Goal: Information Seeking & Learning: Understand process/instructions

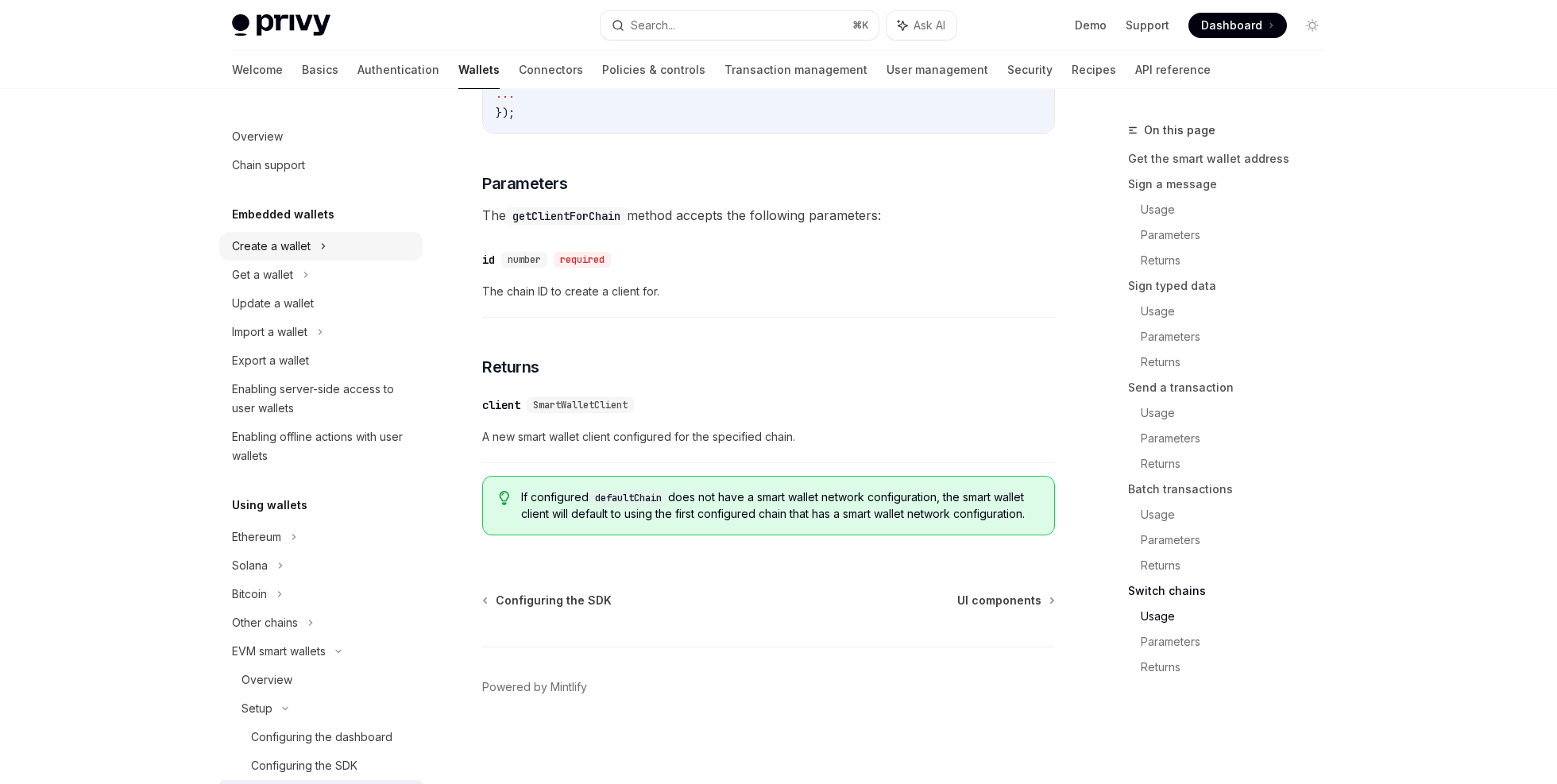
scroll to position [4674, 0]
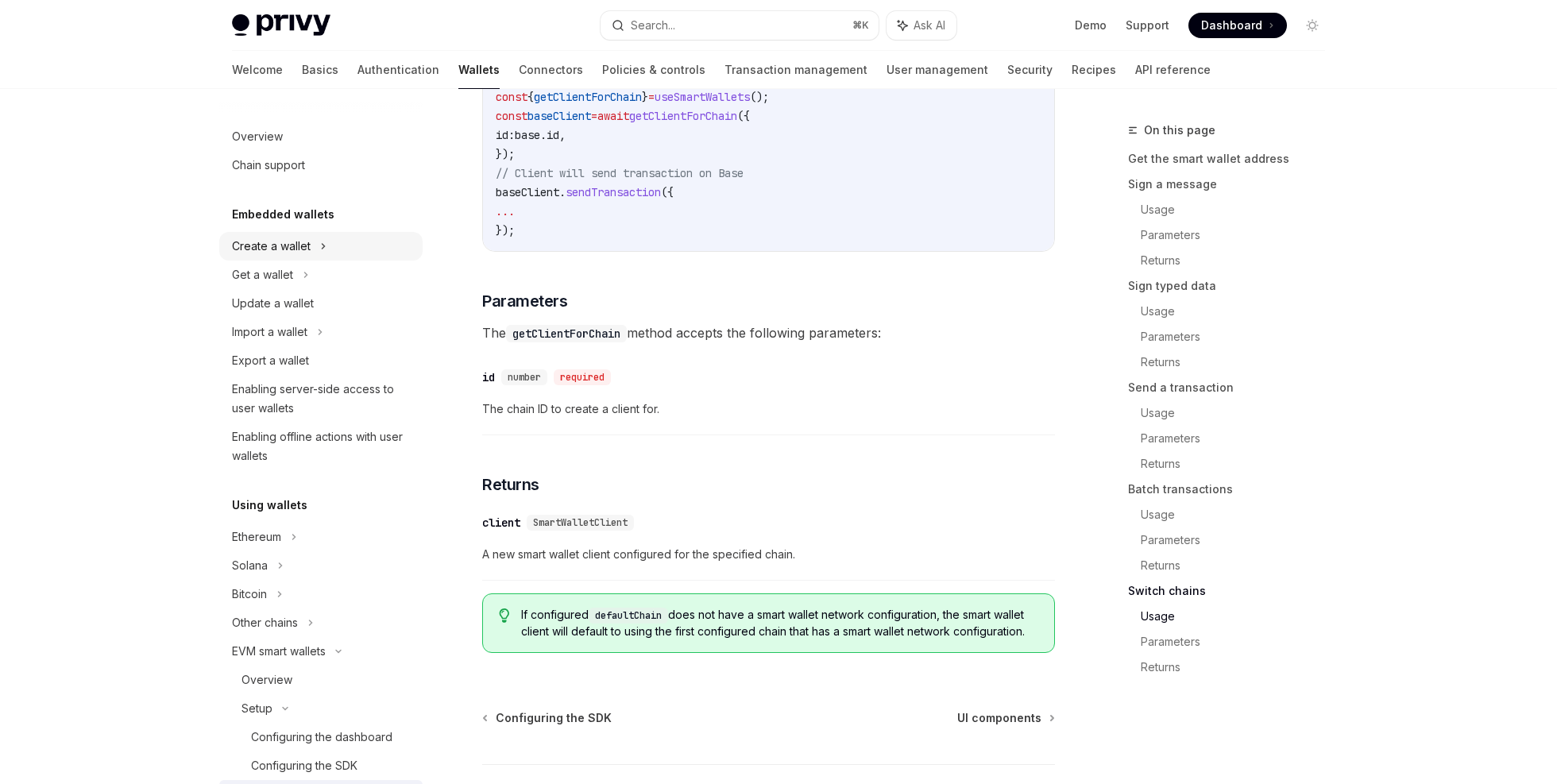
click at [327, 249] on div "Create a wallet" at bounding box center [321, 246] width 203 height 29
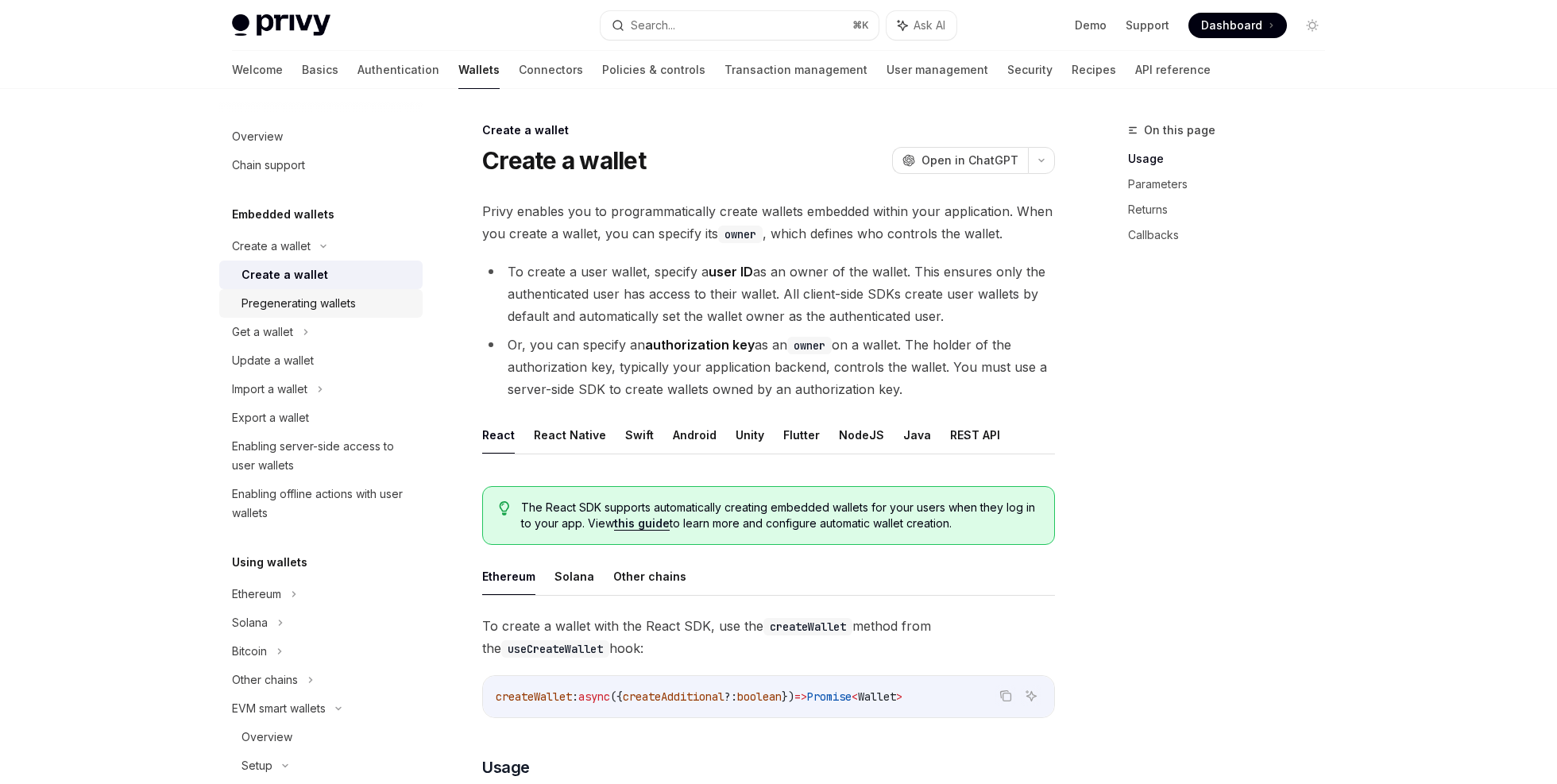
click at [317, 307] on div "Pregenerating wallets" at bounding box center [298, 303] width 114 height 19
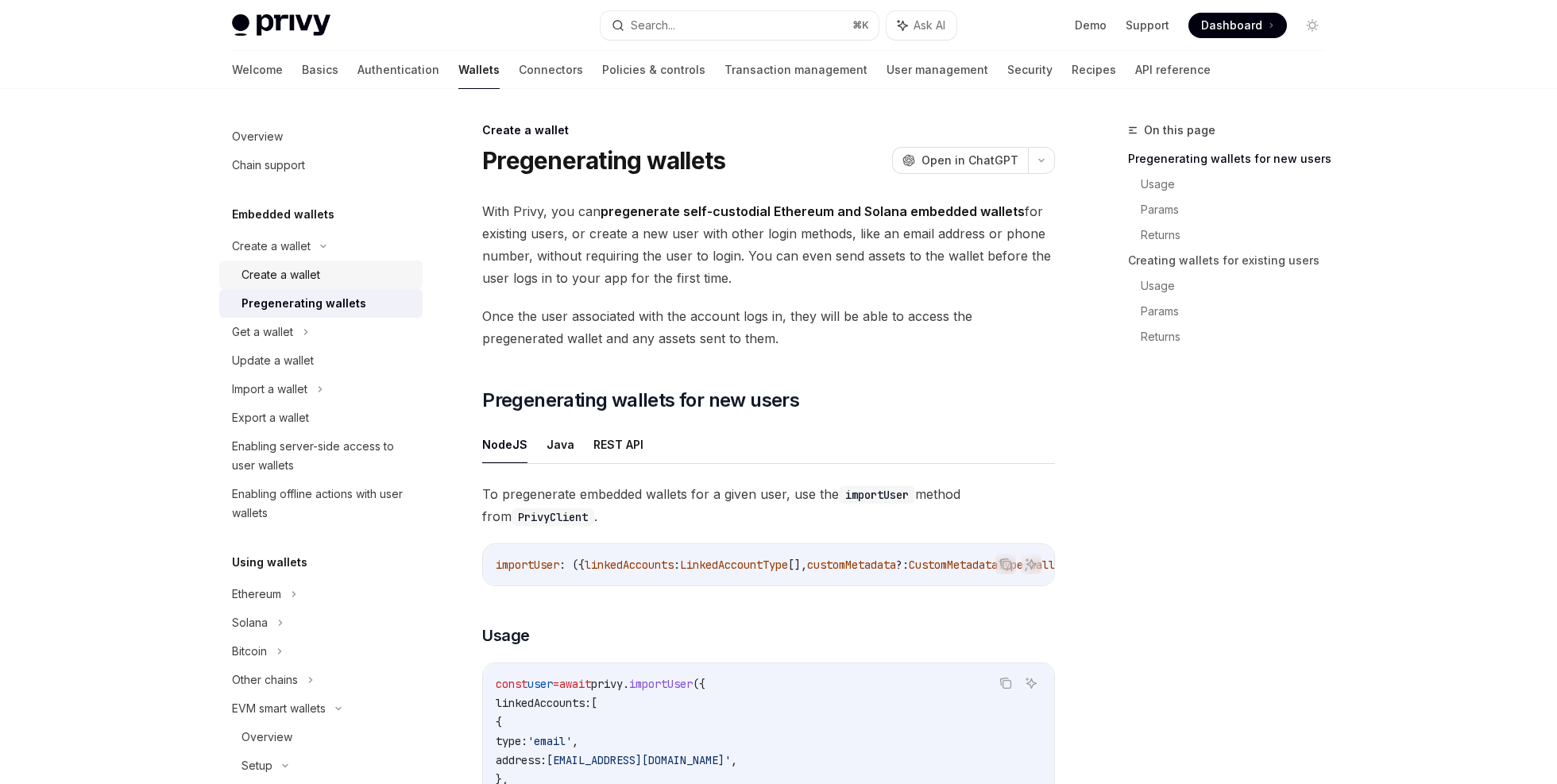
type textarea "*"
click at [301, 281] on div "Create a wallet" at bounding box center [281, 274] width 79 height 19
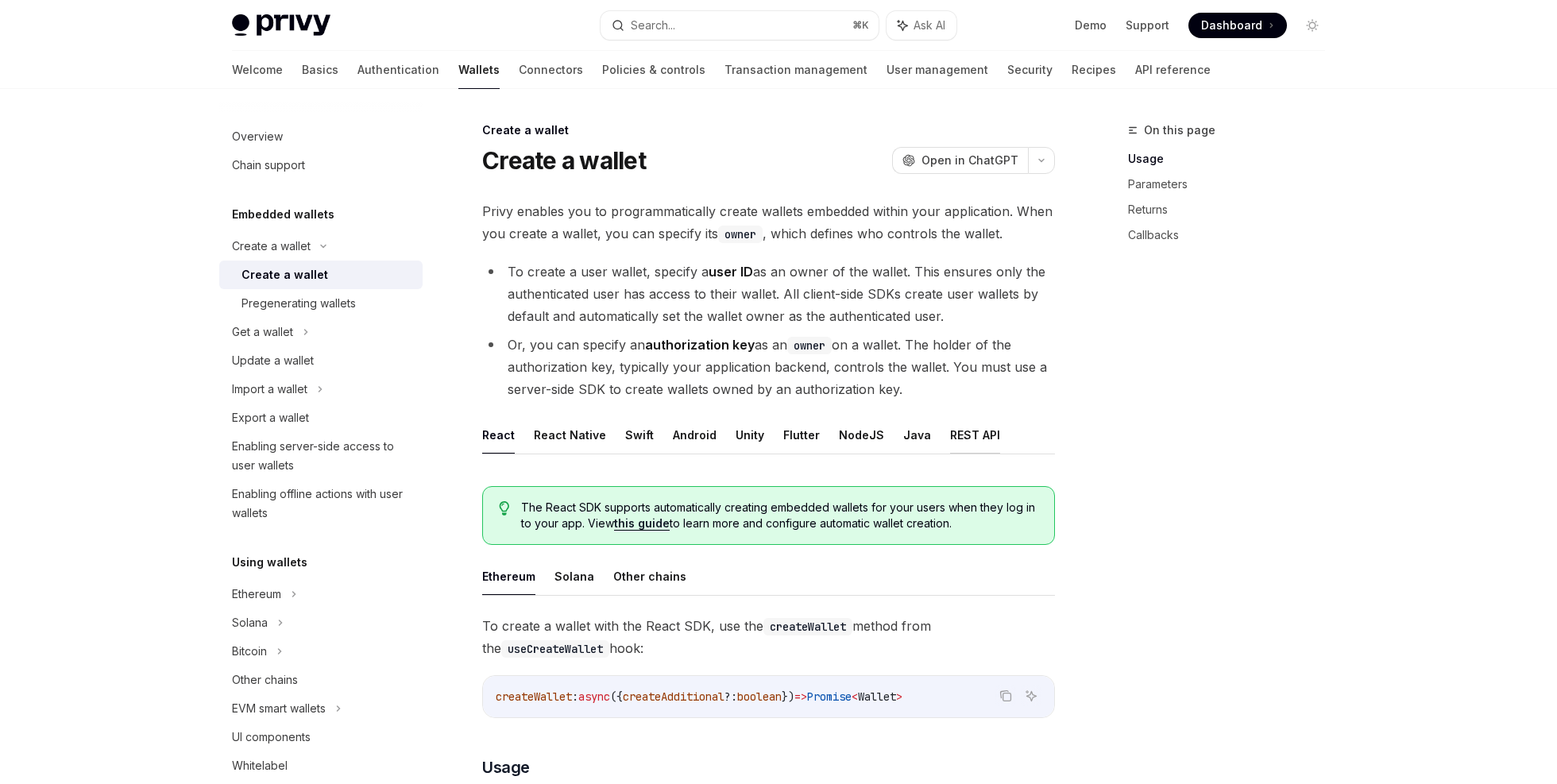
click at [954, 438] on button "REST API" at bounding box center [975, 435] width 50 height 38
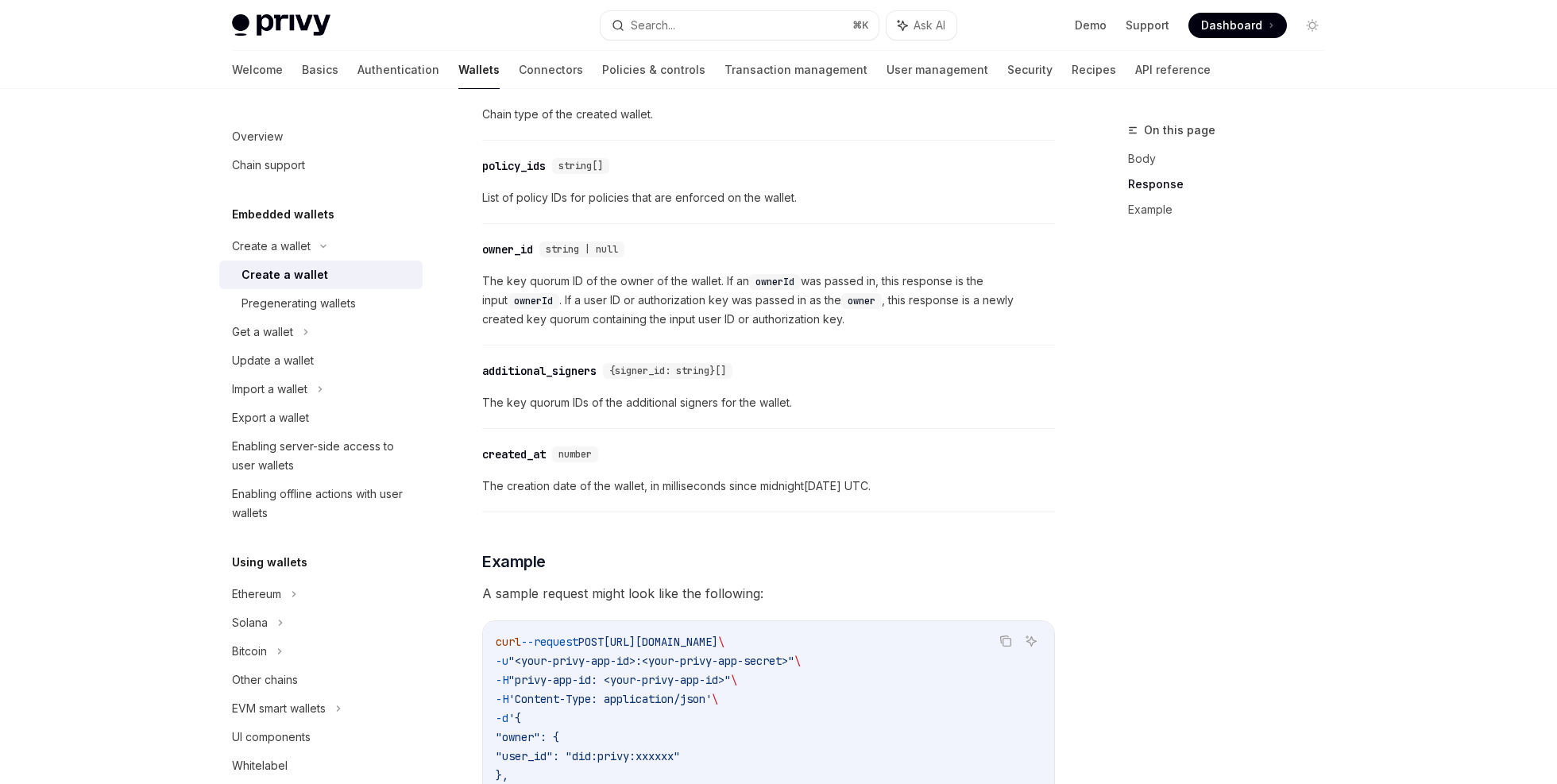
scroll to position [1679, 0]
click at [358, 75] on link "Authentication" at bounding box center [399, 70] width 82 height 38
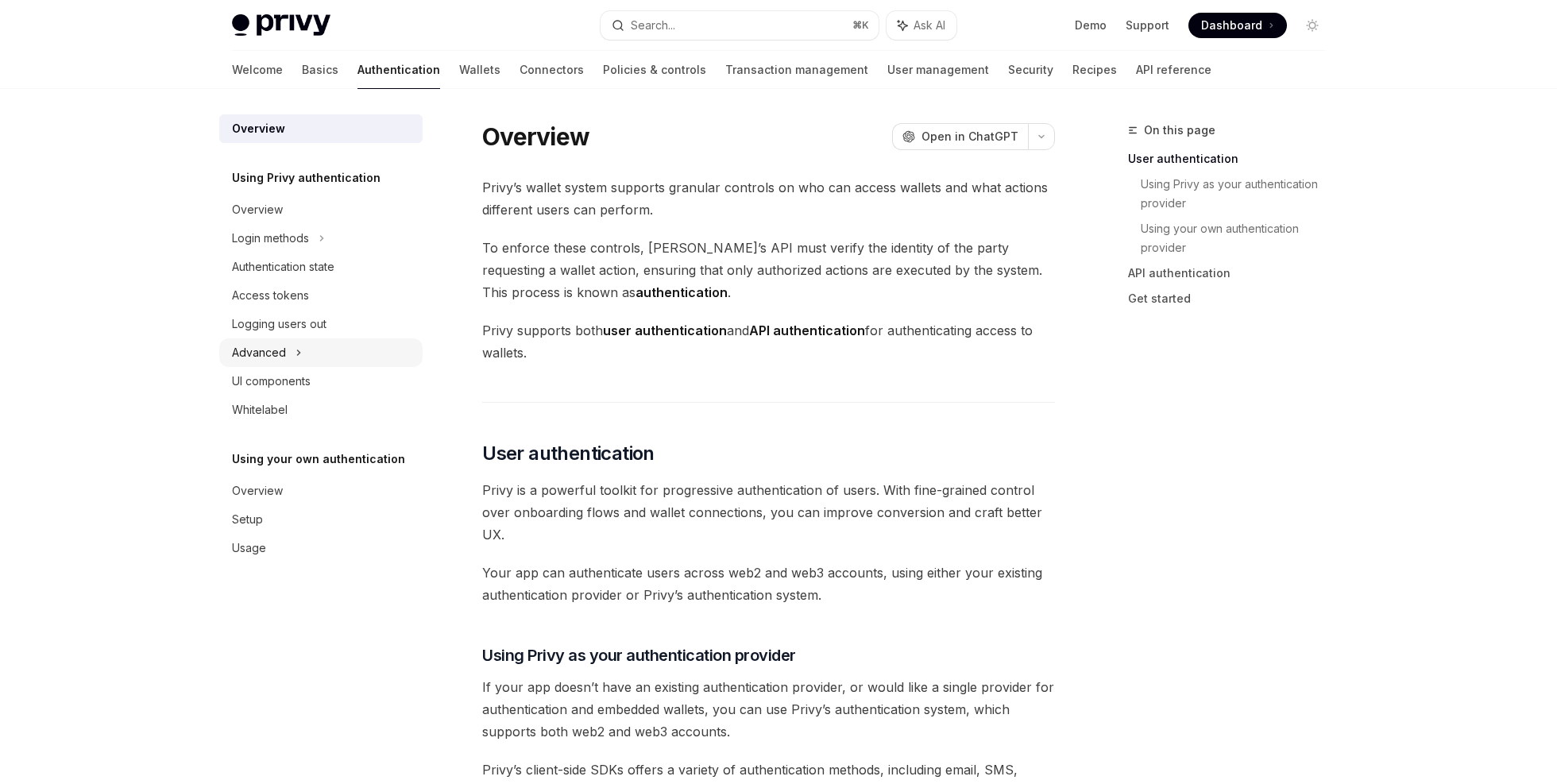
click at [318, 357] on div "Advanced" at bounding box center [321, 352] width 203 height 29
click at [322, 272] on div "Authentication state" at bounding box center [283, 267] width 103 height 19
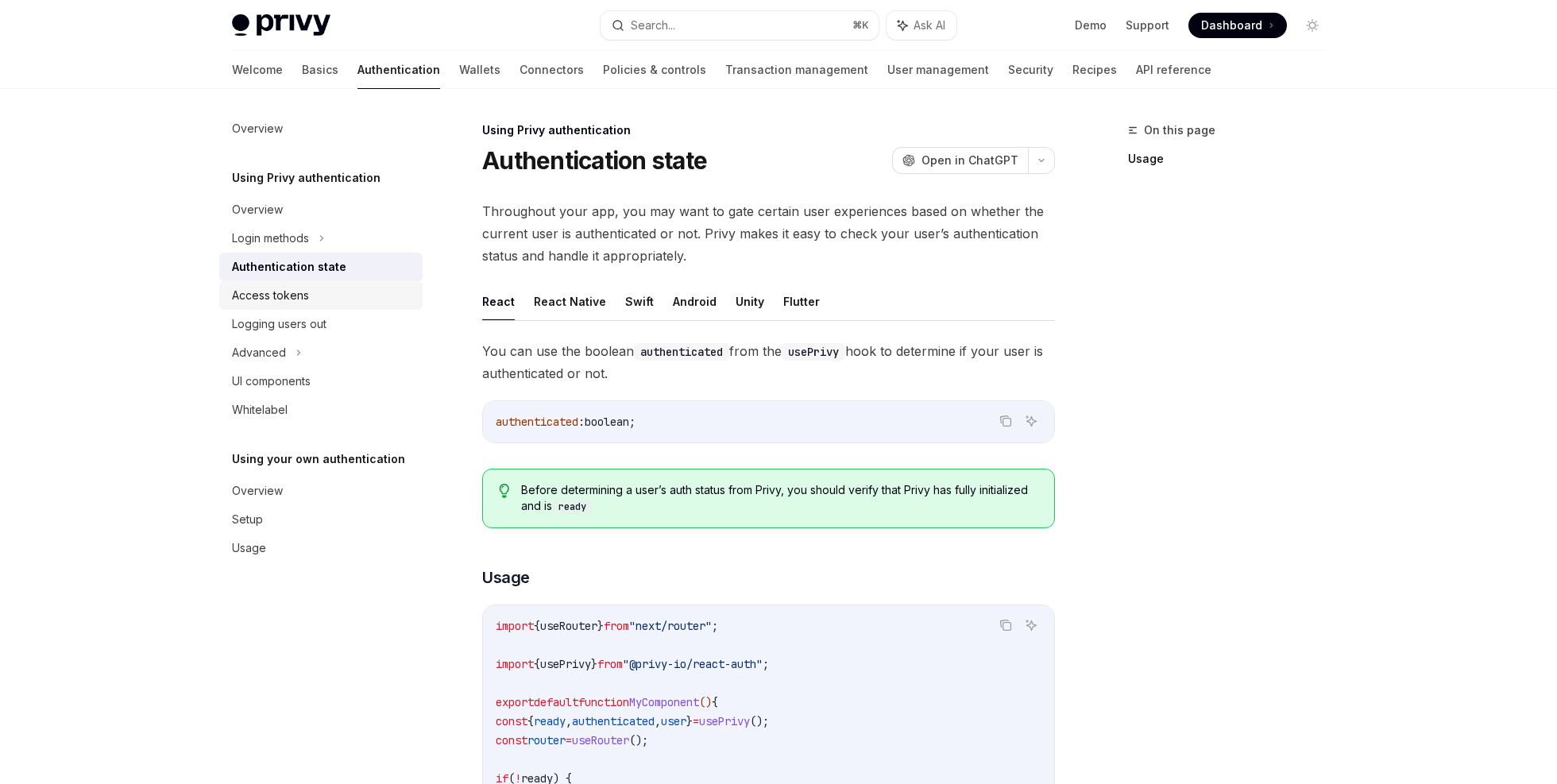
click at [317, 300] on div "Access tokens" at bounding box center [322, 295] width 181 height 19
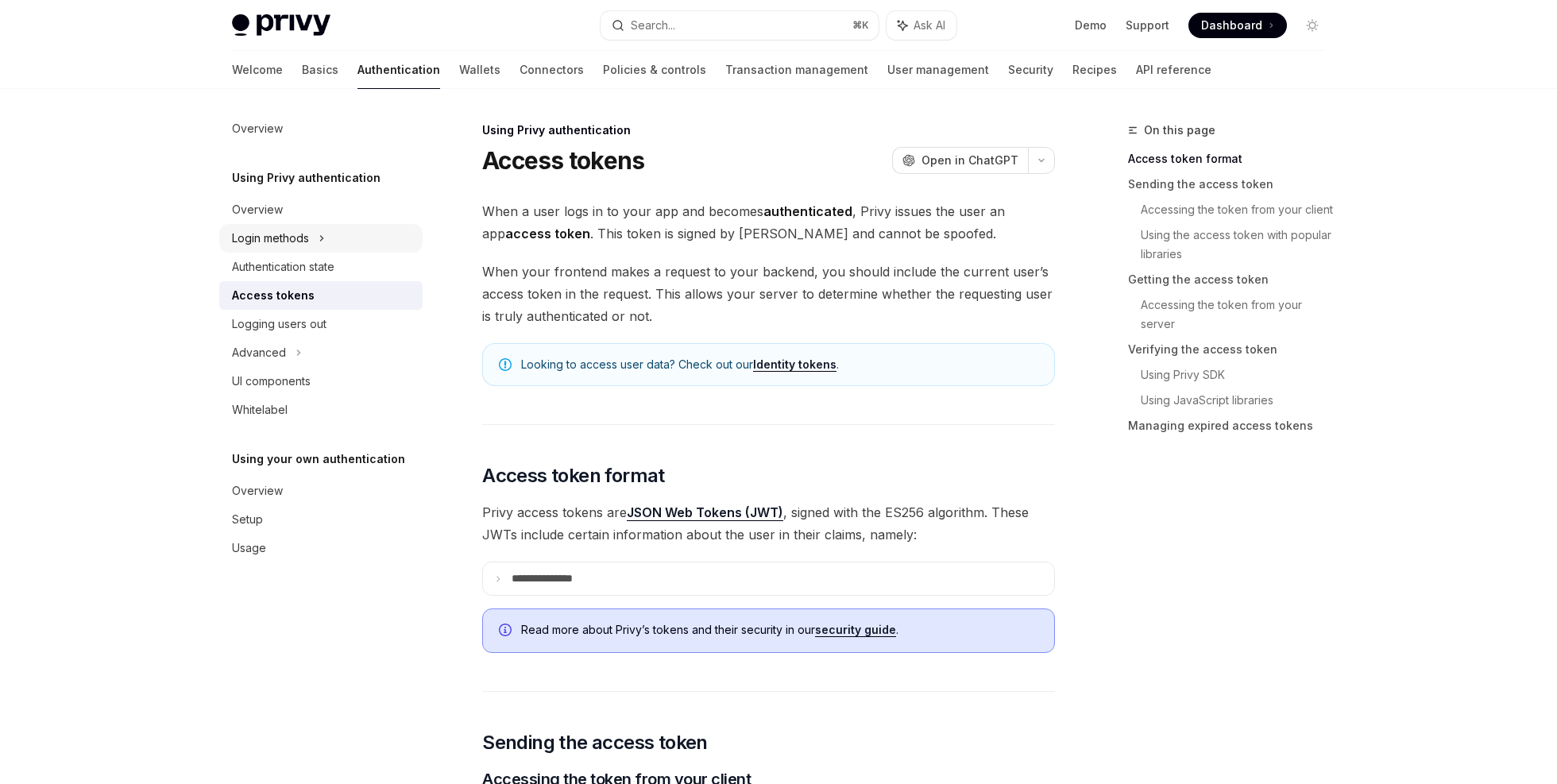
click at [320, 238] on icon at bounding box center [322, 238] width 7 height 19
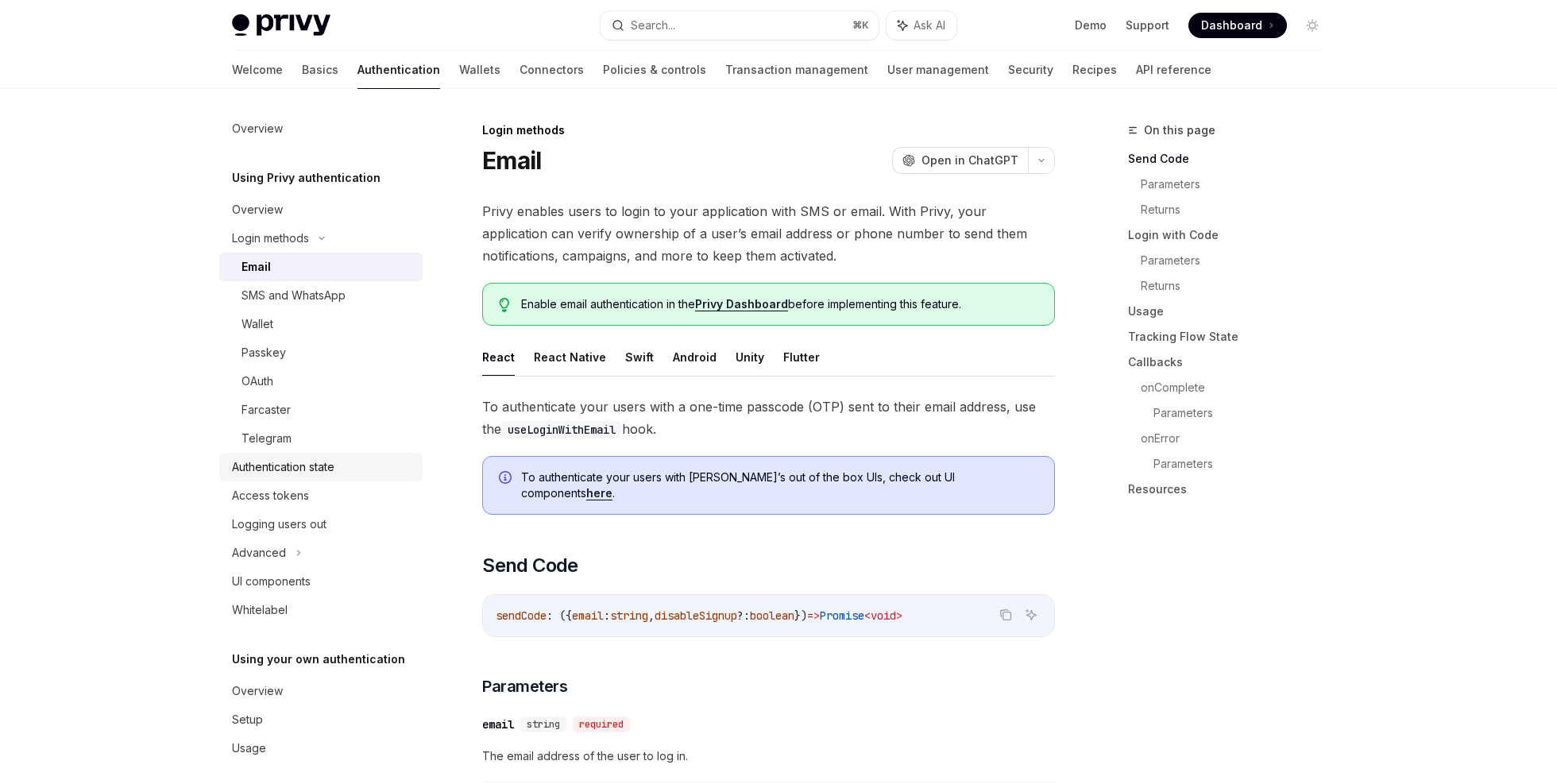
scroll to position [258, 0]
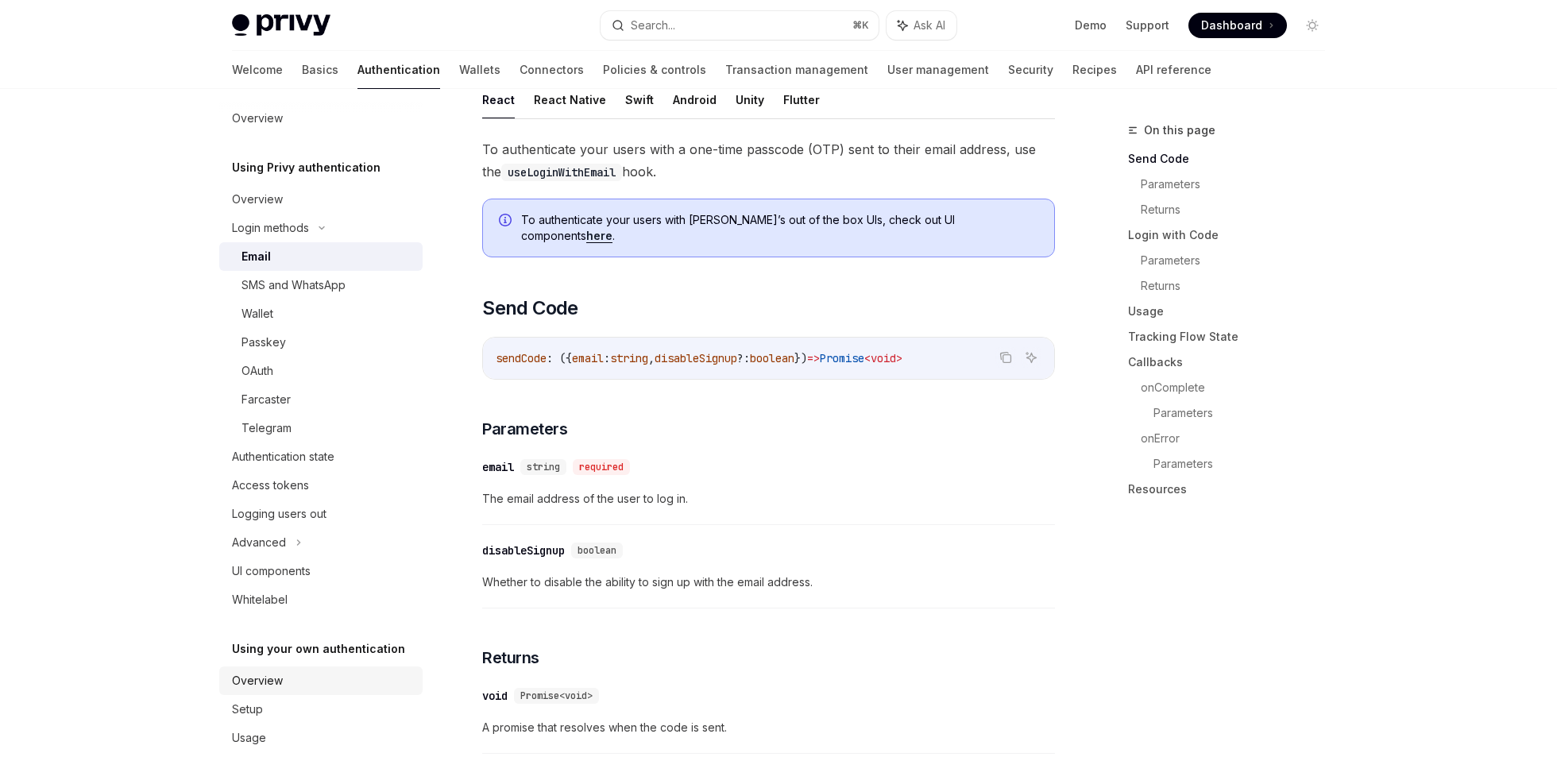
click at [313, 678] on div "Overview" at bounding box center [322, 680] width 181 height 19
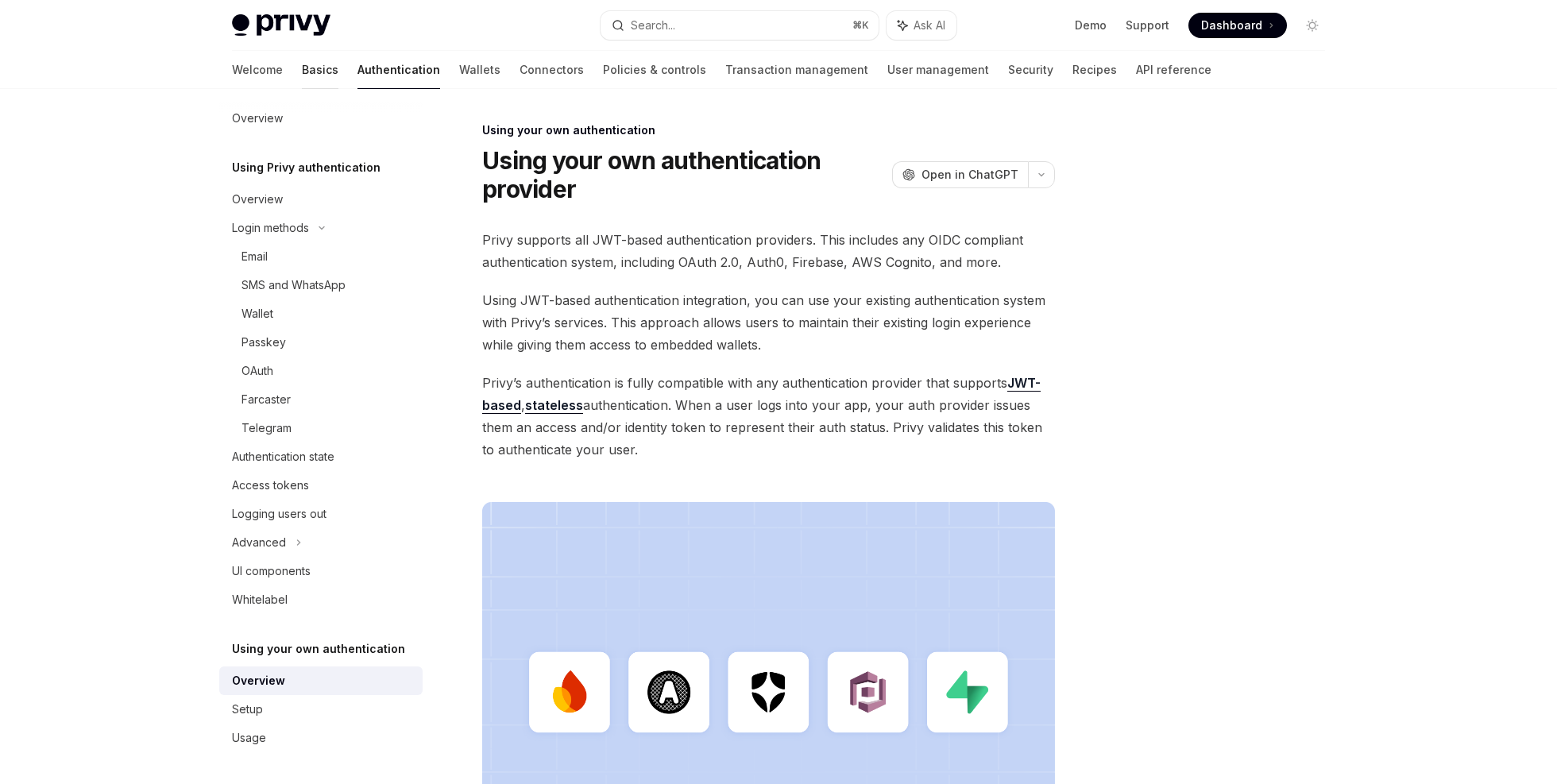
click at [302, 71] on link "Basics" at bounding box center [320, 70] width 37 height 38
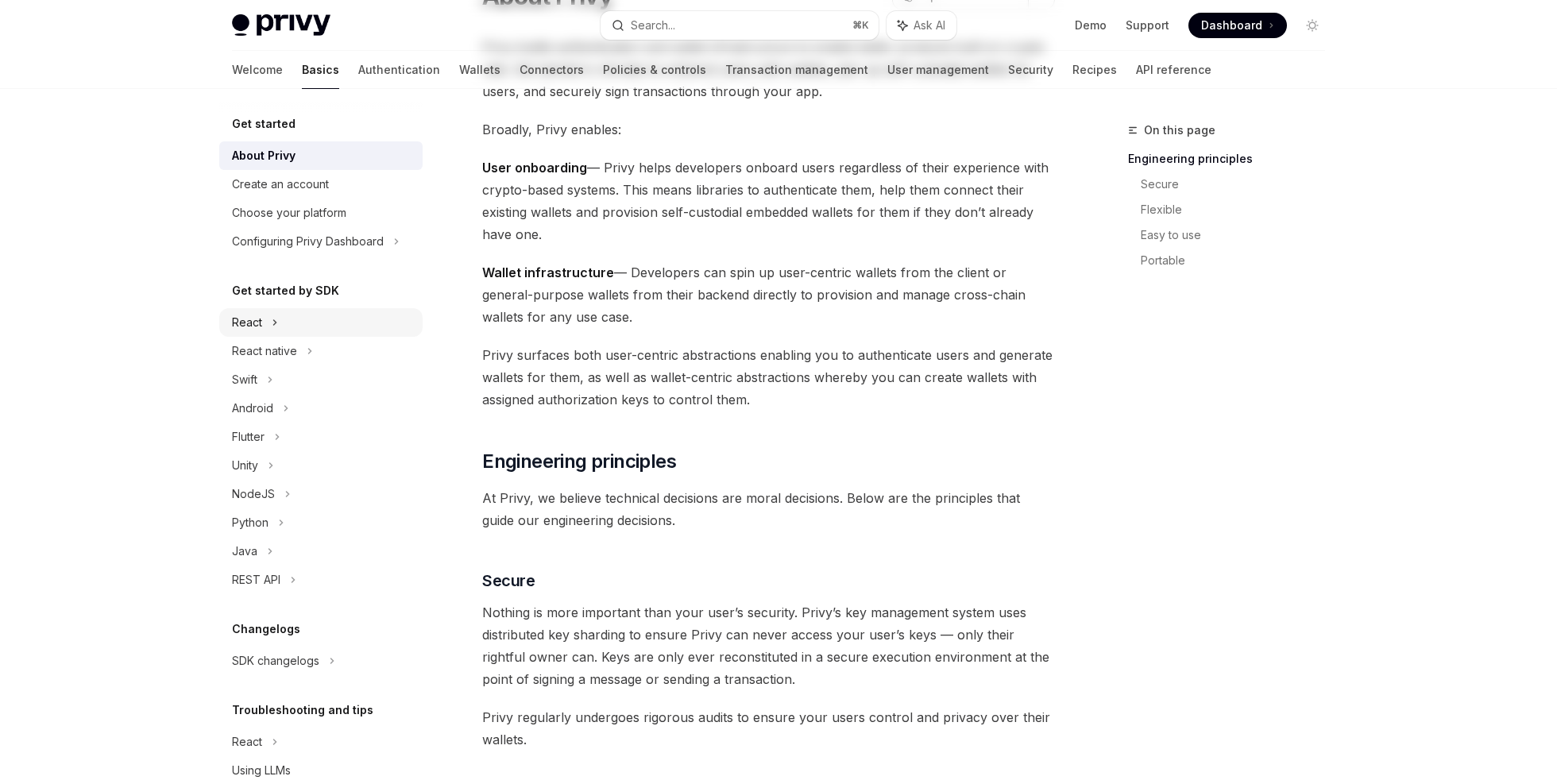
scroll to position [14, 0]
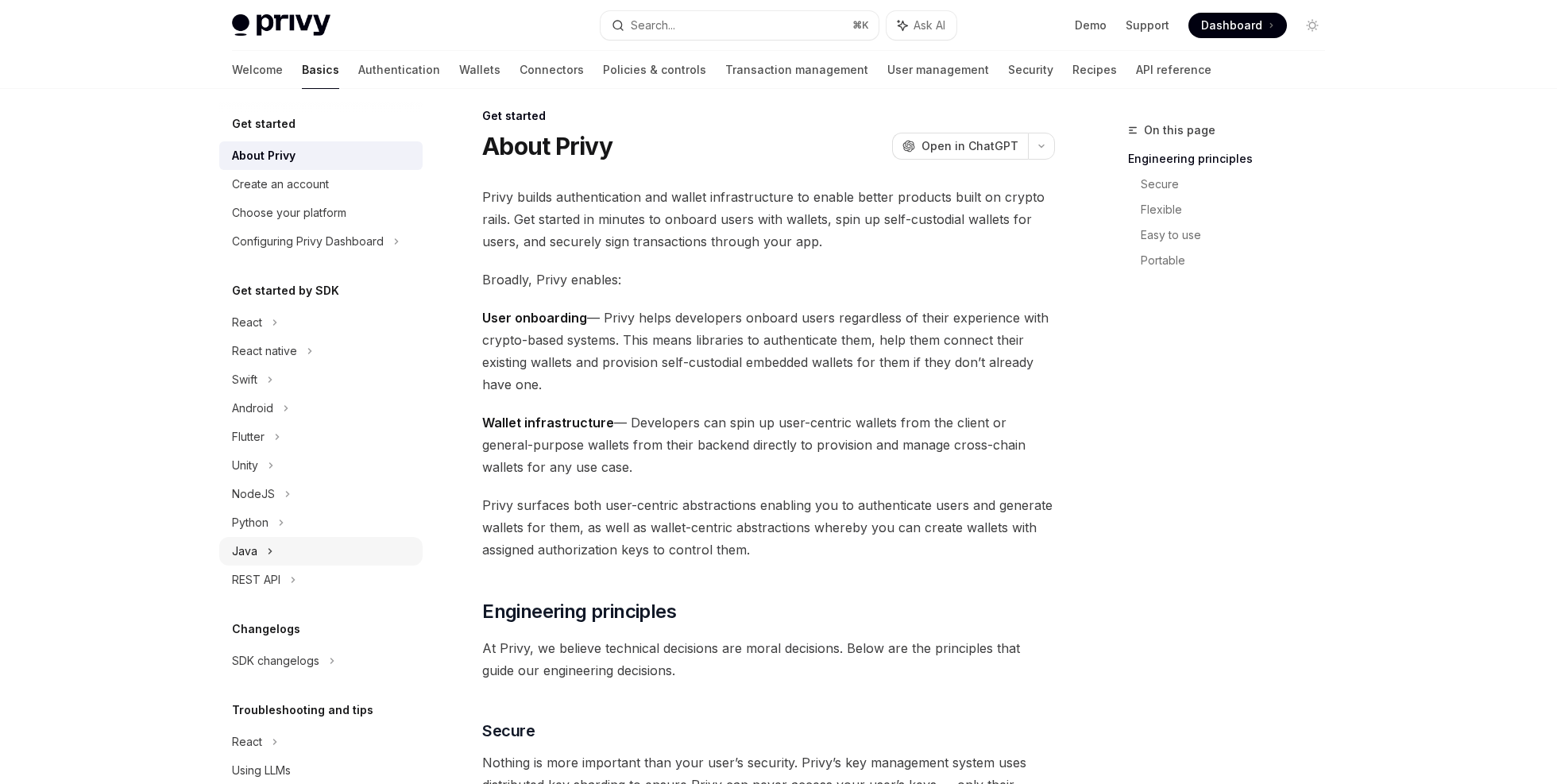
click at [285, 552] on div "Java" at bounding box center [321, 551] width 203 height 29
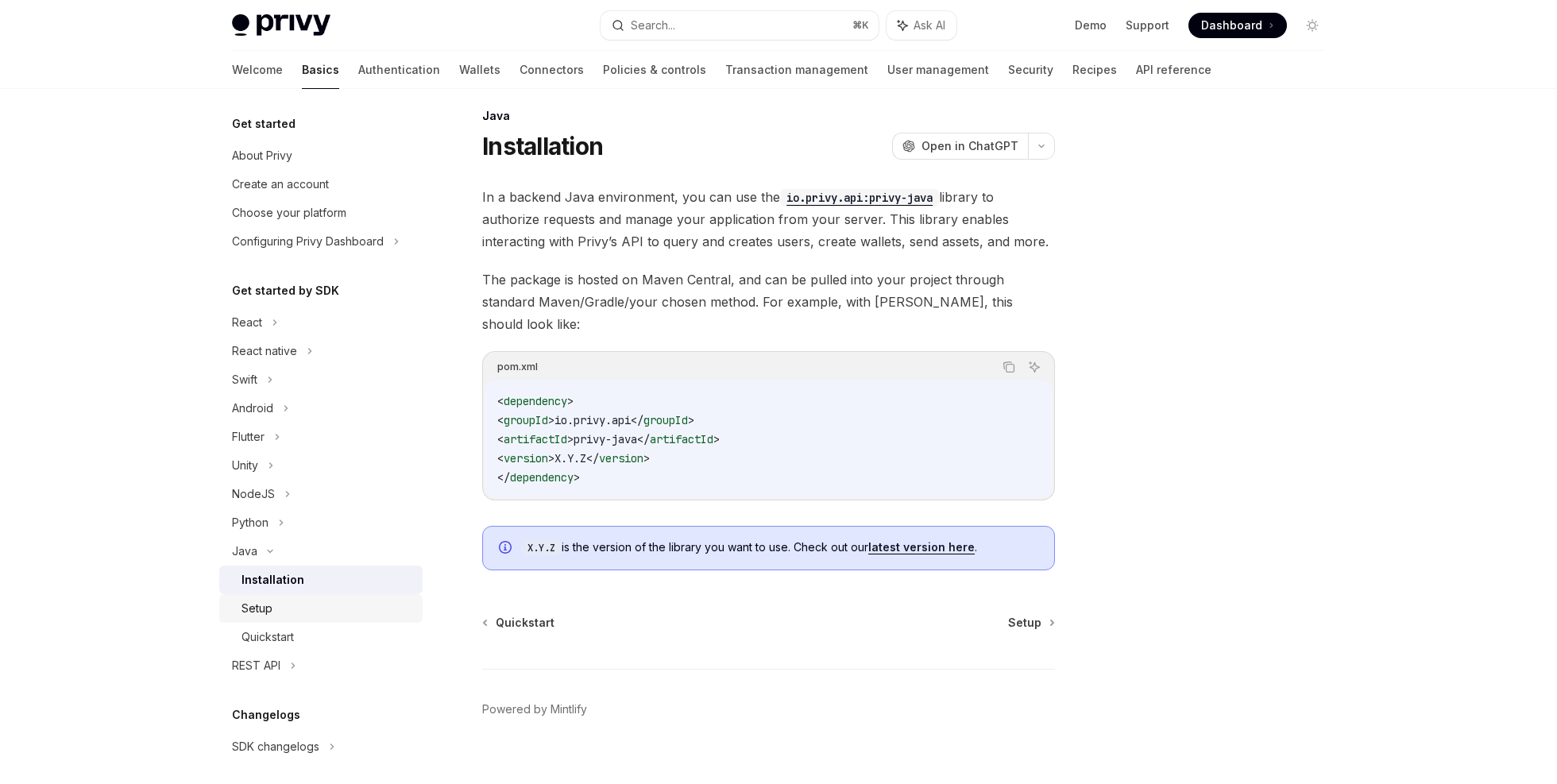
click at [306, 612] on div "Setup" at bounding box center [326, 608] width 171 height 19
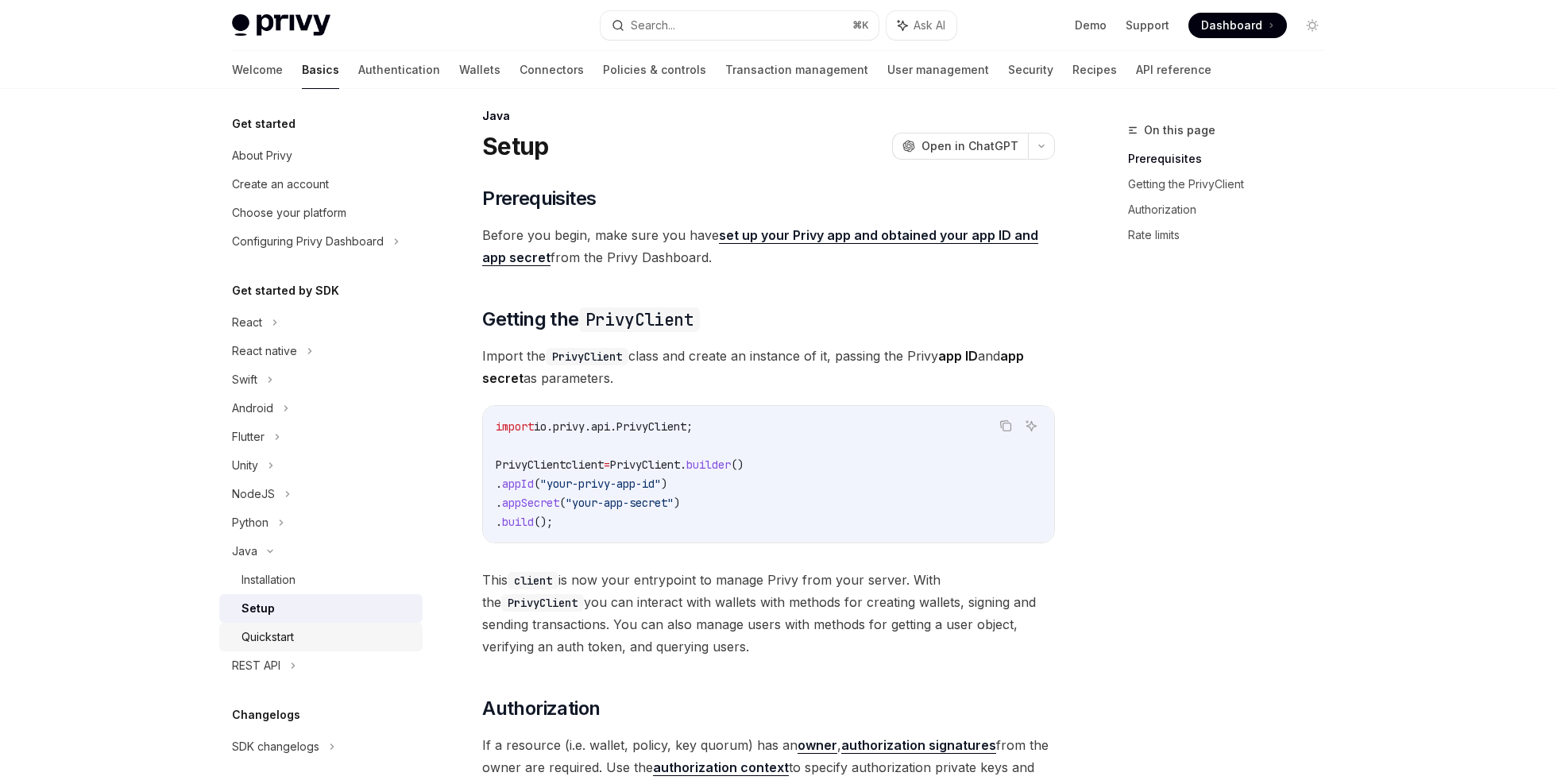
click at [300, 632] on div "Quickstart" at bounding box center [326, 636] width 171 height 19
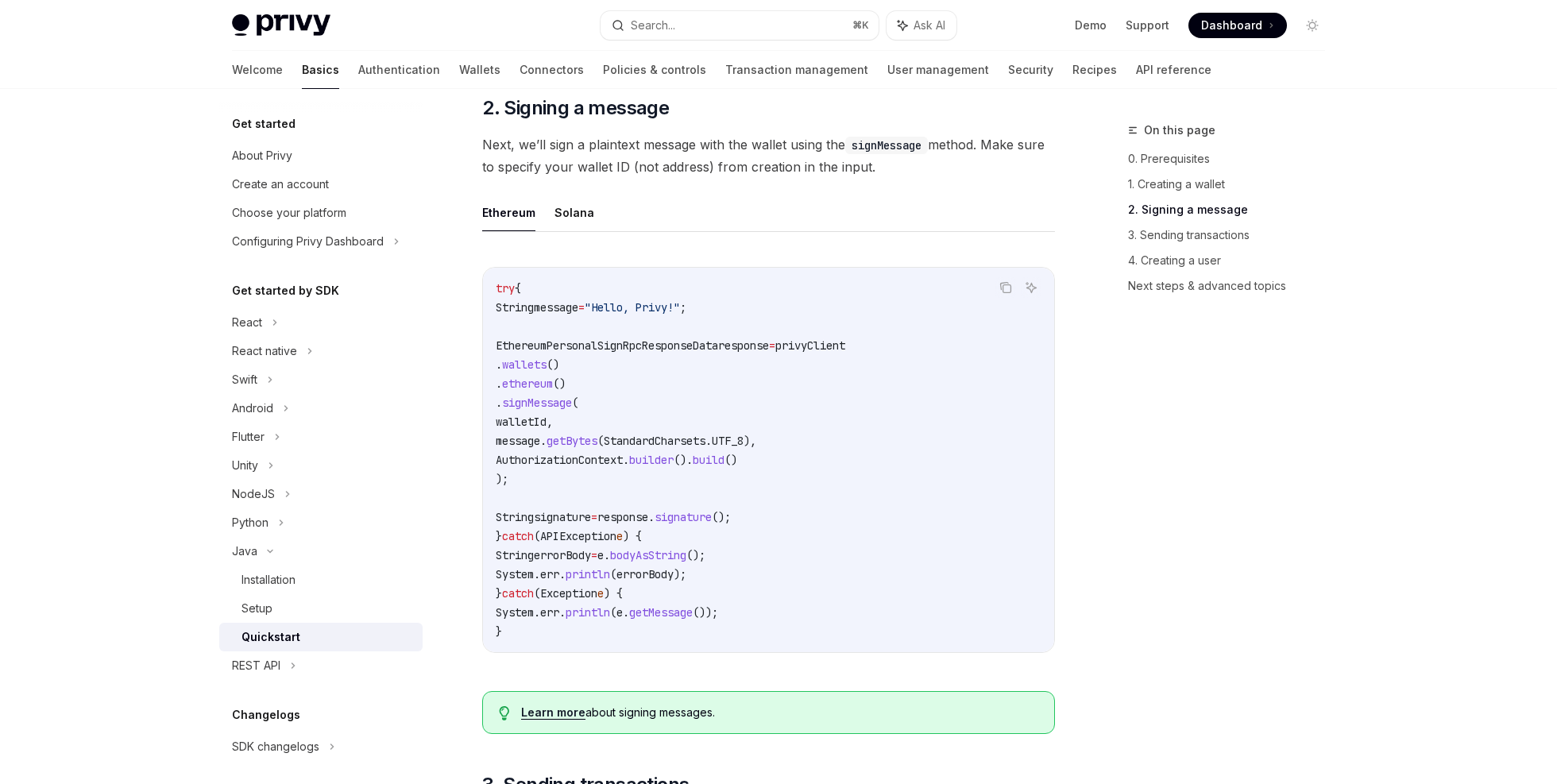
scroll to position [836, 0]
click at [285, 663] on div "REST API" at bounding box center [321, 665] width 203 height 29
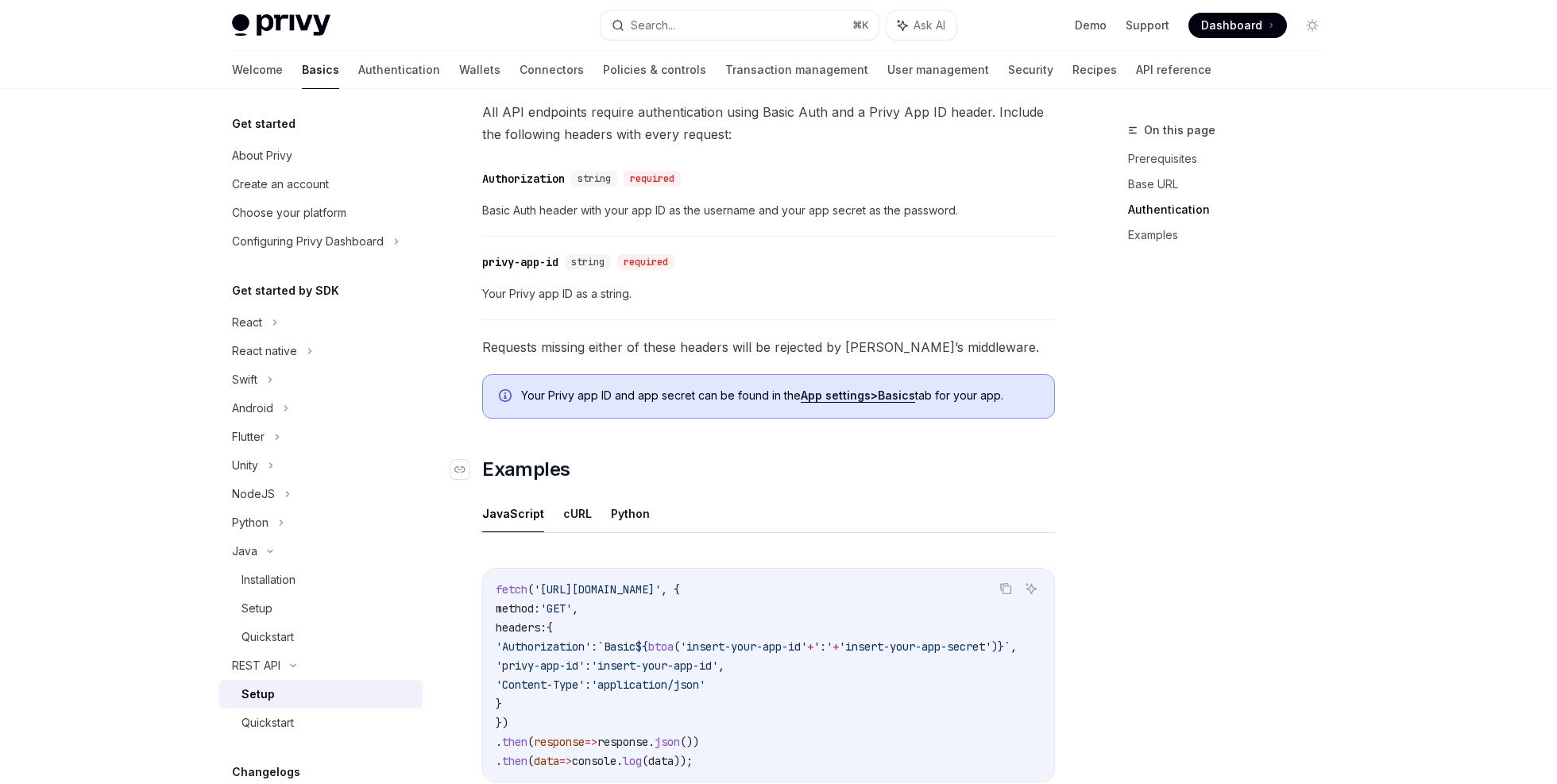
scroll to position [722, 0]
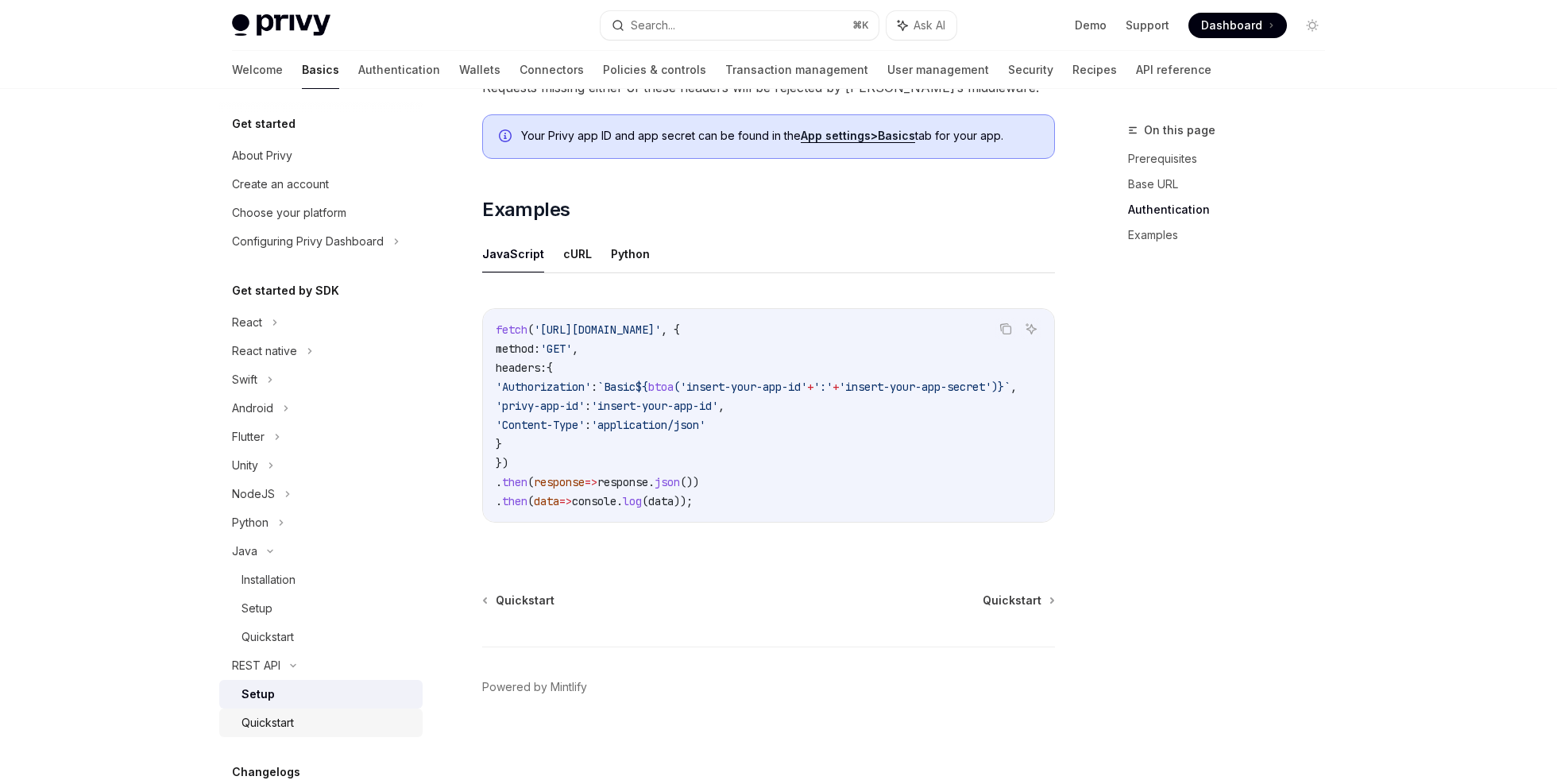
click at [294, 715] on div "Quickstart" at bounding box center [267, 722] width 53 height 19
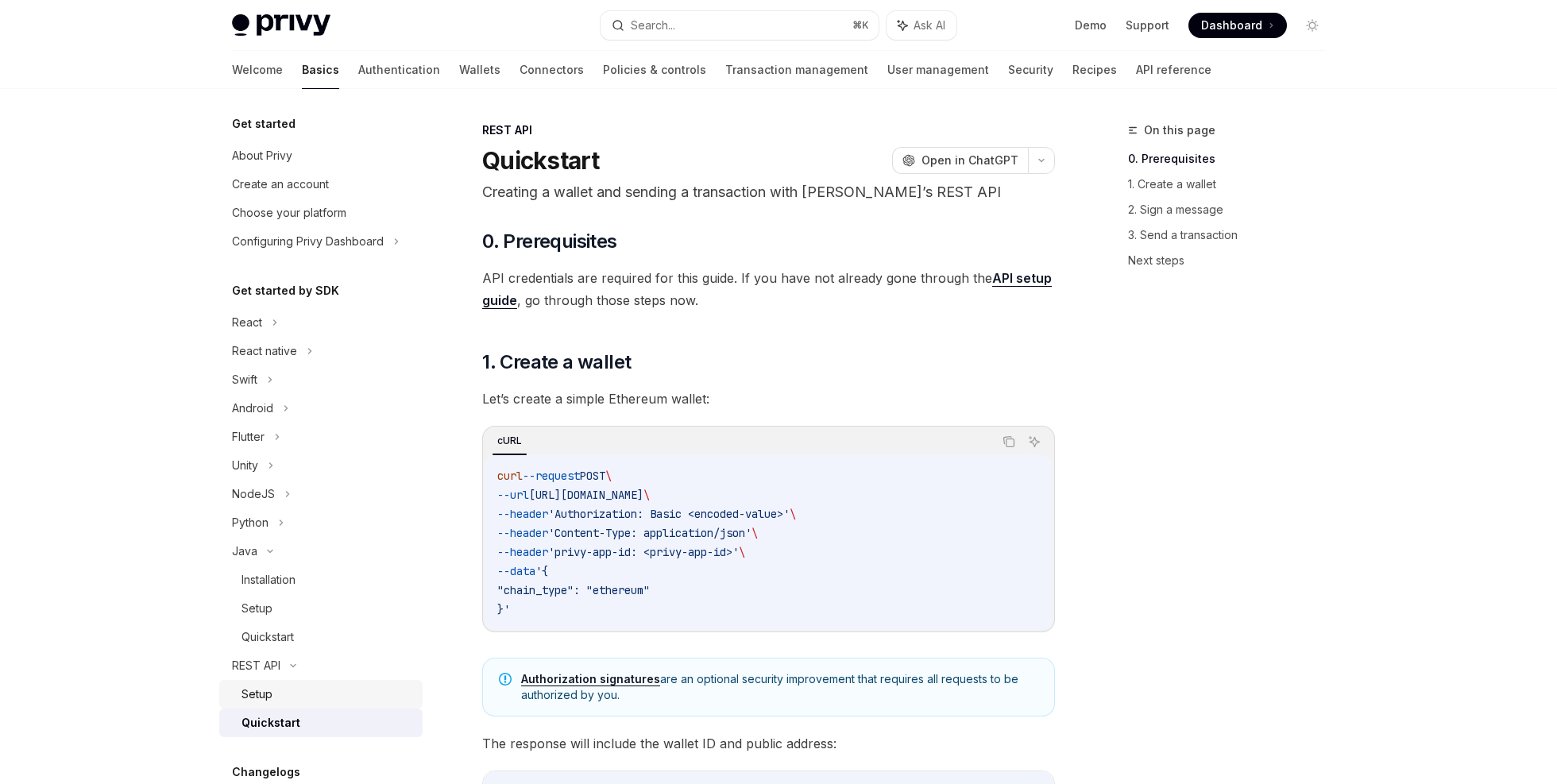
click at [286, 700] on div "Setup" at bounding box center [326, 694] width 171 height 19
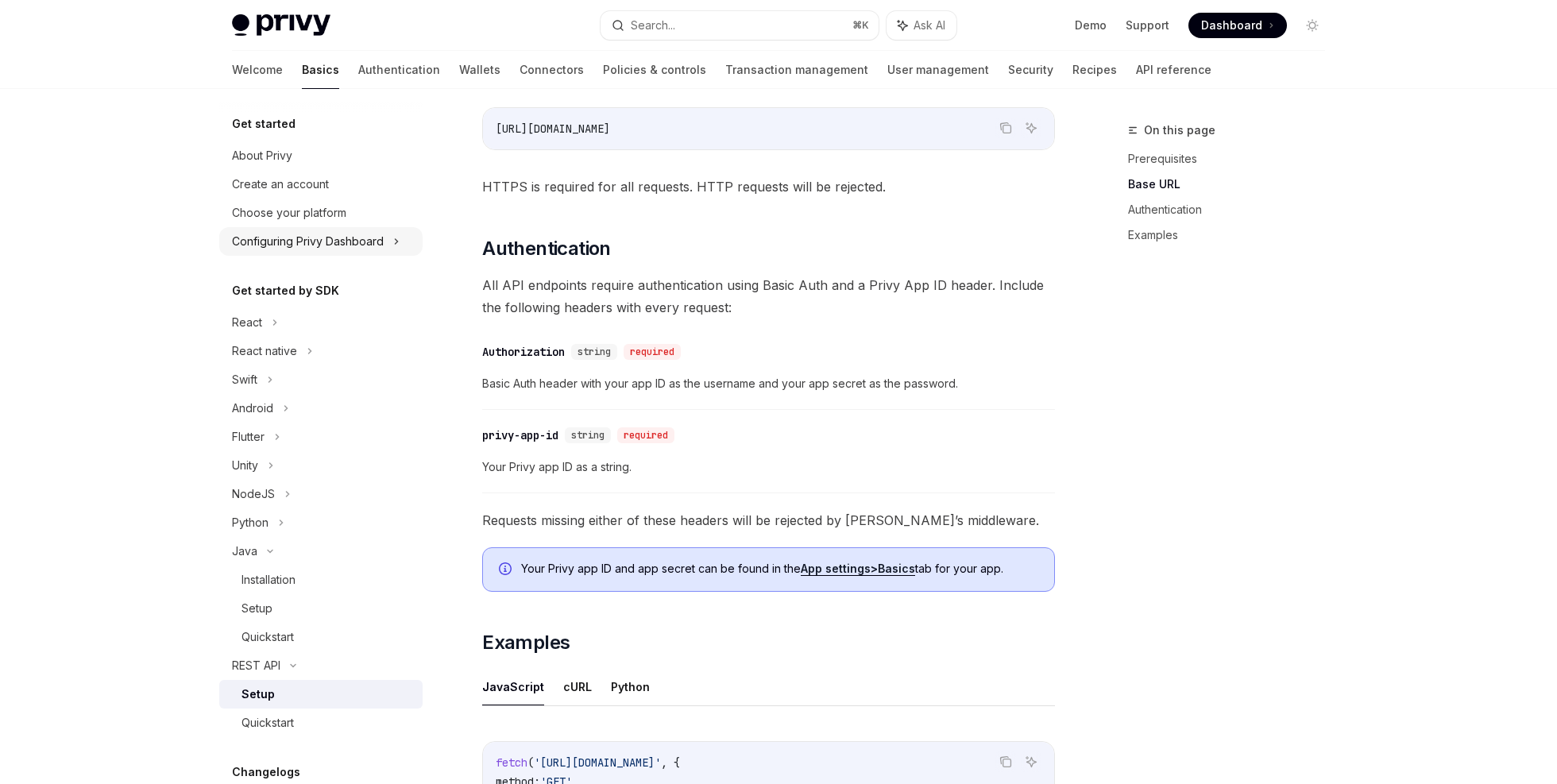
scroll to position [162, 0]
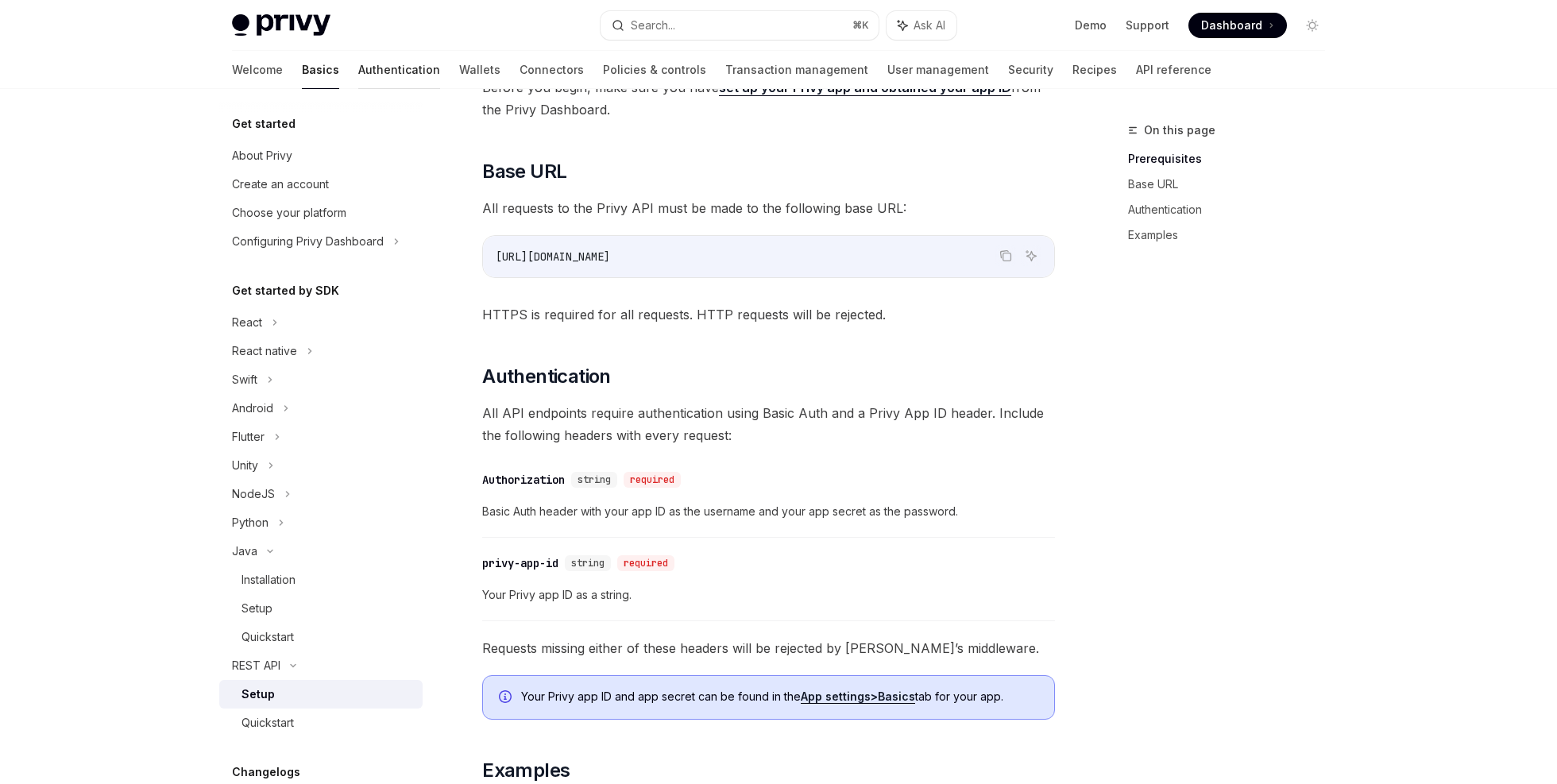
click at [358, 70] on link "Authentication" at bounding box center [400, 70] width 82 height 38
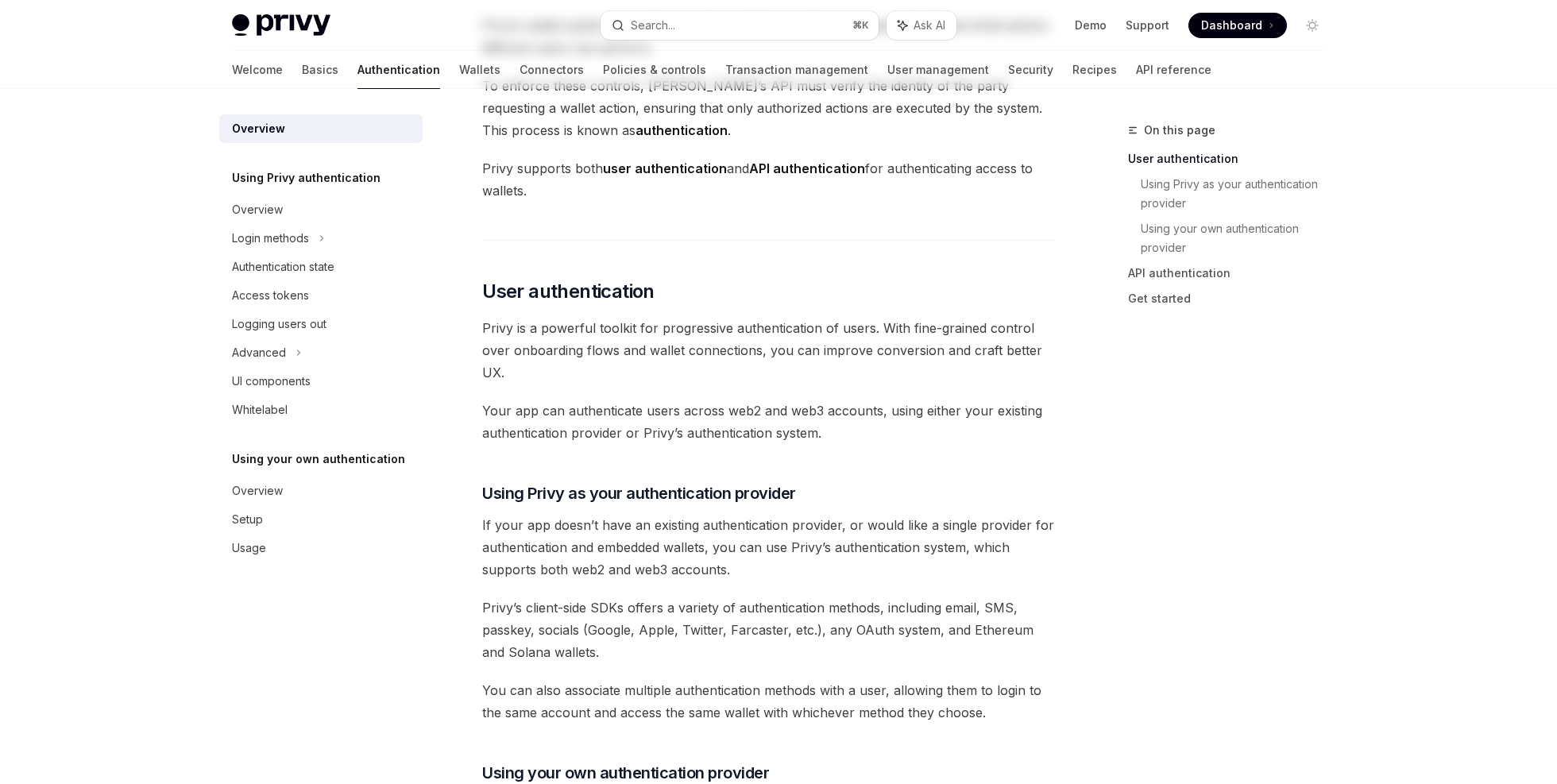
click at [459, 69] on link "Wallets" at bounding box center [480, 70] width 41 height 38
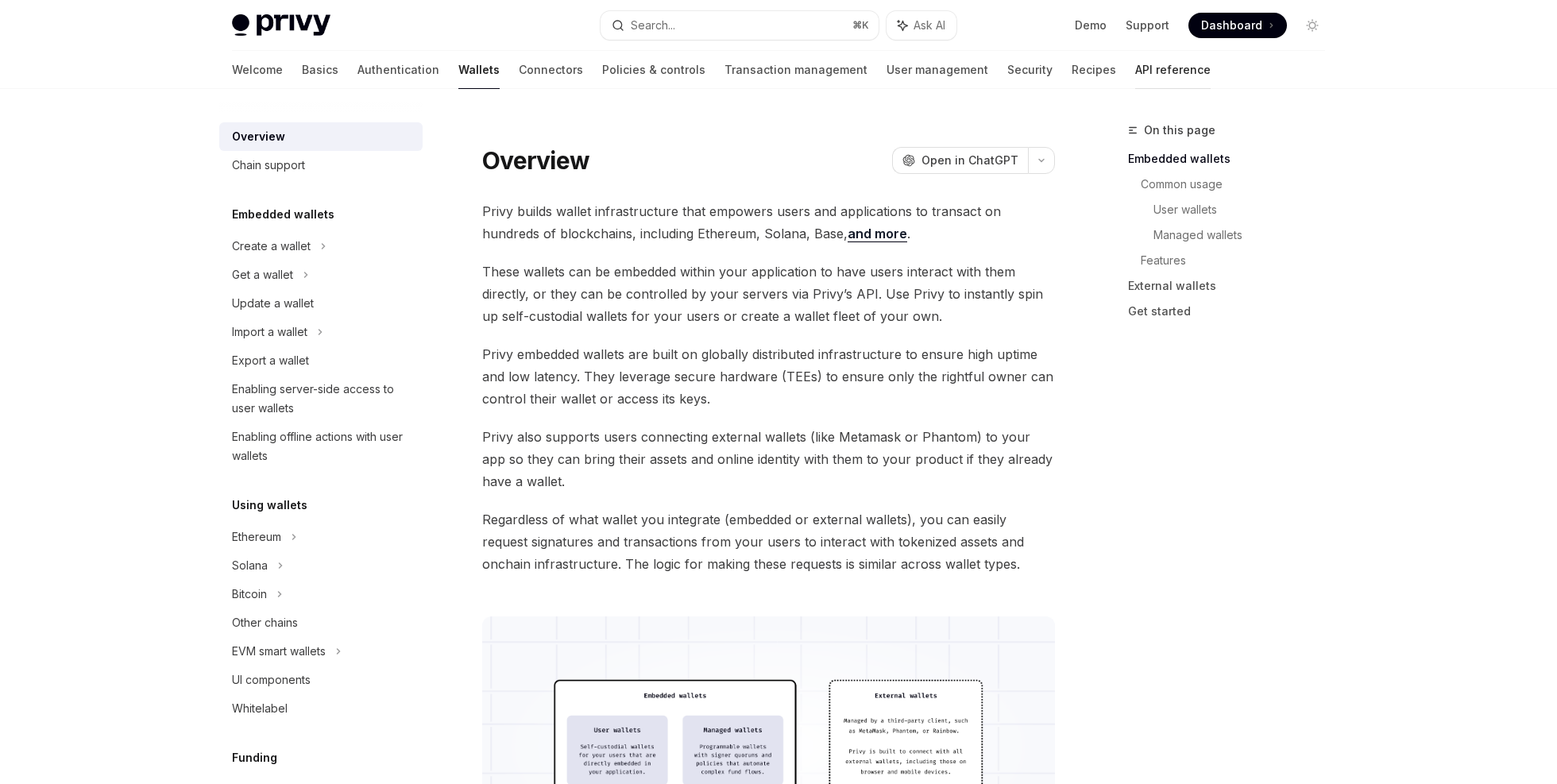
click at [1135, 78] on link "API reference" at bounding box center [1173, 70] width 75 height 38
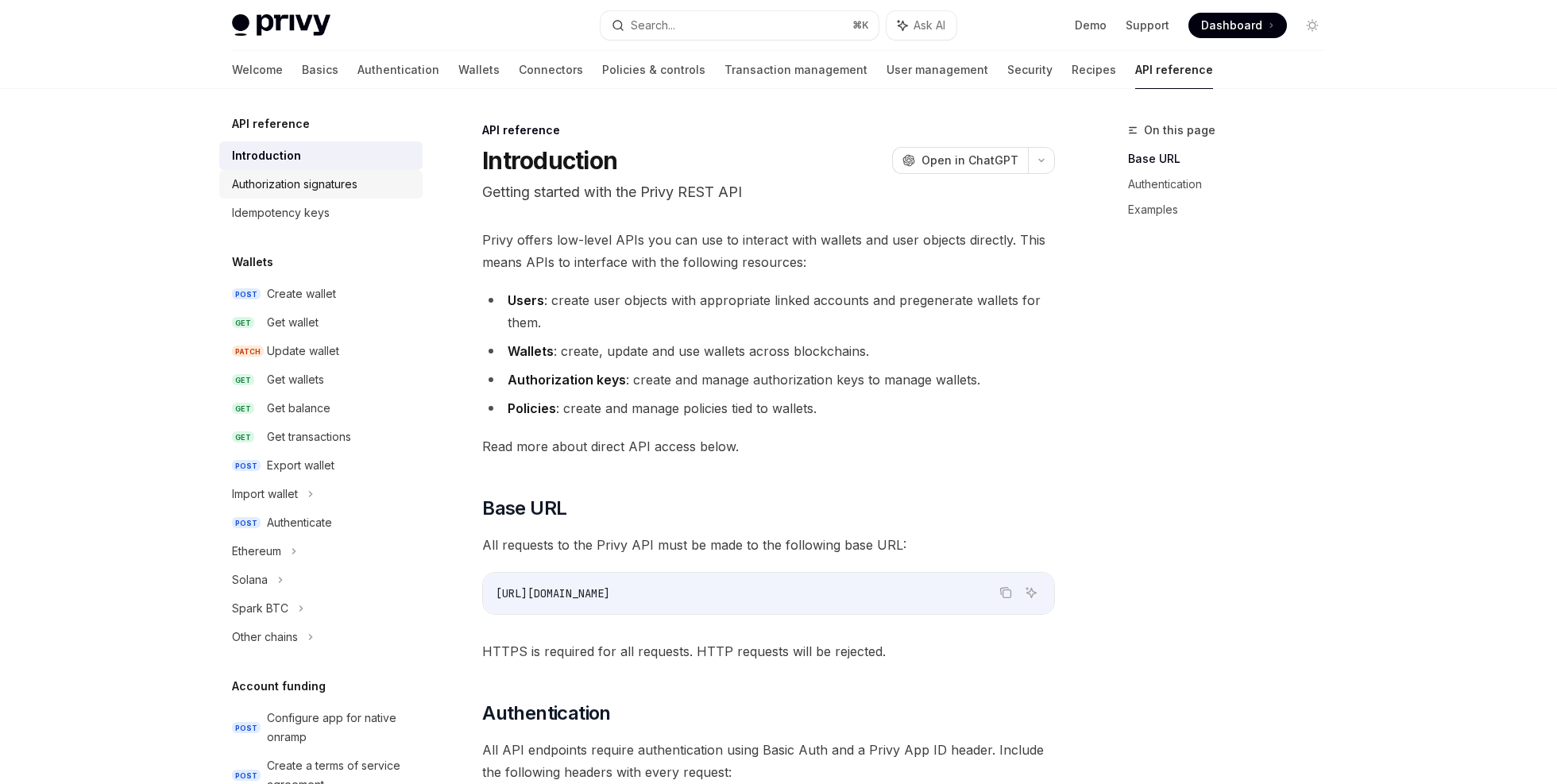
click at [292, 192] on div "Authorization signatures" at bounding box center [295, 184] width 126 height 19
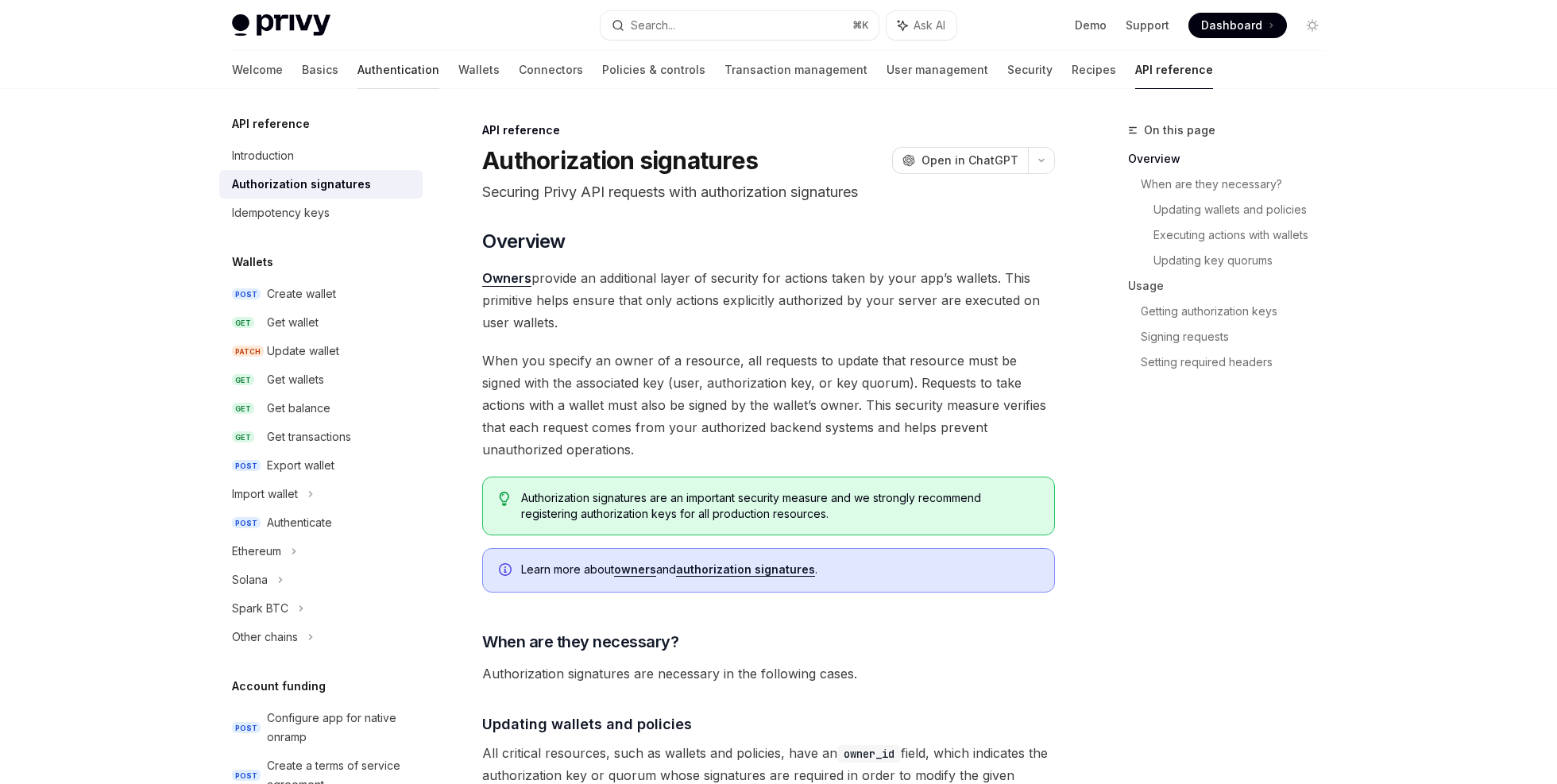
click at [358, 71] on link "Authentication" at bounding box center [399, 70] width 82 height 38
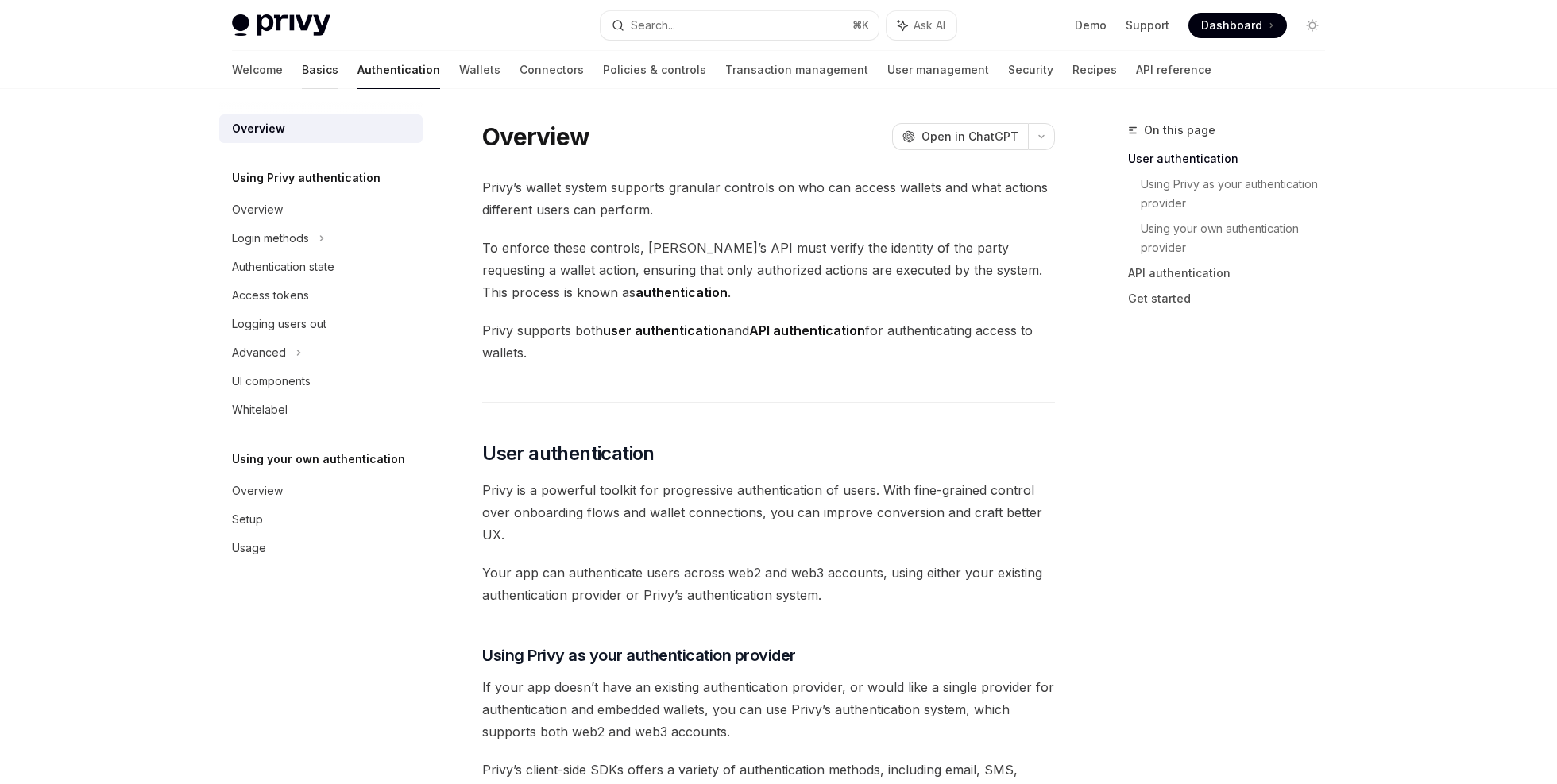
click at [302, 80] on link "Basics" at bounding box center [320, 70] width 37 height 38
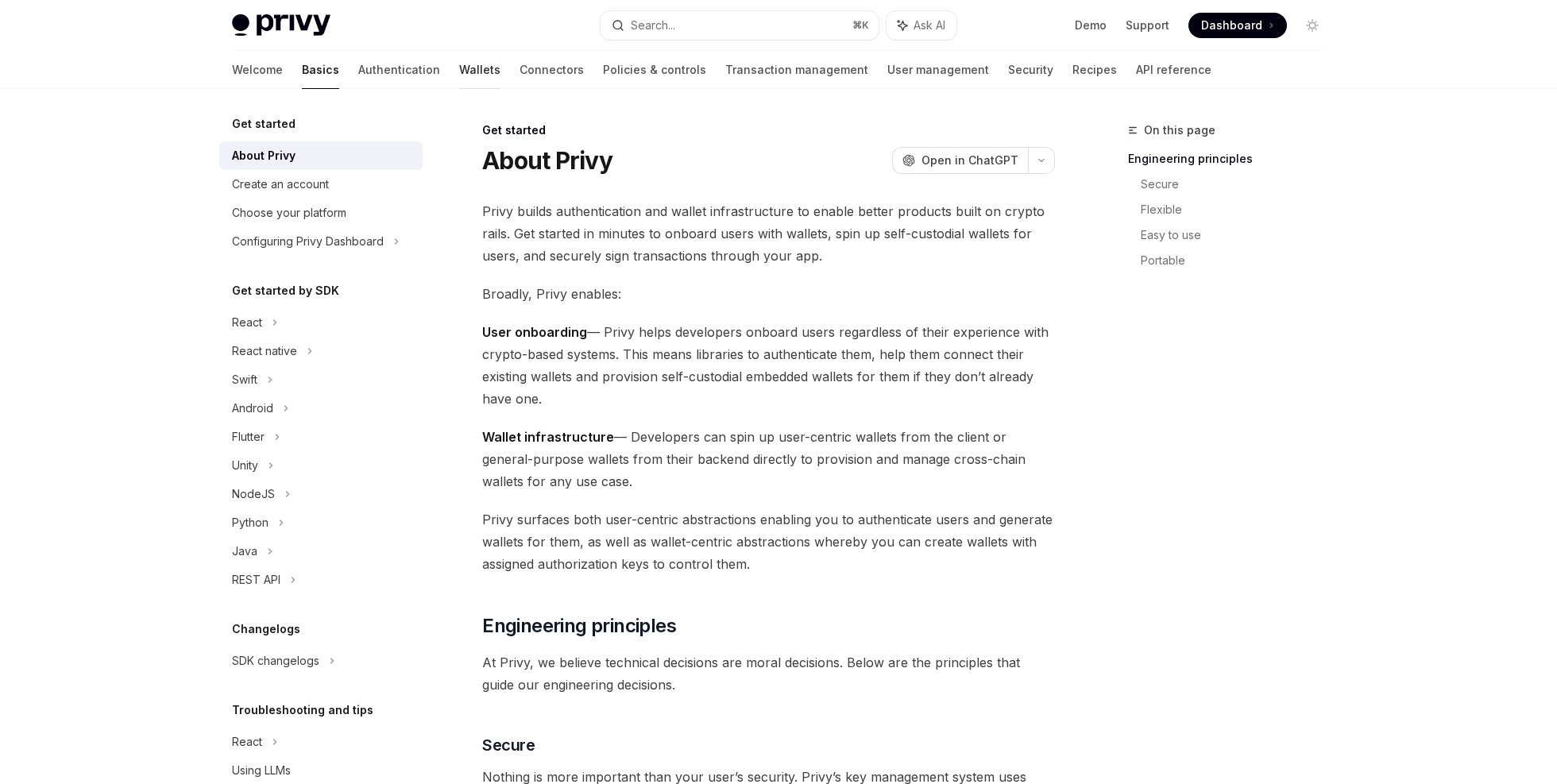
click at [459, 78] on link "Wallets" at bounding box center [480, 70] width 41 height 38
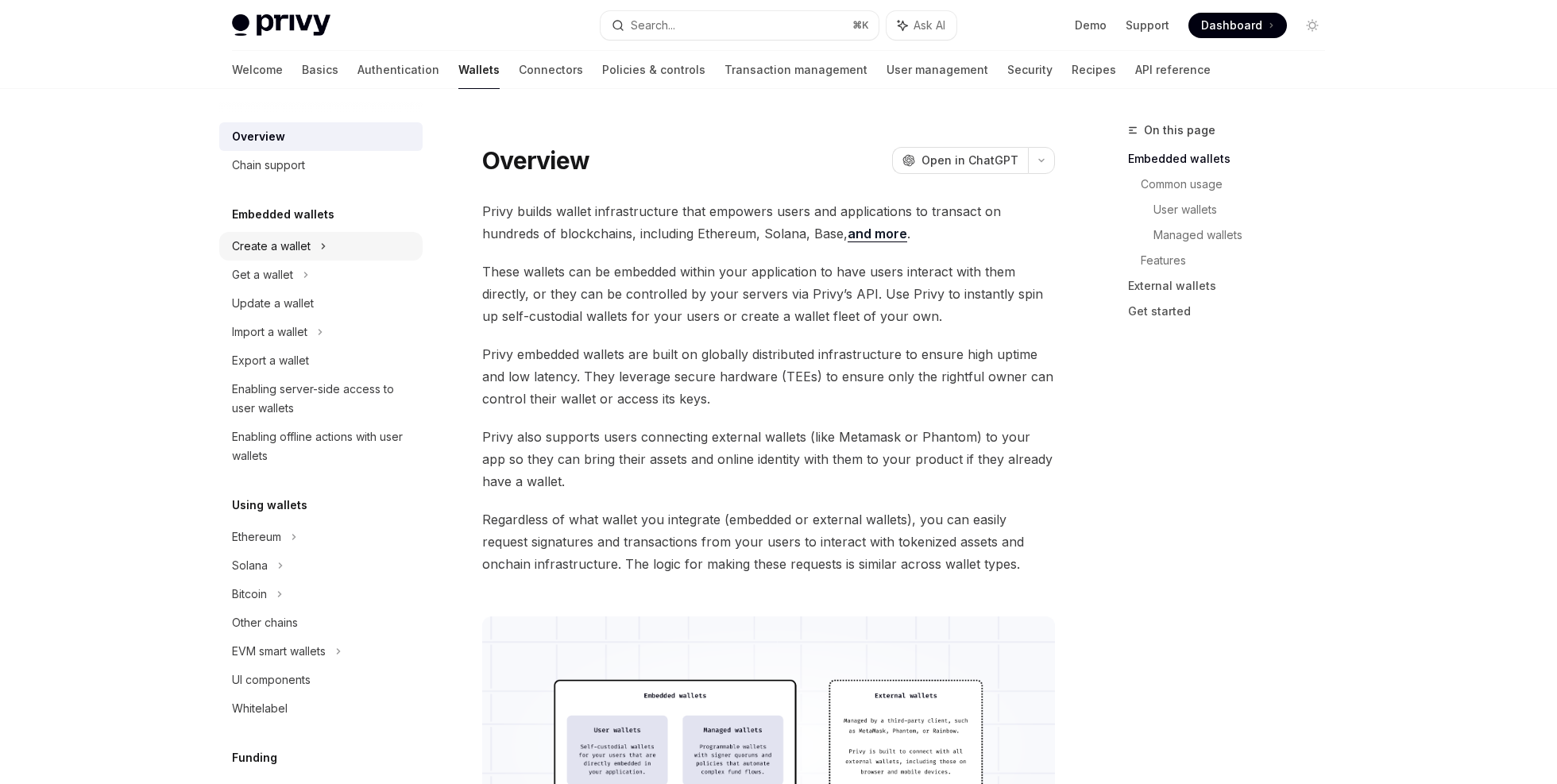
click at [310, 252] on div "Create a wallet" at bounding box center [272, 246] width 79 height 19
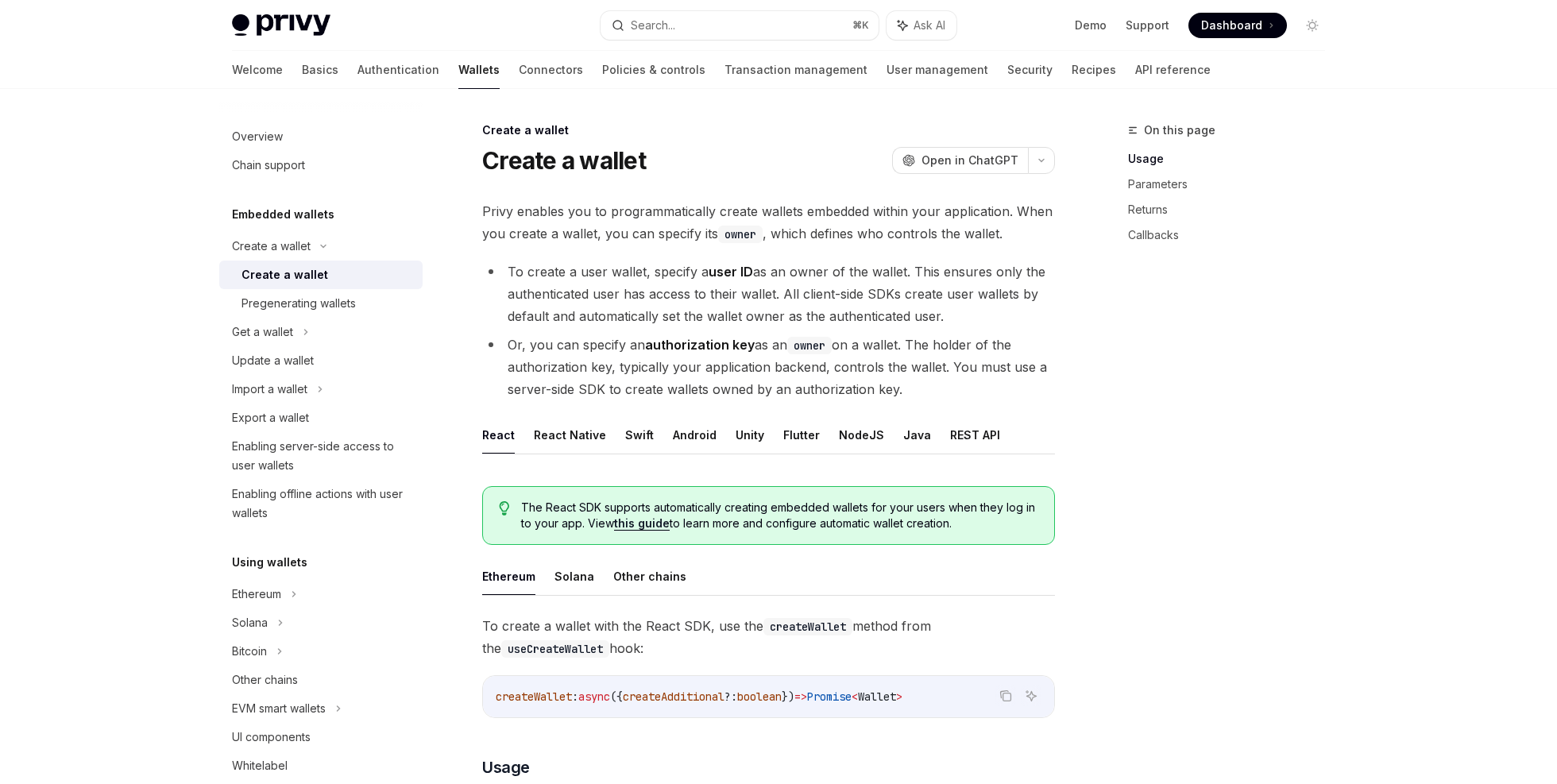
click at [320, 280] on div "Create a wallet" at bounding box center [285, 274] width 87 height 19
click at [961, 431] on button "REST API" at bounding box center [975, 435] width 50 height 38
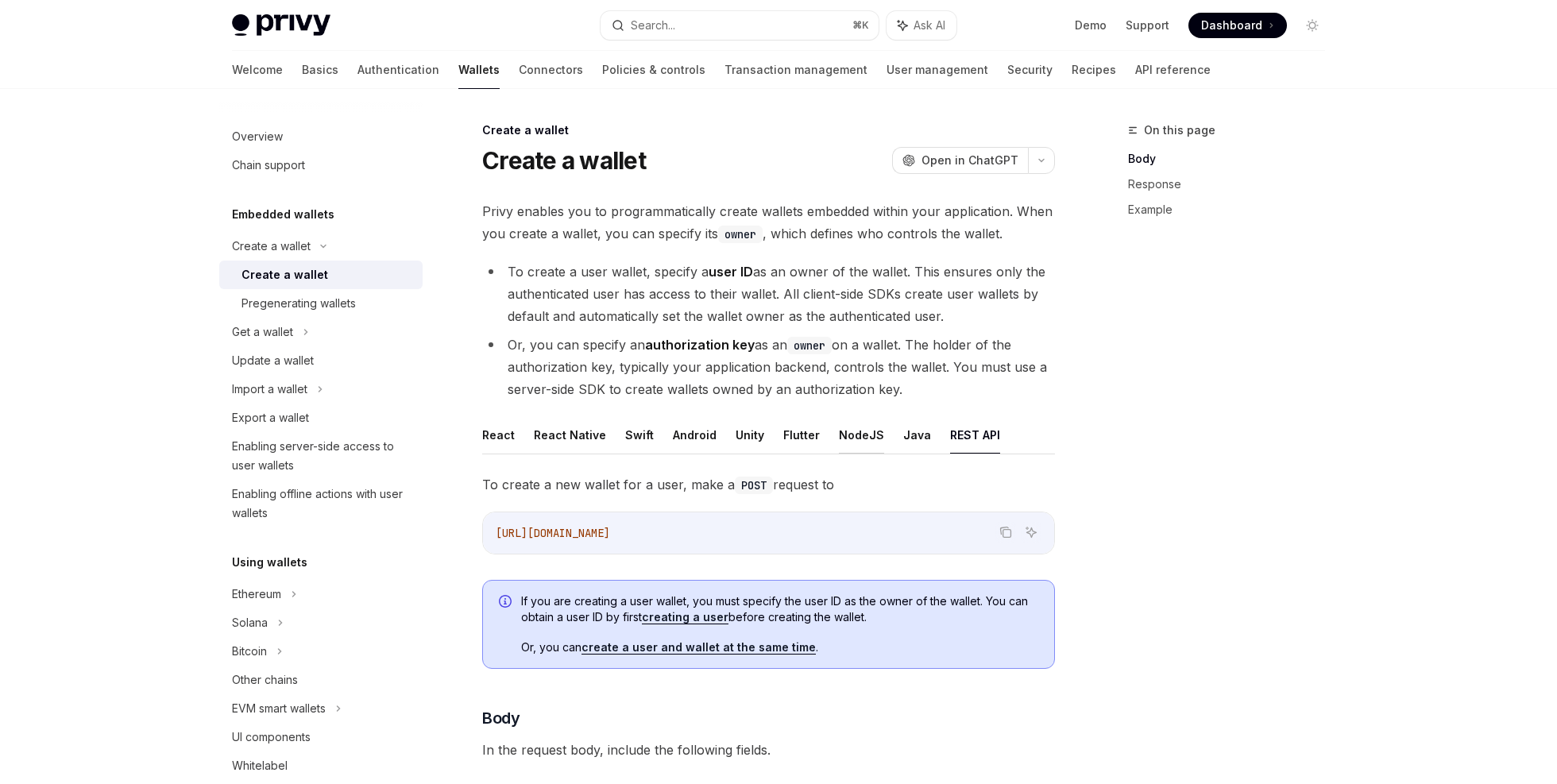
click at [849, 442] on button "NodeJS" at bounding box center [861, 435] width 45 height 38
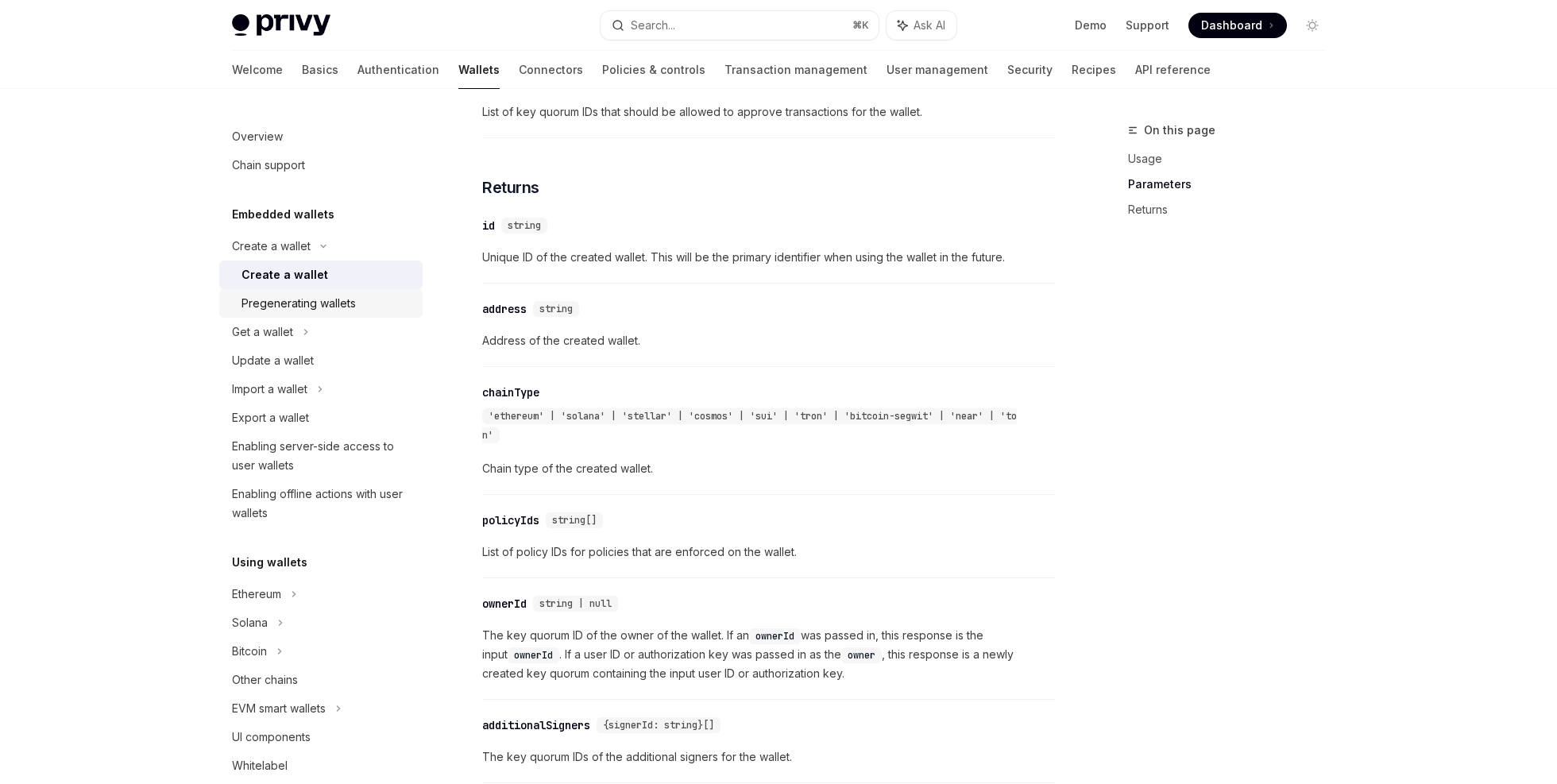
scroll to position [897, 0]
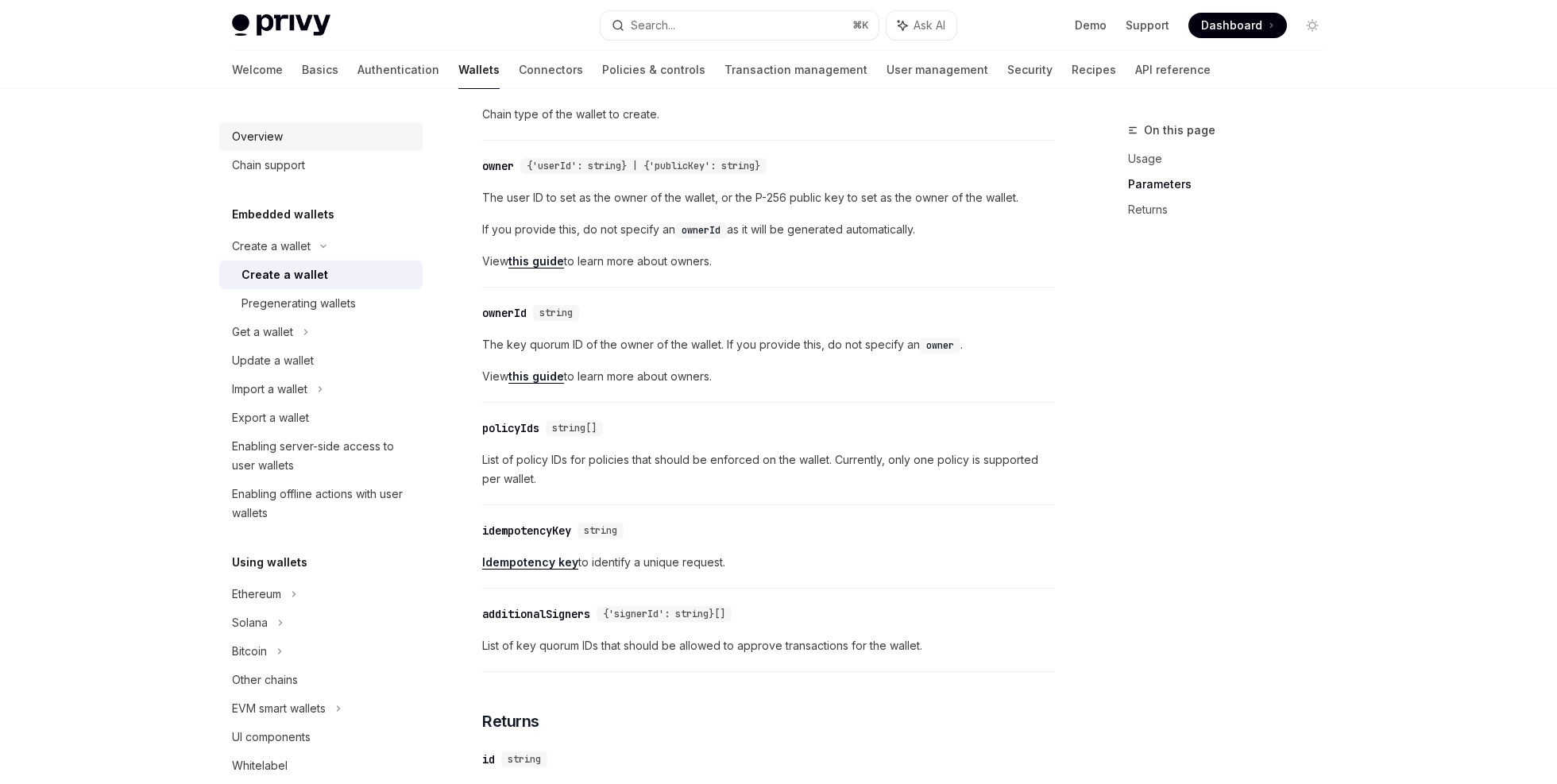
click at [290, 133] on div "Overview" at bounding box center [322, 136] width 181 height 19
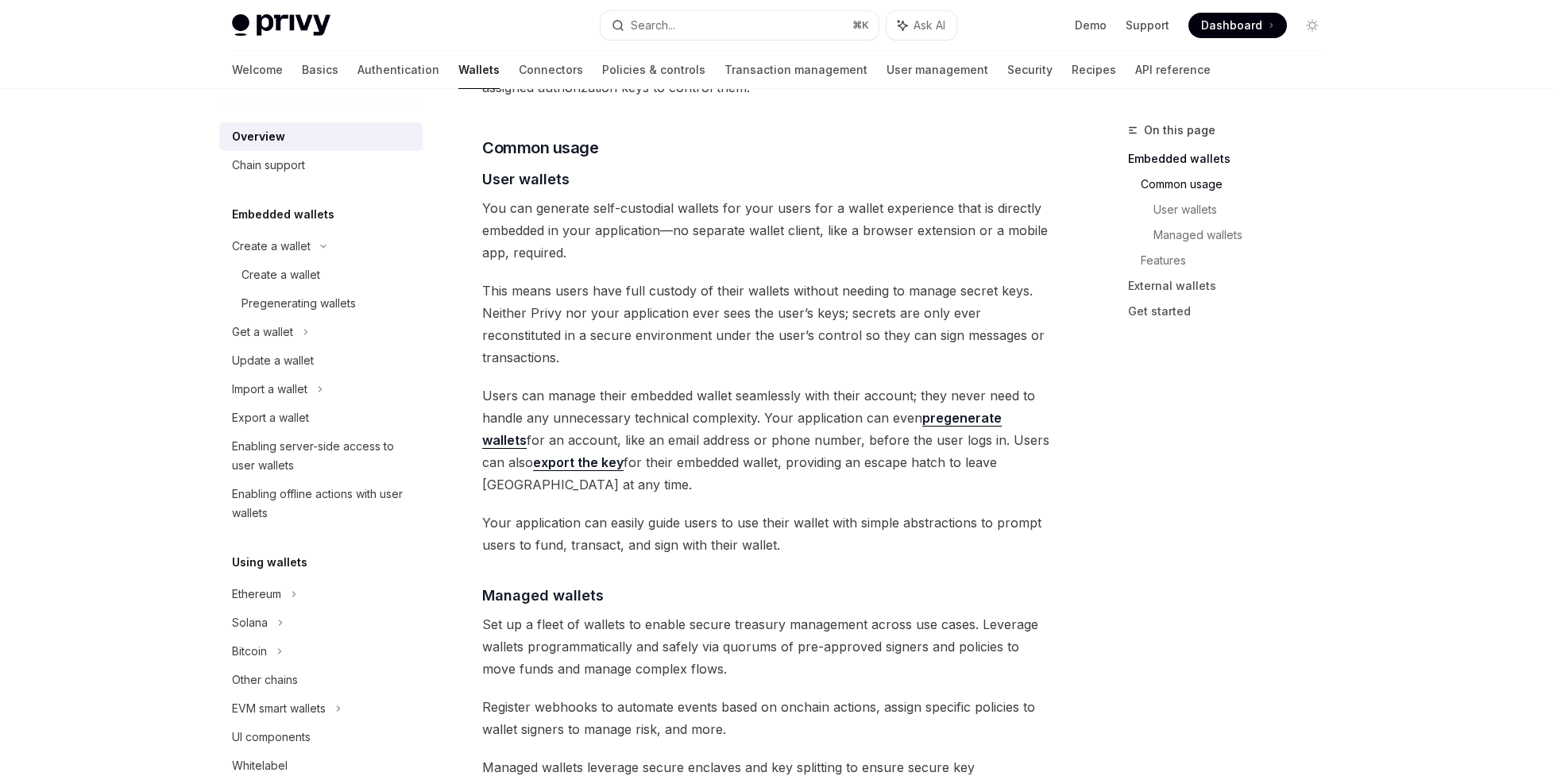
scroll to position [1203, 0]
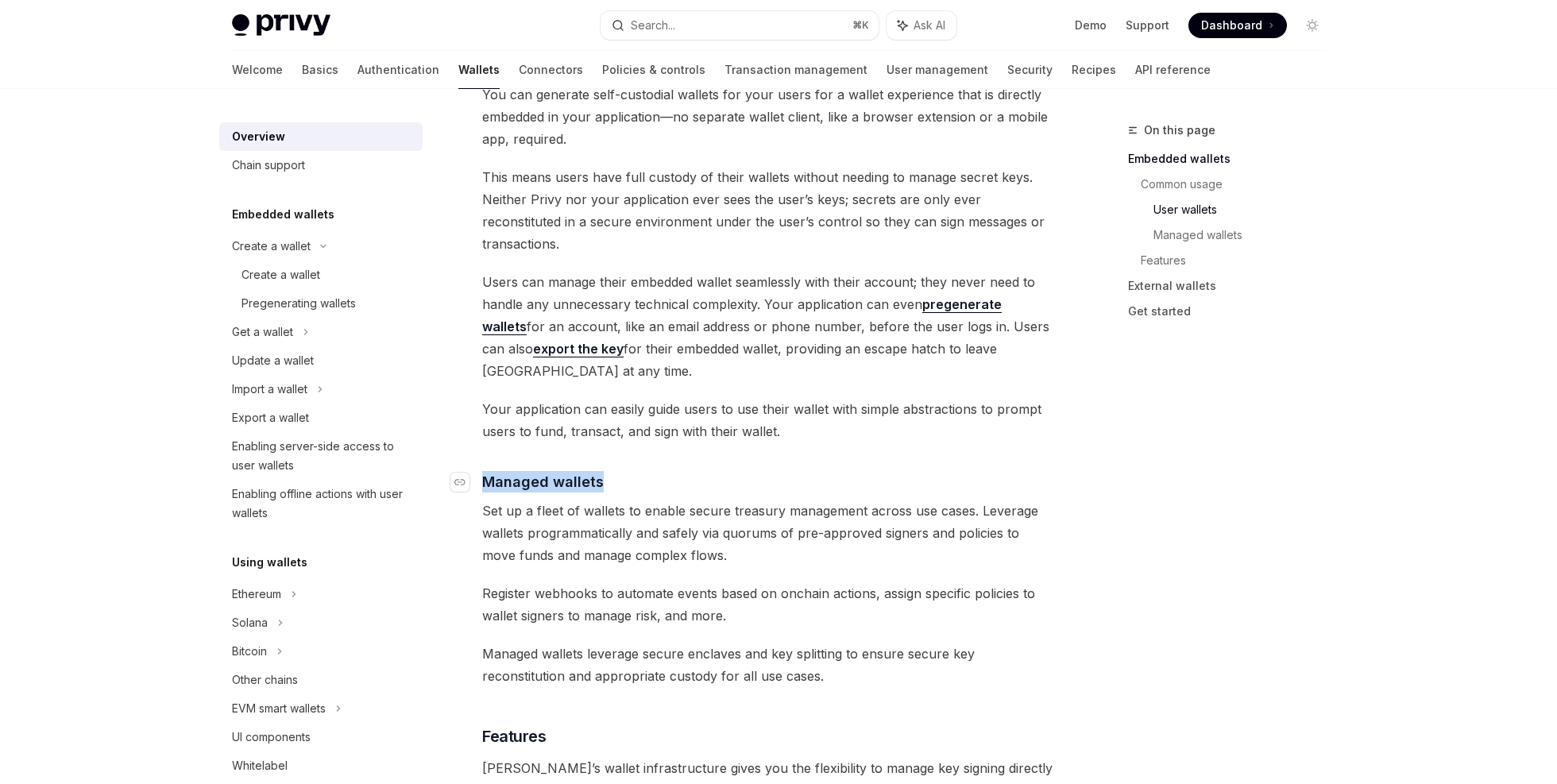
drag, startPoint x: 604, startPoint y: 416, endPoint x: 488, endPoint y: 414, distance: 116.0
click at [488, 471] on h4 "​ Managed wallets" at bounding box center [769, 481] width 573 height 21
copy span "Managed wallets"
click at [358, 72] on link "Authentication" at bounding box center [399, 70] width 82 height 38
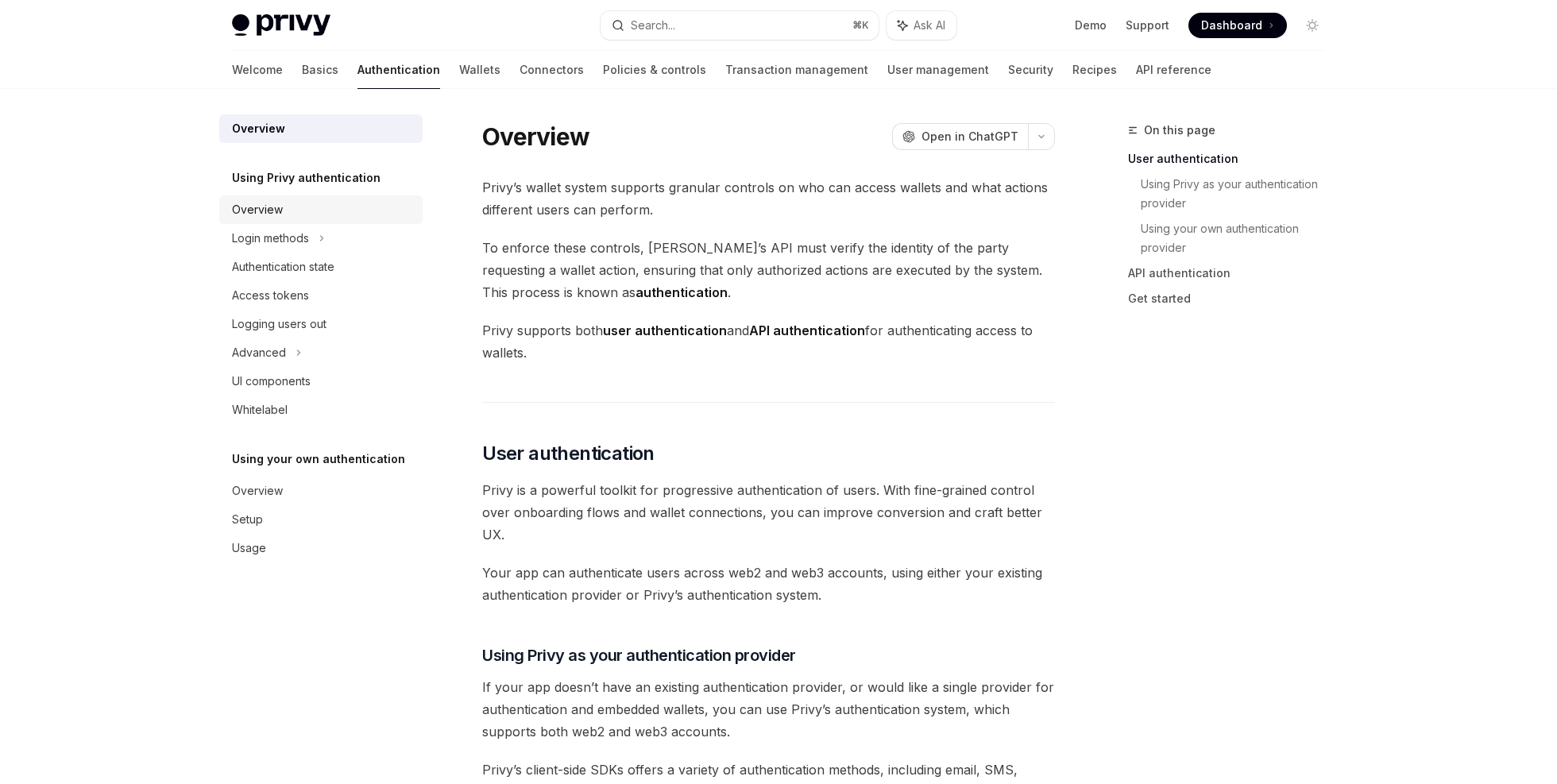
click at [356, 207] on div "Overview" at bounding box center [322, 209] width 181 height 19
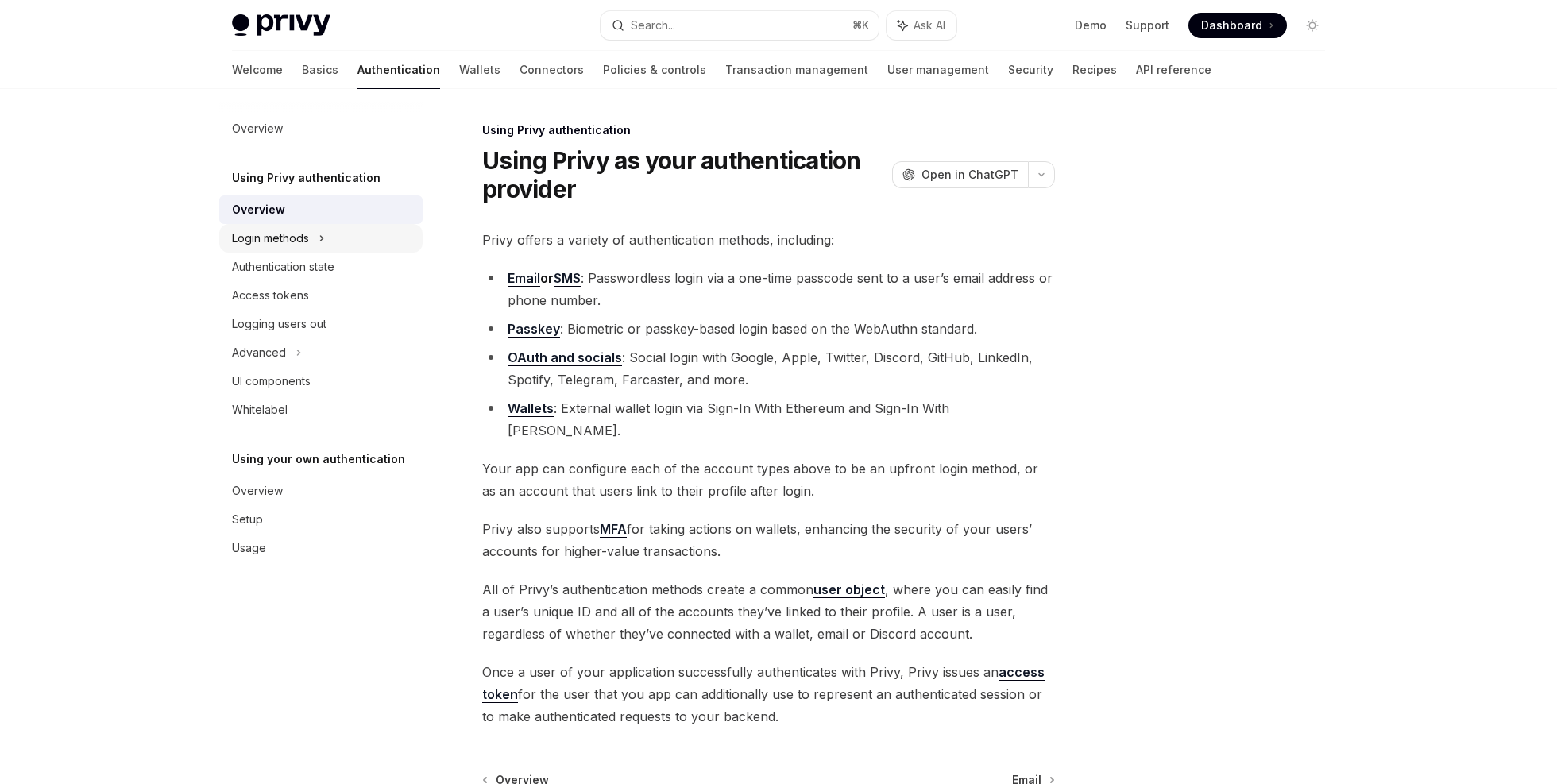
click at [354, 232] on div "Login methods" at bounding box center [321, 238] width 203 height 29
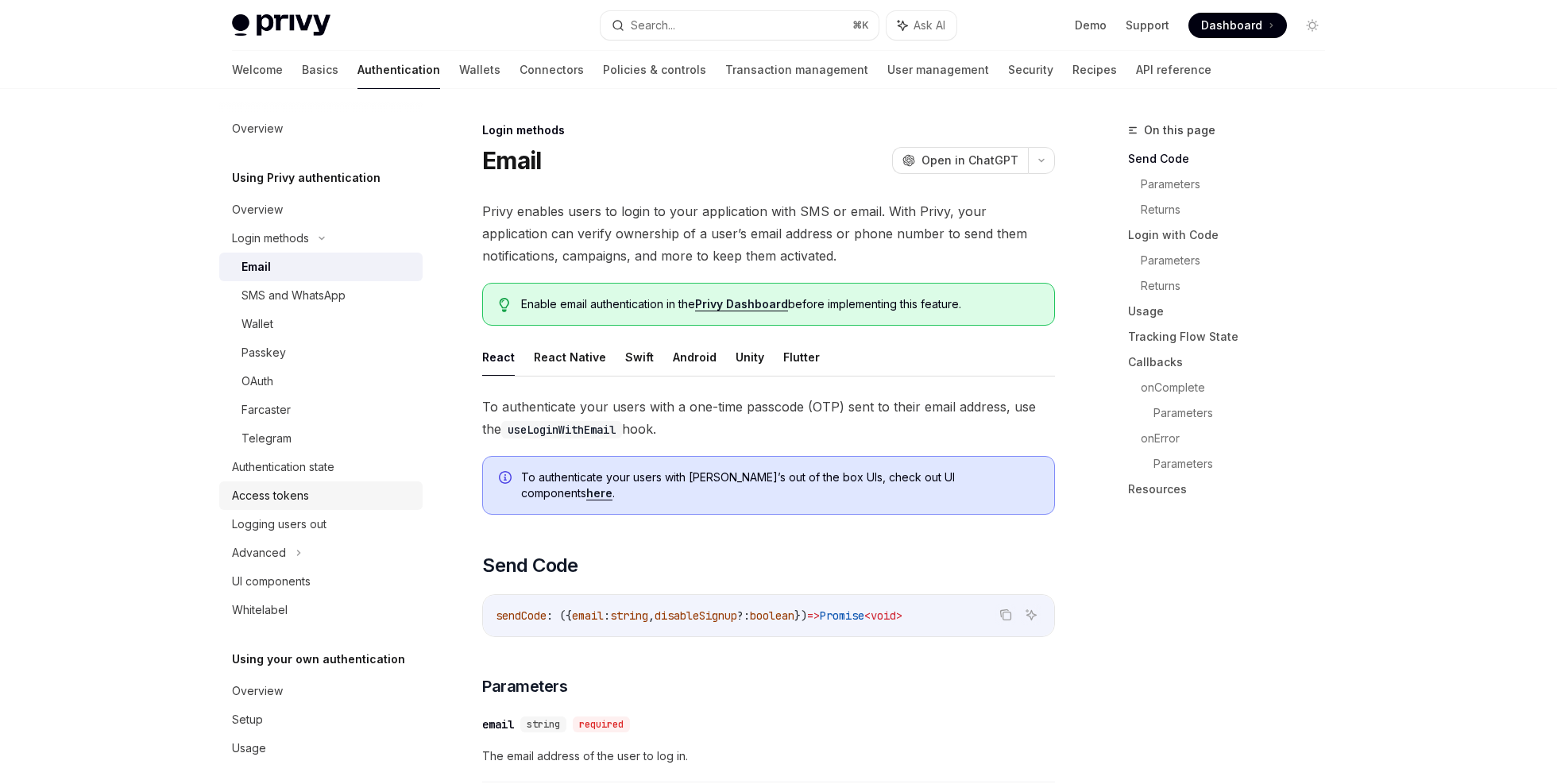
click at [334, 497] on div "Access tokens" at bounding box center [322, 495] width 181 height 19
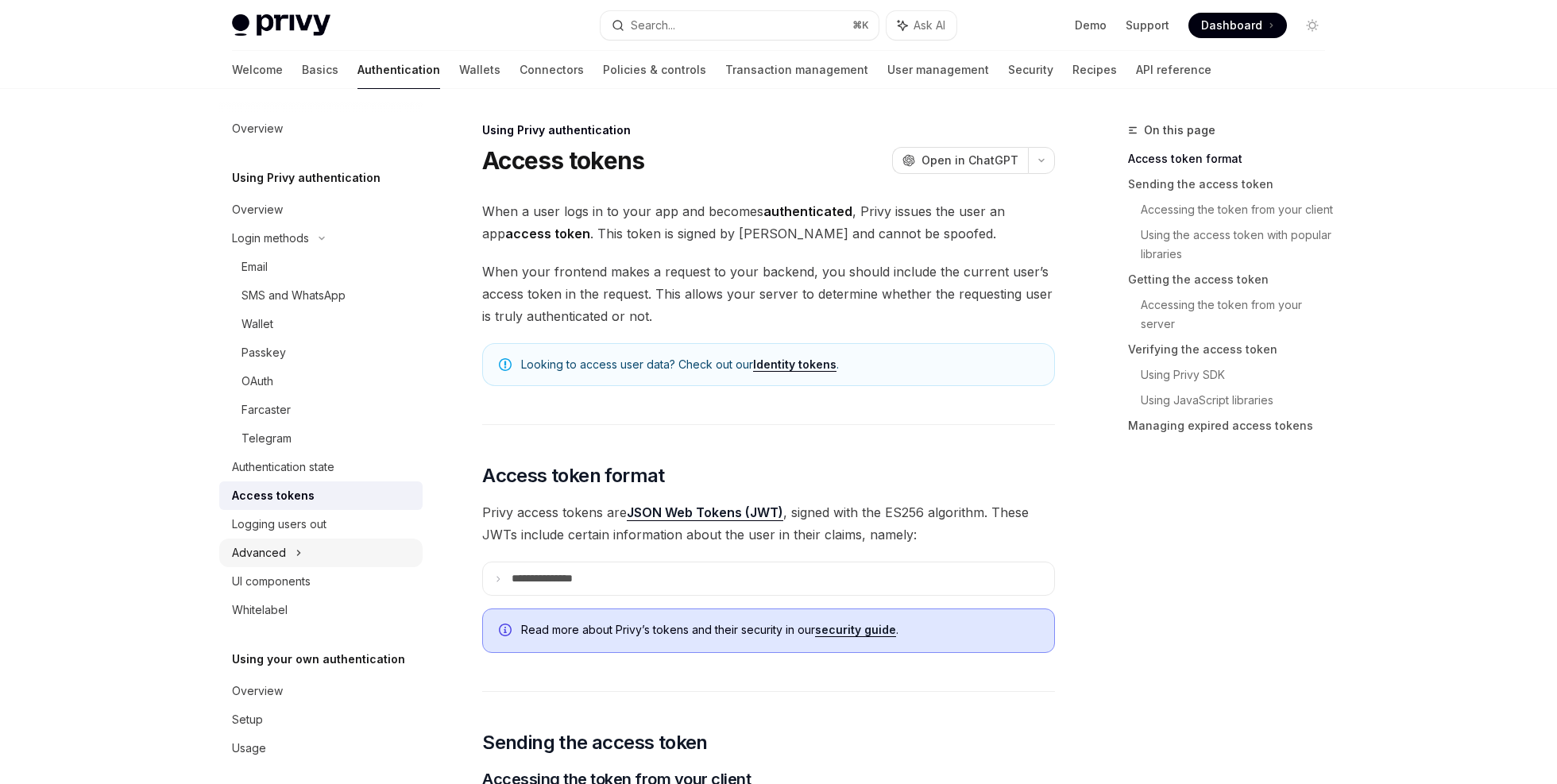
click at [338, 553] on div "Advanced" at bounding box center [321, 552] width 203 height 29
click at [336, 558] on div "Advanced" at bounding box center [321, 552] width 203 height 29
click at [1136, 74] on link "API reference" at bounding box center [1174, 70] width 75 height 38
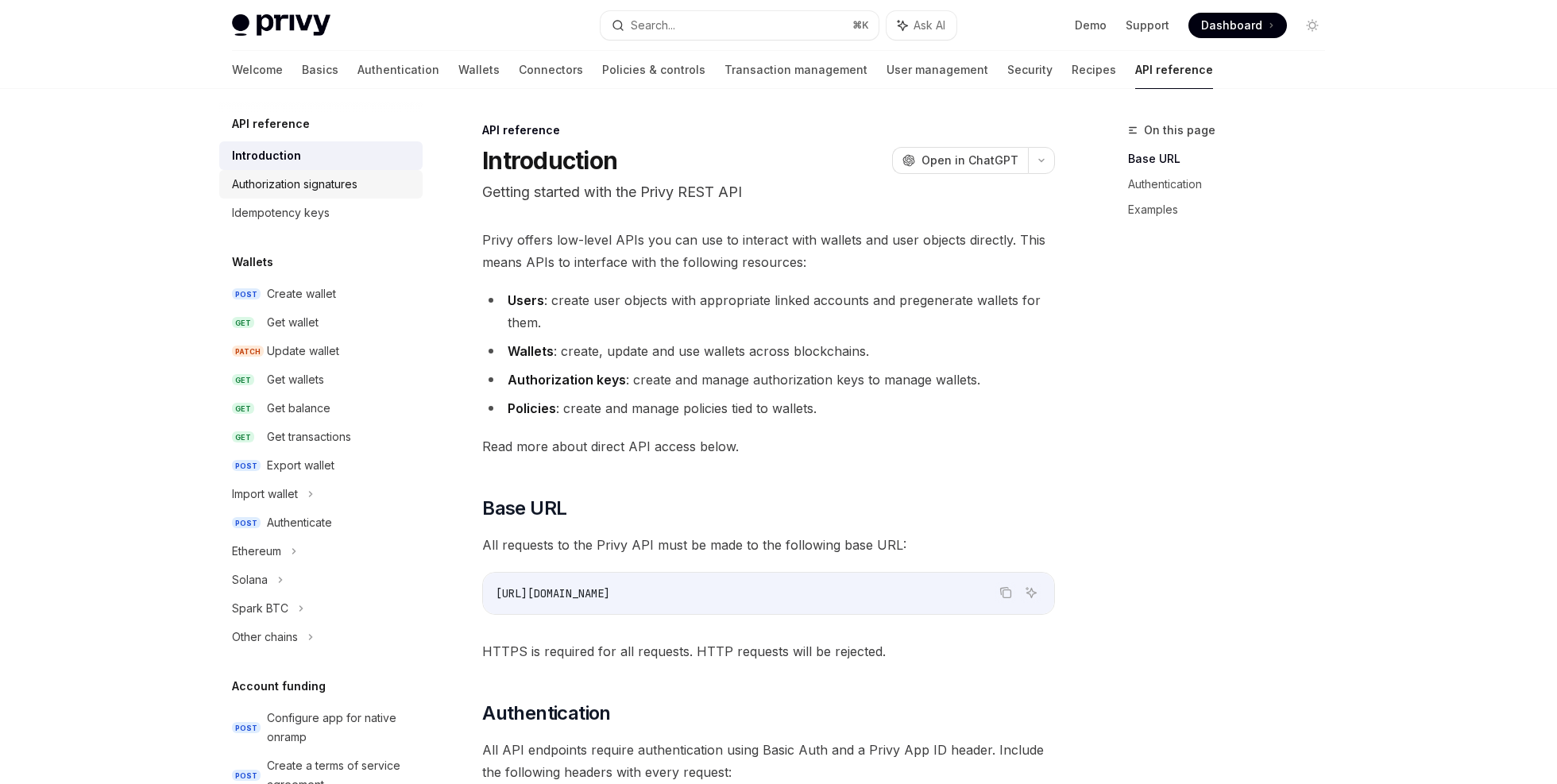
click at [319, 182] on div "Authorization signatures" at bounding box center [295, 184] width 126 height 19
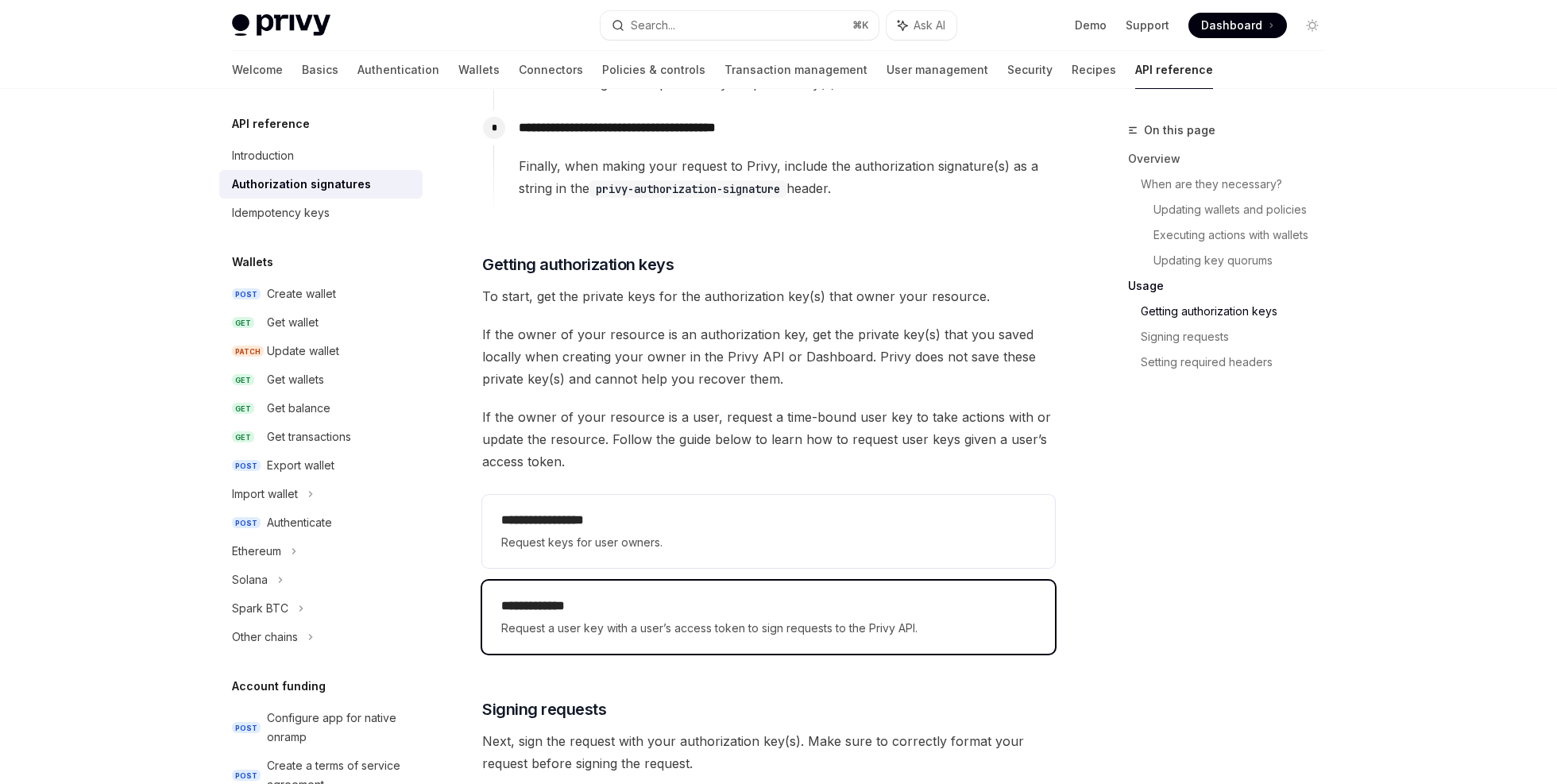
scroll to position [1662, 0]
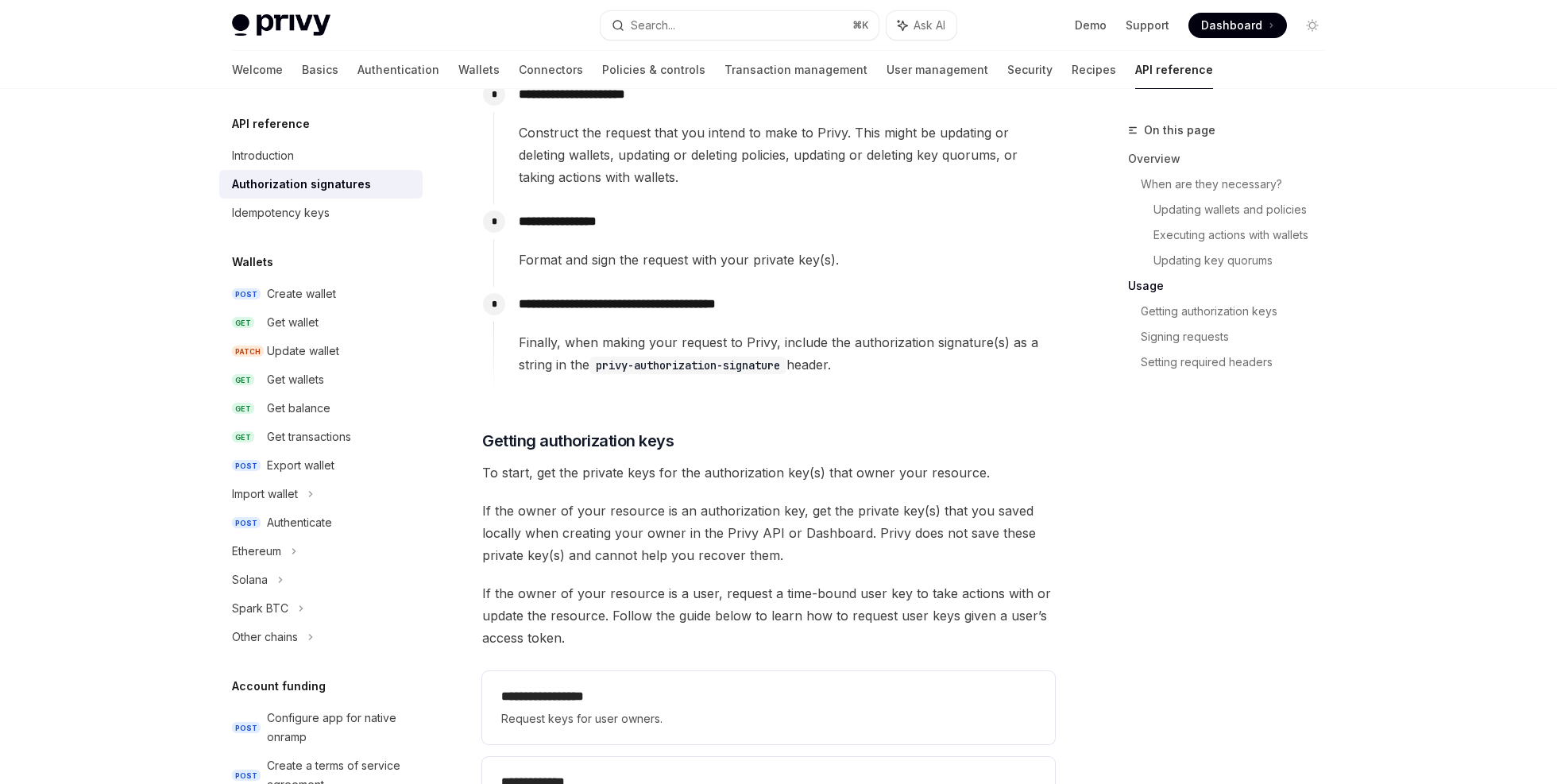
click at [833, 476] on span "To start, get the private keys for the authorization key(s) that owner your res…" at bounding box center [769, 472] width 573 height 22
drag, startPoint x: 833, startPoint y: 476, endPoint x: 944, endPoint y: 475, distance: 111.0
click at [944, 475] on span "To start, get the private keys for the authorization key(s) that owner your res…" at bounding box center [769, 472] width 573 height 22
click at [529, 510] on span "If the owner of your resource is an authorization key, get the private key(s) t…" at bounding box center [769, 532] width 573 height 66
drag, startPoint x: 529, startPoint y: 510, endPoint x: 992, endPoint y: 514, distance: 463.0
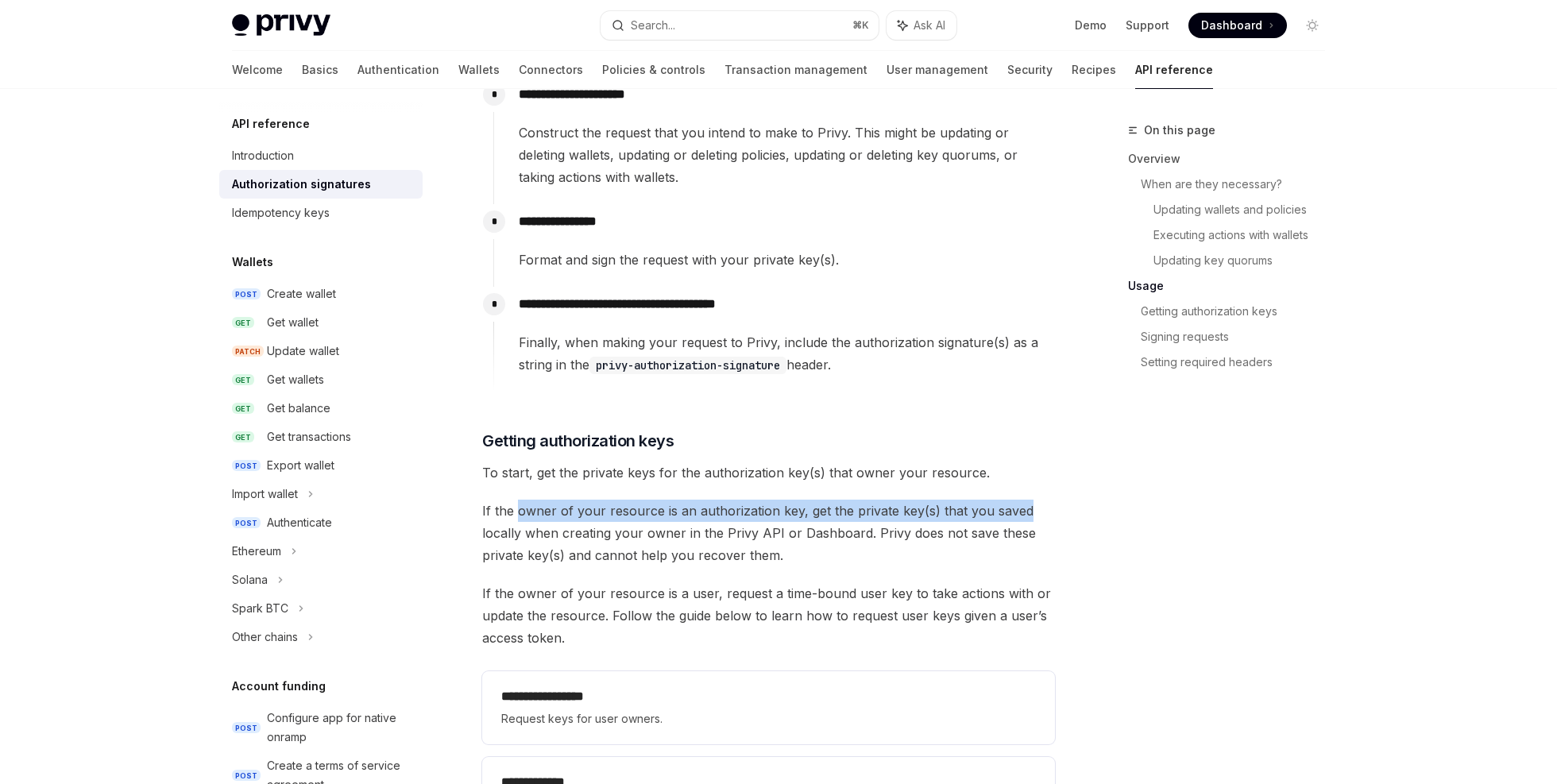
click at [992, 514] on span "If the owner of your resource is an authorization key, get the private key(s) t…" at bounding box center [769, 532] width 573 height 66
click at [614, 533] on span "If the owner of your resource is an authorization key, get the private key(s) t…" at bounding box center [769, 532] width 573 height 66
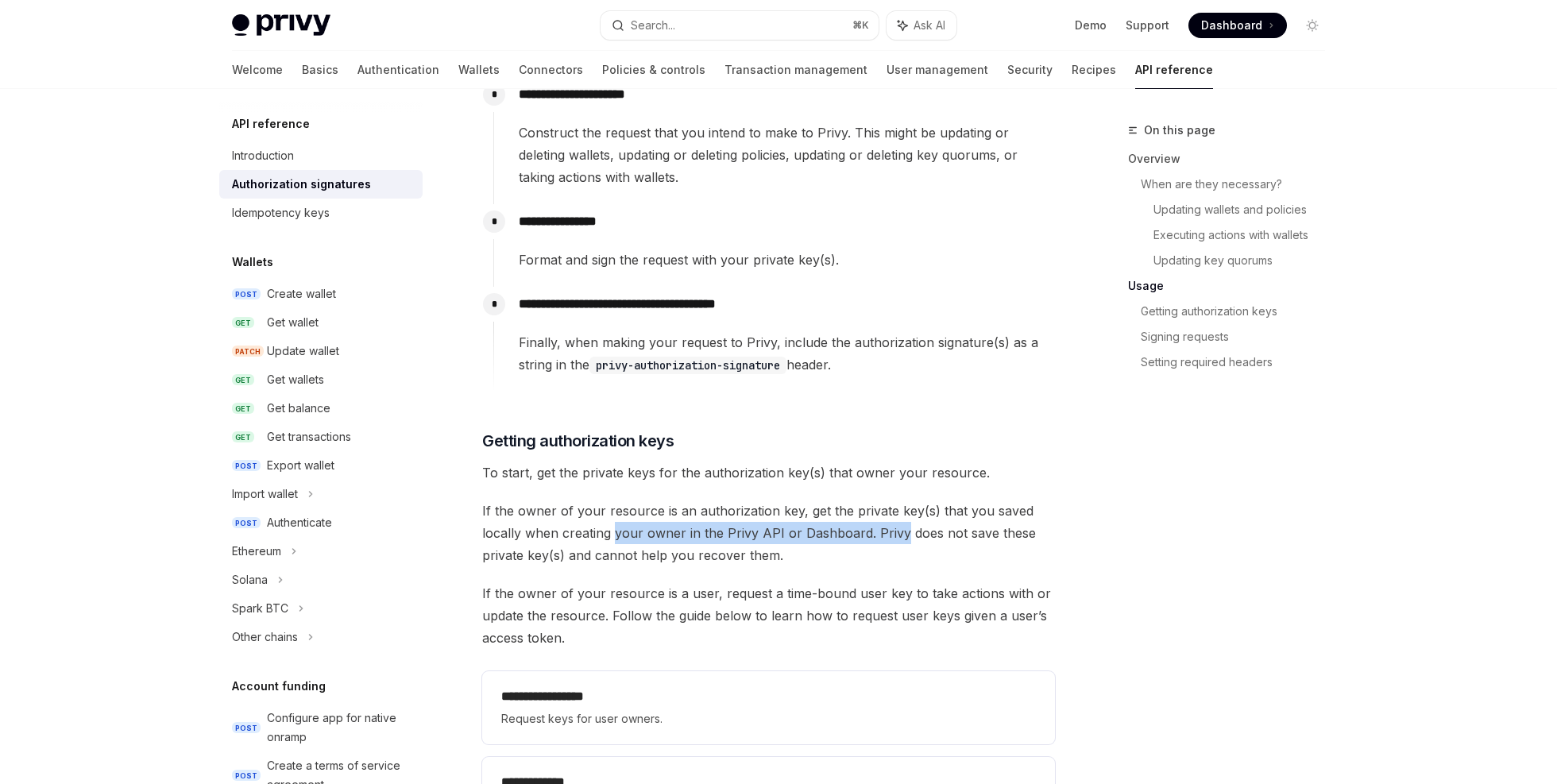
drag, startPoint x: 614, startPoint y: 533, endPoint x: 887, endPoint y: 533, distance: 273.0
click at [882, 533] on span "If the owner of your resource is an authorization key, get the private key(s) t…" at bounding box center [769, 532] width 573 height 66
click at [895, 534] on span "If the owner of your resource is an authorization key, get the private key(s) t…" at bounding box center [769, 532] width 573 height 66
click at [692, 545] on span "If the owner of your resource is an authorization key, get the private key(s) t…" at bounding box center [769, 532] width 573 height 66
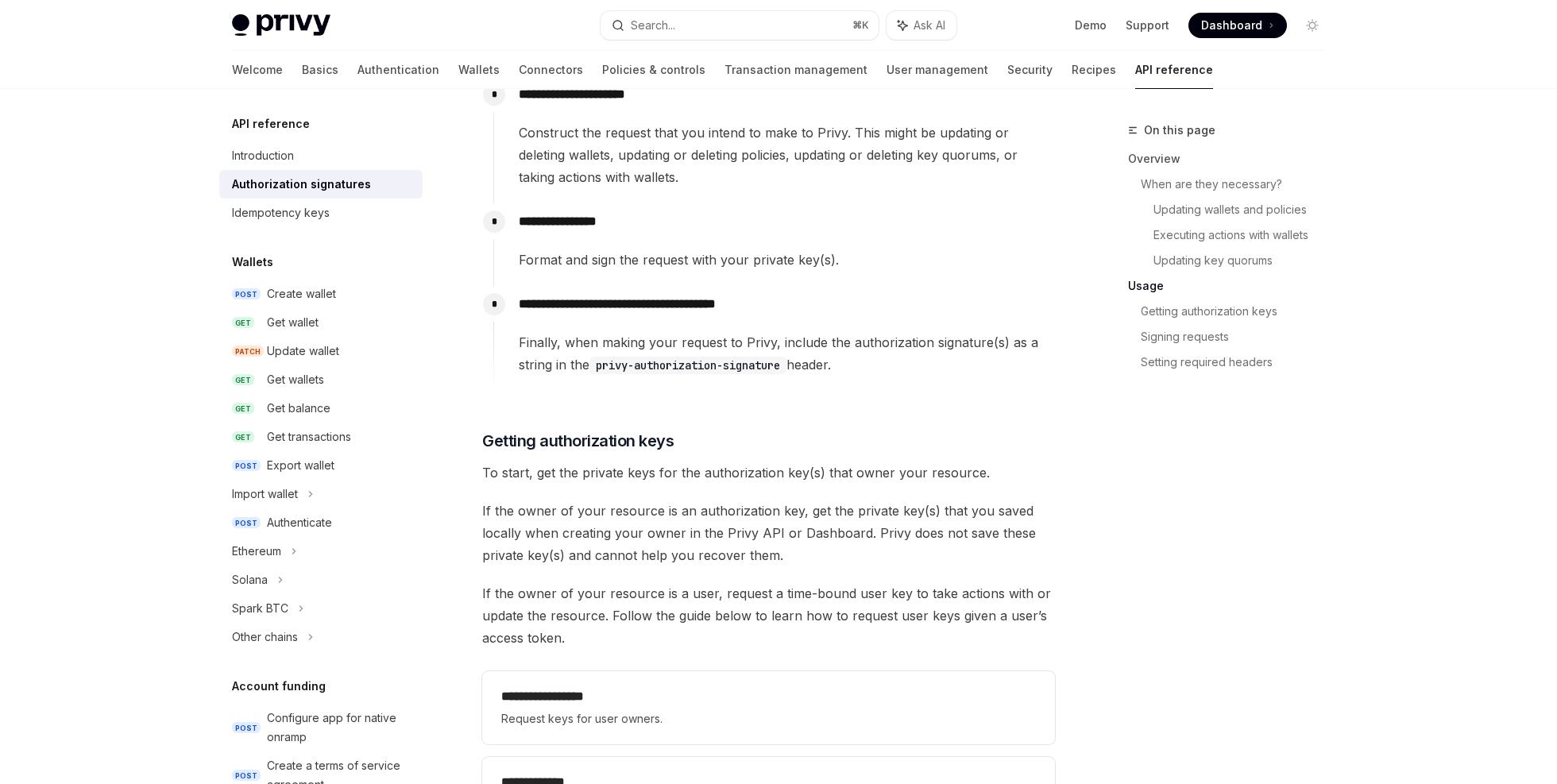
click at [490, 592] on span "If the owner of your resource is a user, request a time-bound user key to take …" at bounding box center [769, 615] width 573 height 66
click at [486, 592] on span "If the owner of your resource is a user, request a time-bound user key to take …" at bounding box center [769, 615] width 573 height 66
drag, startPoint x: 486, startPoint y: 592, endPoint x: 709, endPoint y: 599, distance: 223.1
click at [709, 599] on span "If the owner of your resource is a user, request a time-bound user key to take …" at bounding box center [769, 615] width 573 height 66
click at [729, 598] on span "If the owner of your resource is a user, request a time-bound user key to take …" at bounding box center [769, 615] width 573 height 66
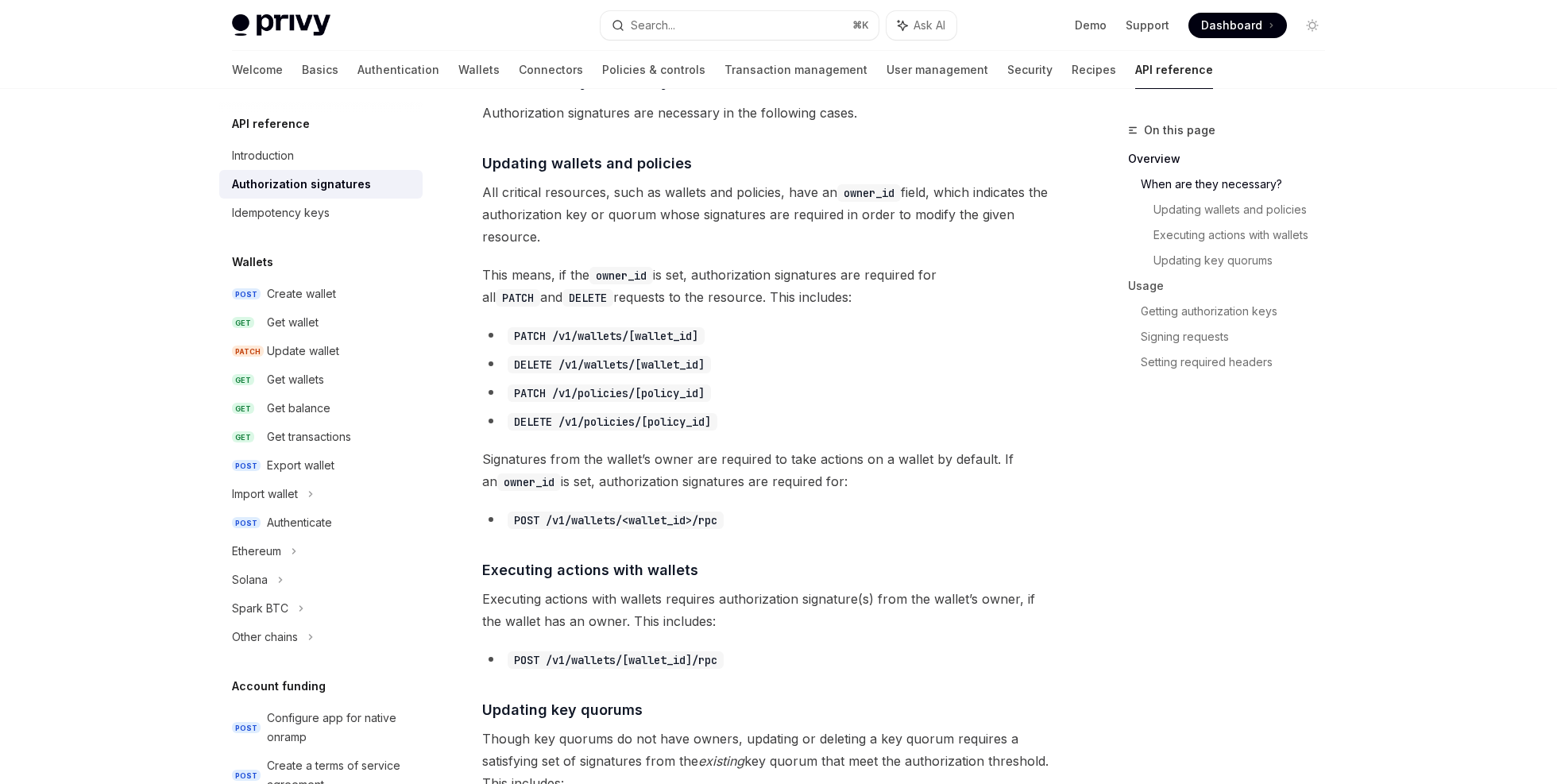
scroll to position [0, 0]
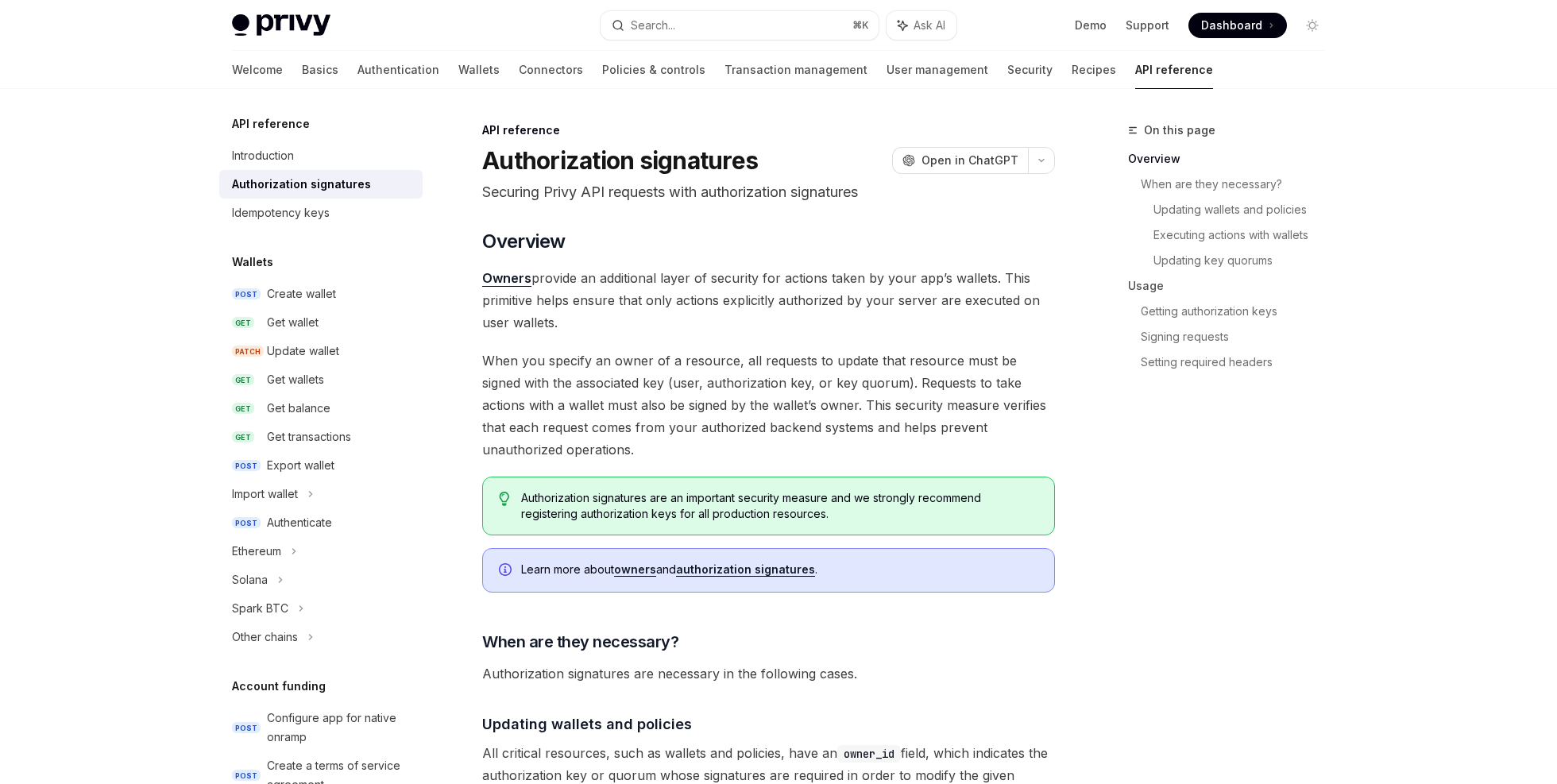
click at [703, 572] on link "authorization signatures" at bounding box center [745, 569] width 139 height 14
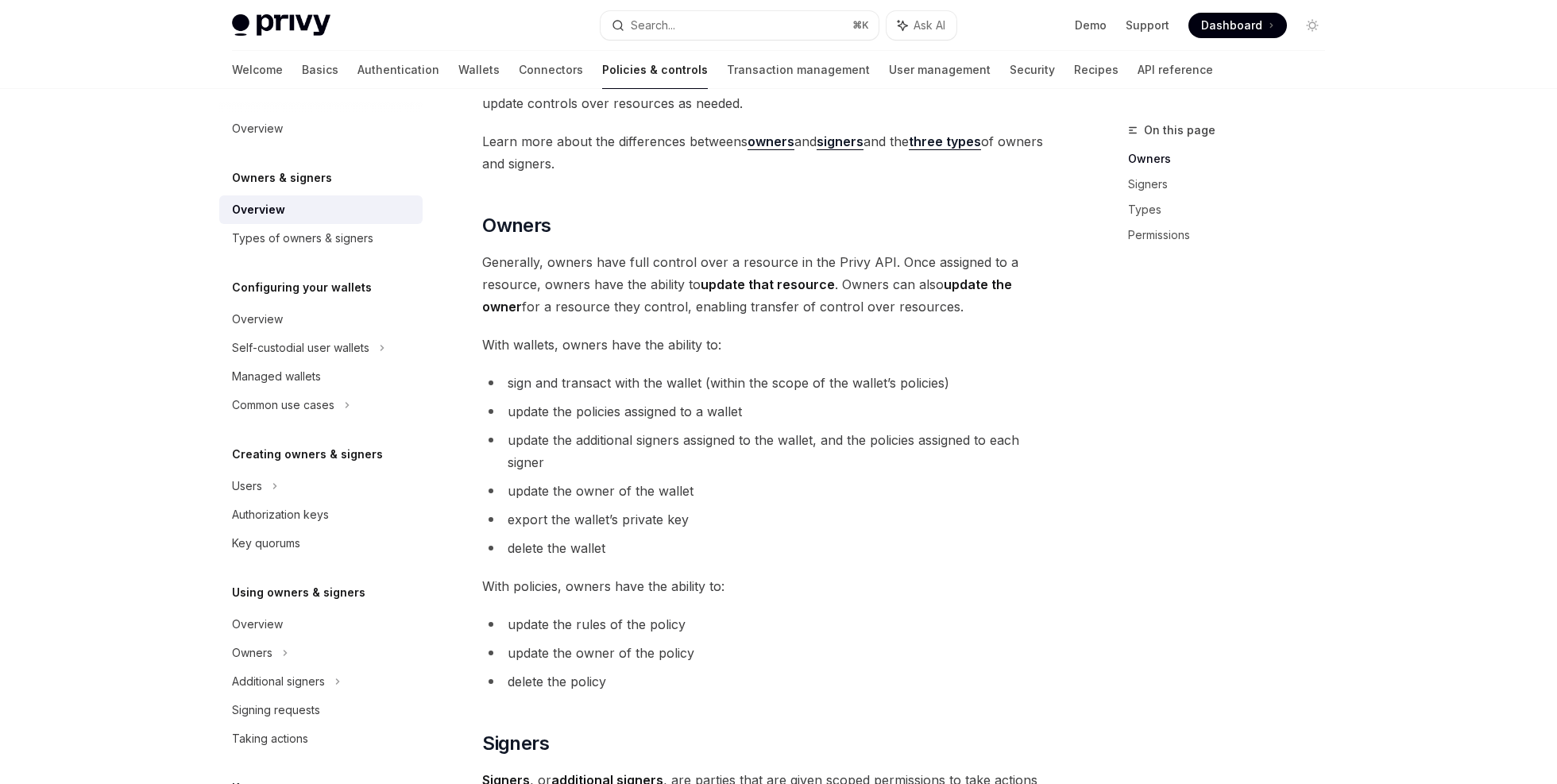
scroll to position [356, 0]
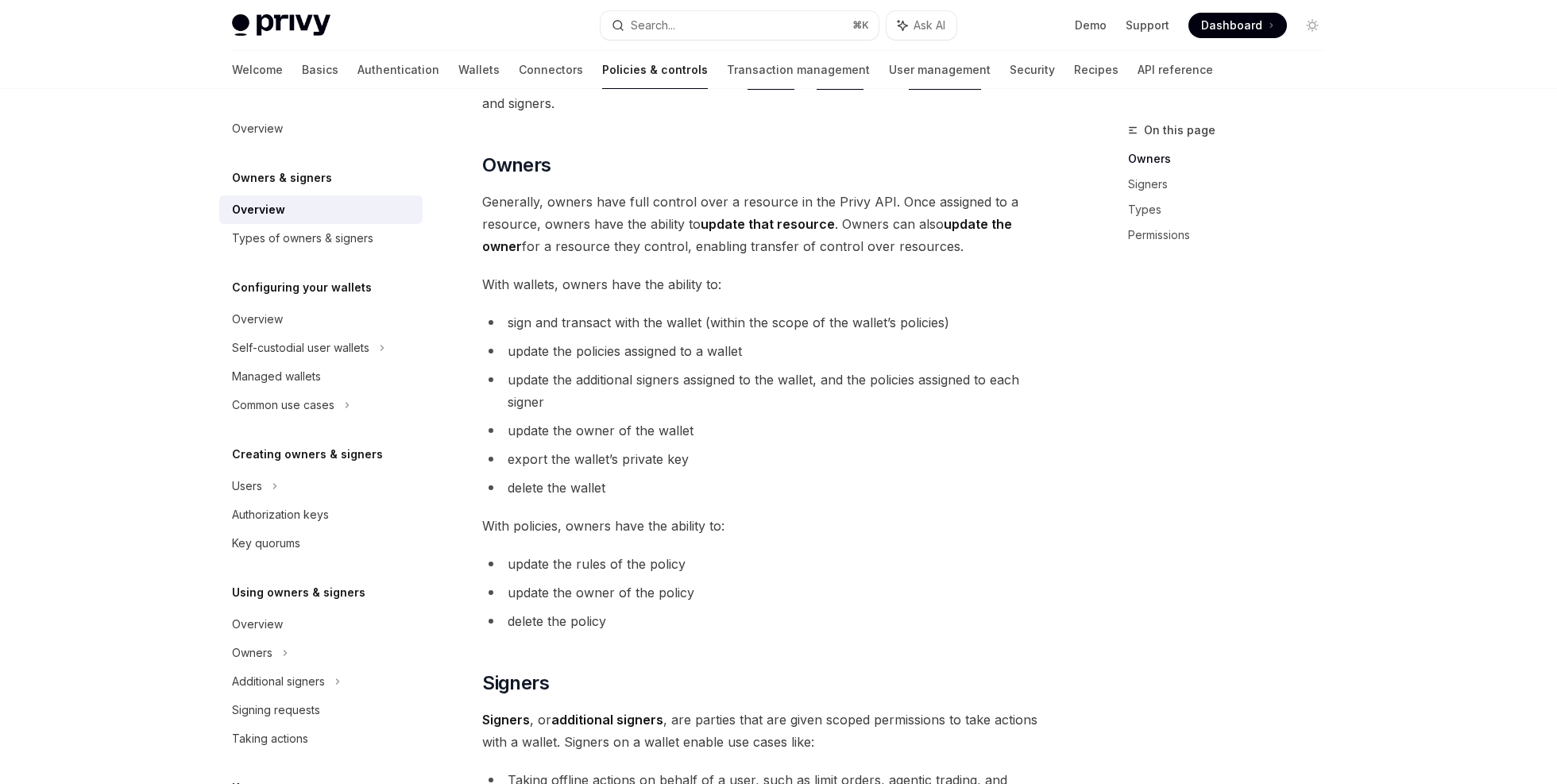
click at [509, 321] on span "sign and transact with the wallet (within the scope of the wallet’s policies)" at bounding box center [728, 321] width 441 height 16
drag, startPoint x: 509, startPoint y: 321, endPoint x: 672, endPoint y: 326, distance: 163.1
click at [672, 326] on span "sign and transact with the wallet (within the scope of the wallet’s policies)" at bounding box center [728, 321] width 441 height 16
click at [730, 322] on span "sign and transact with the wallet (within the scope of the wallet’s policies)" at bounding box center [728, 321] width 441 height 16
drag, startPoint x: 730, startPoint y: 322, endPoint x: 902, endPoint y: 324, distance: 172.0
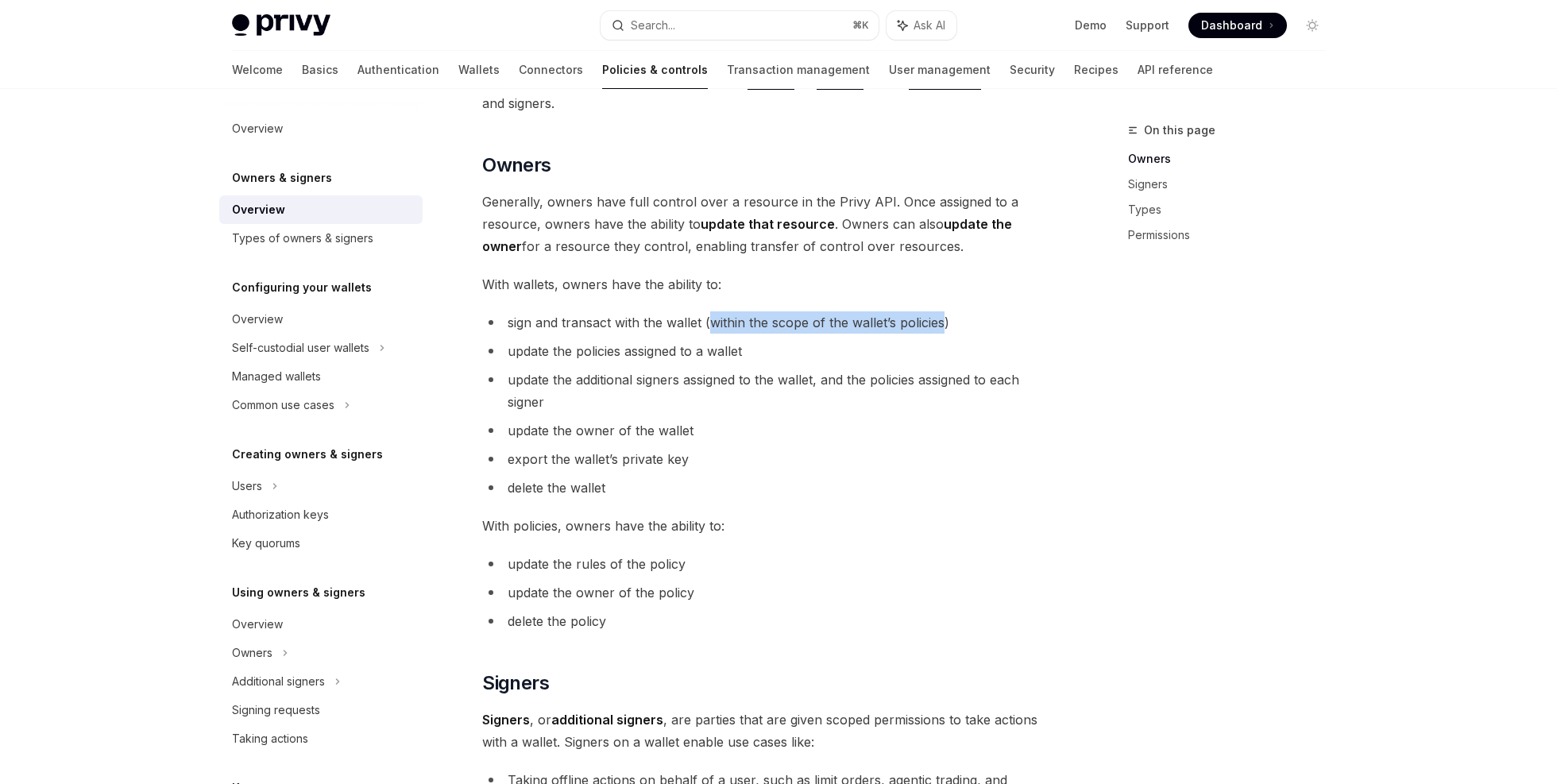
click at [902, 324] on span "sign and transact with the wallet (within the scope of the wallet’s policies)" at bounding box center [728, 321] width 441 height 16
click at [747, 352] on li "update the policies assigned to a wallet" at bounding box center [769, 350] width 573 height 22
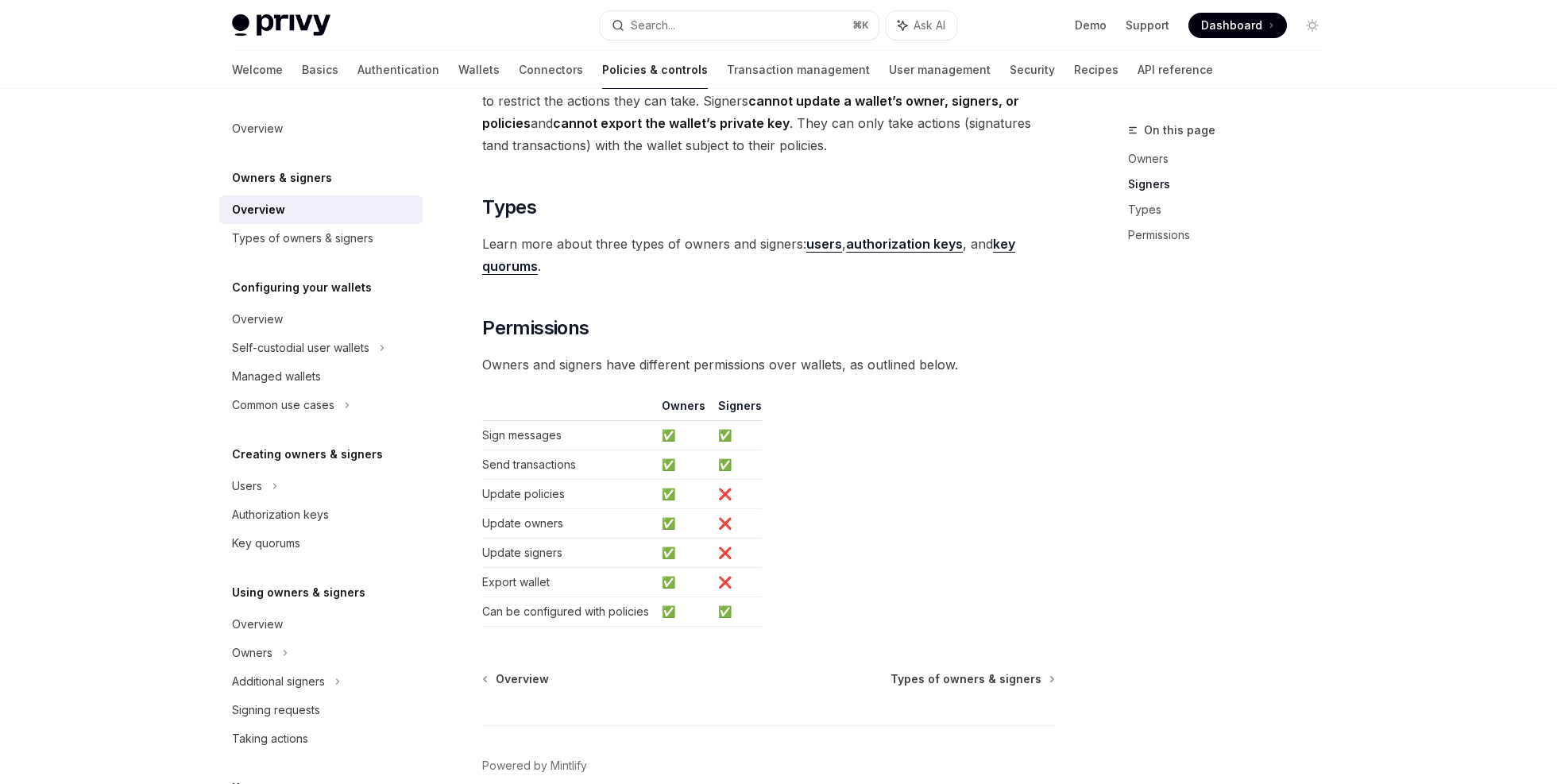
scroll to position [1224, 0]
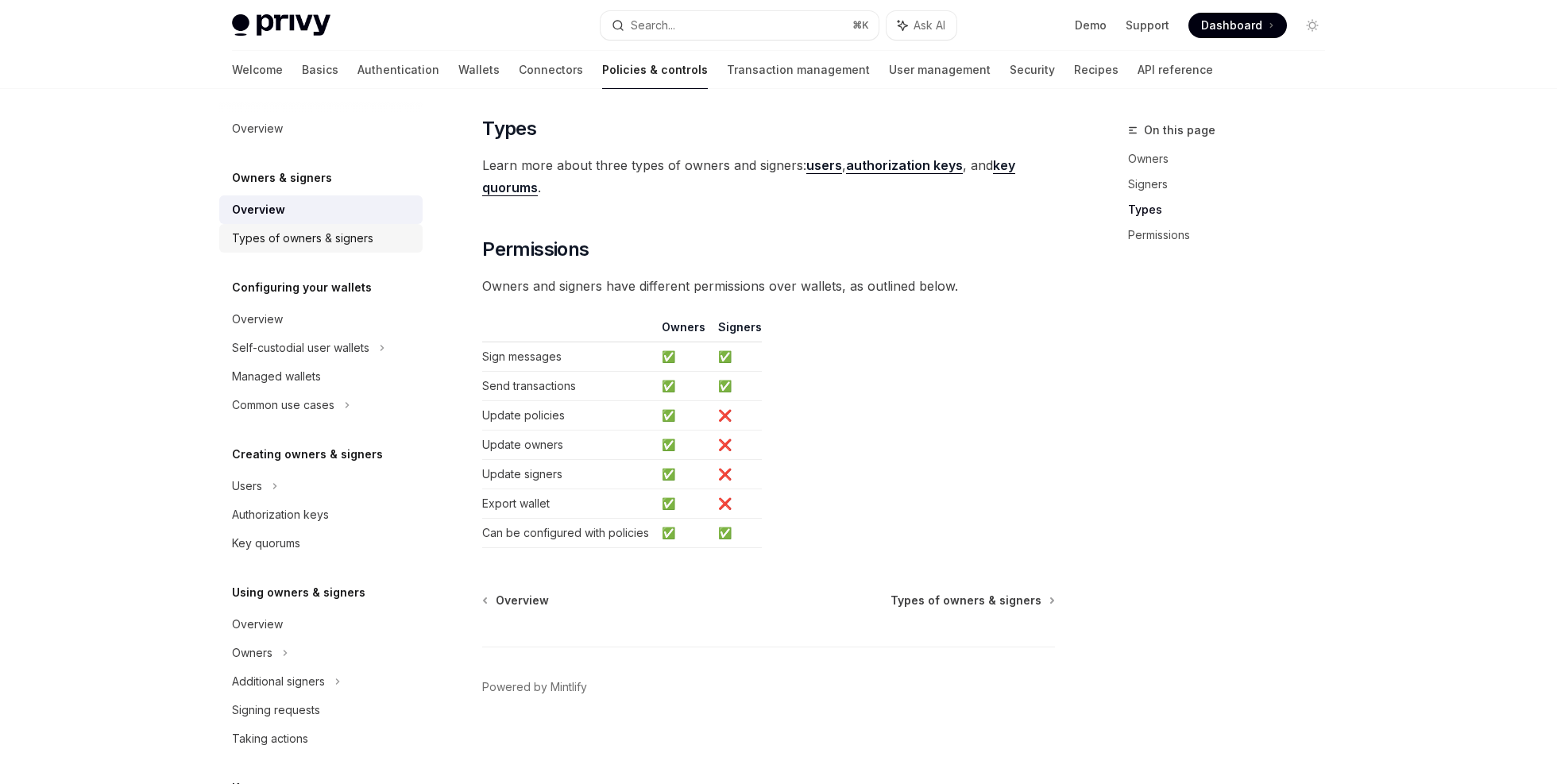
click at [332, 234] on div "Types of owners & signers" at bounding box center [303, 238] width 141 height 19
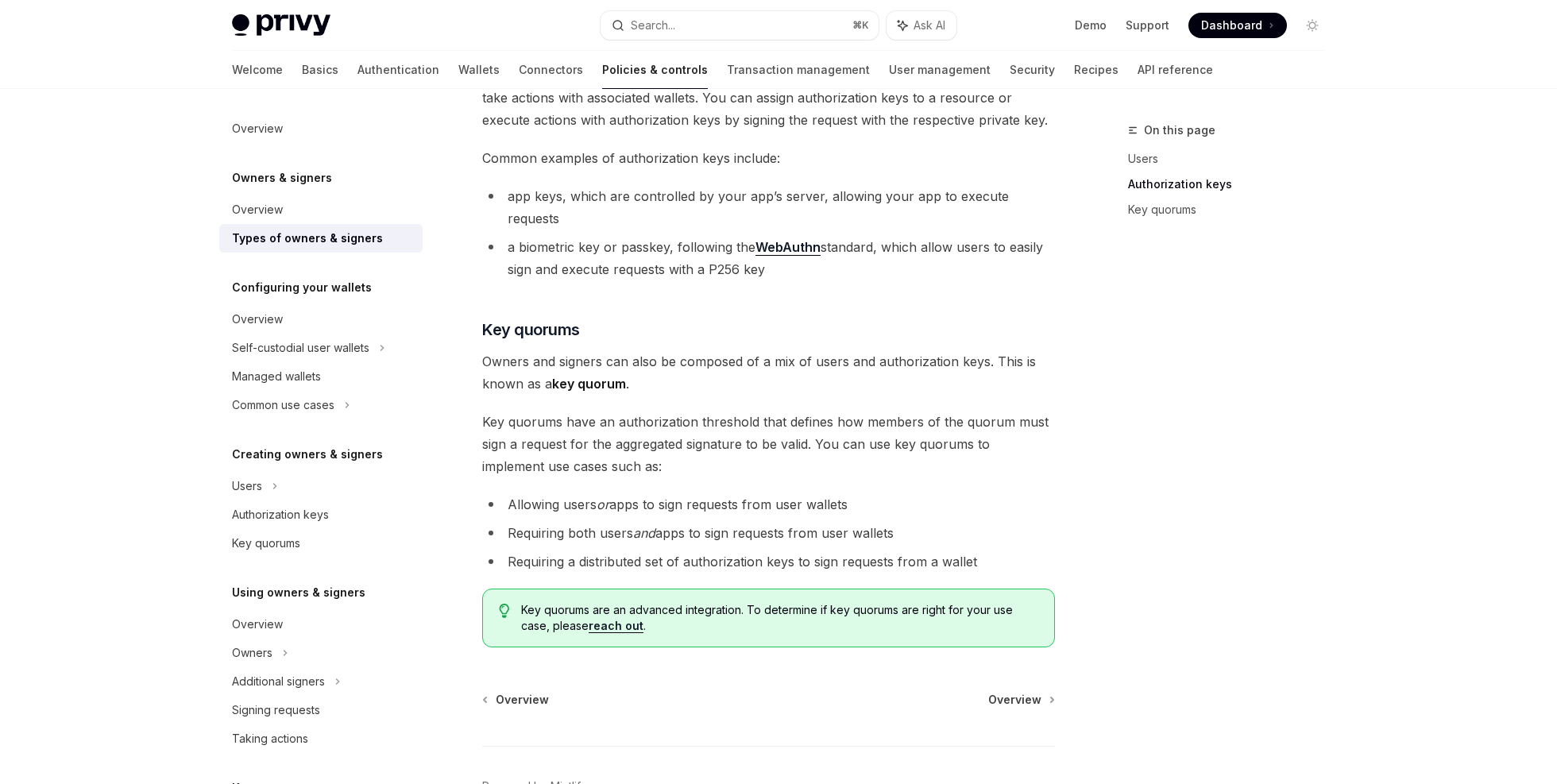
scroll to position [516, 0]
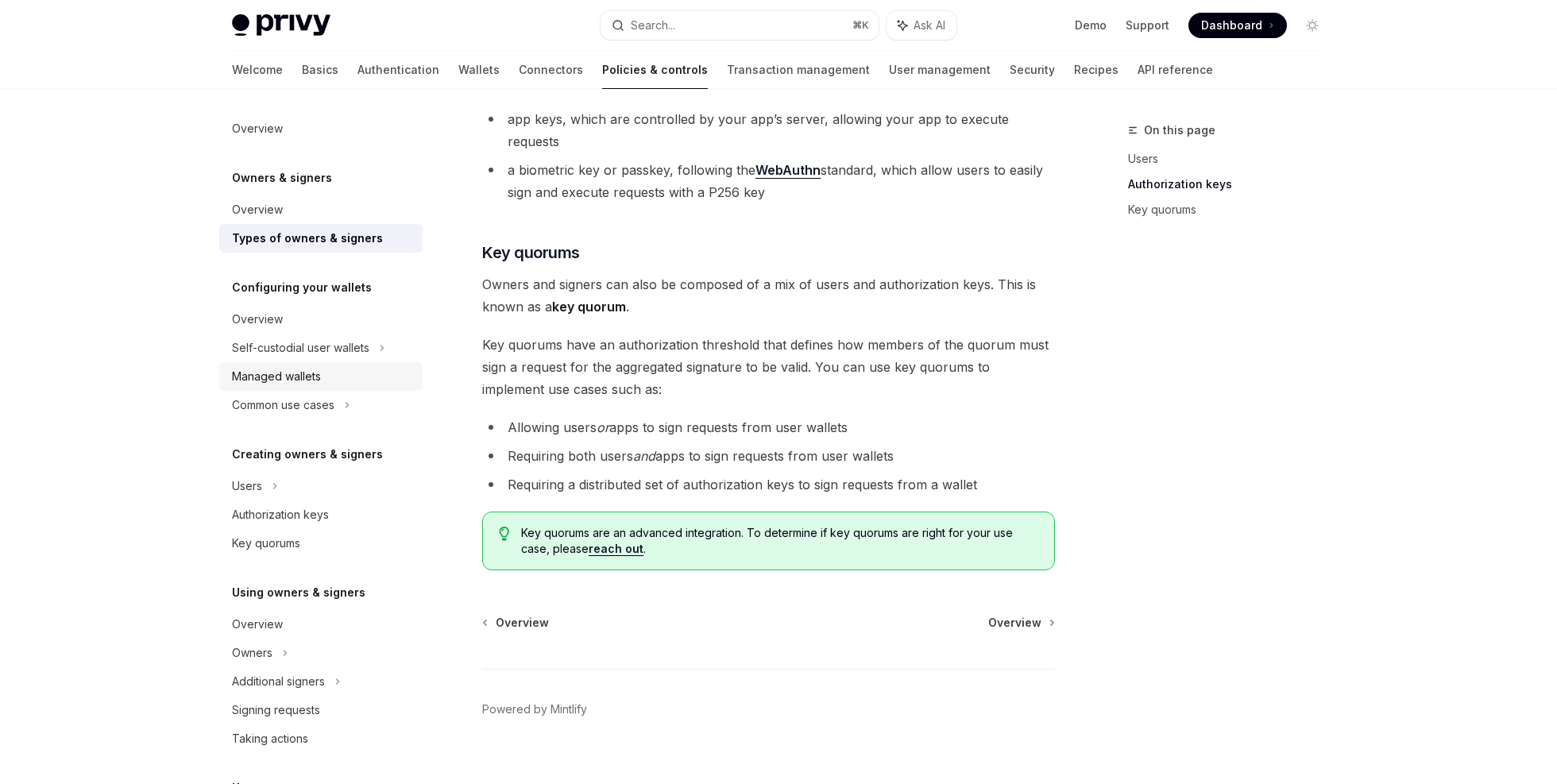
click at [346, 377] on div "Managed wallets" at bounding box center [322, 376] width 181 height 19
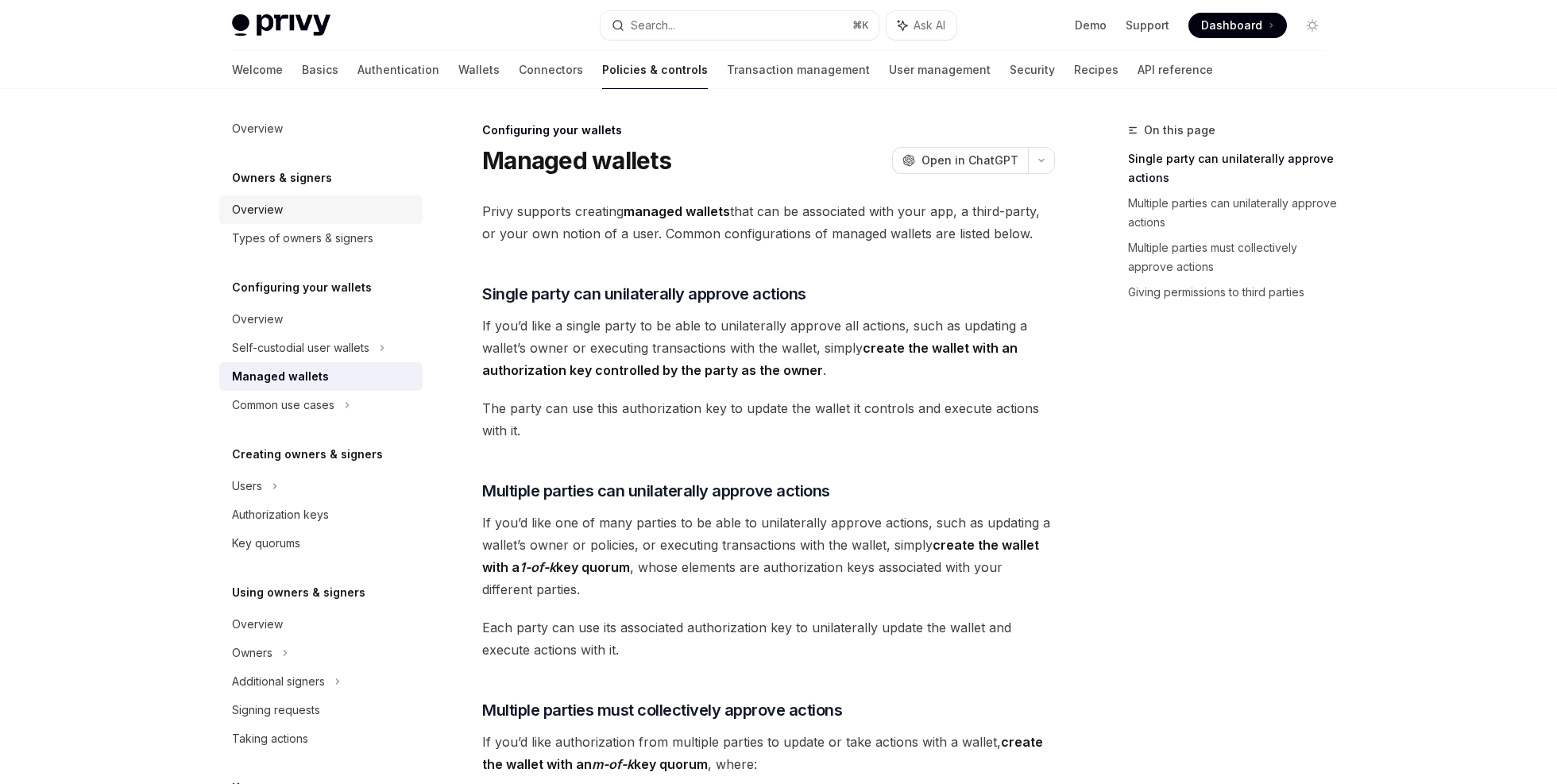
click at [296, 208] on div "Overview" at bounding box center [322, 209] width 181 height 19
type textarea "*"
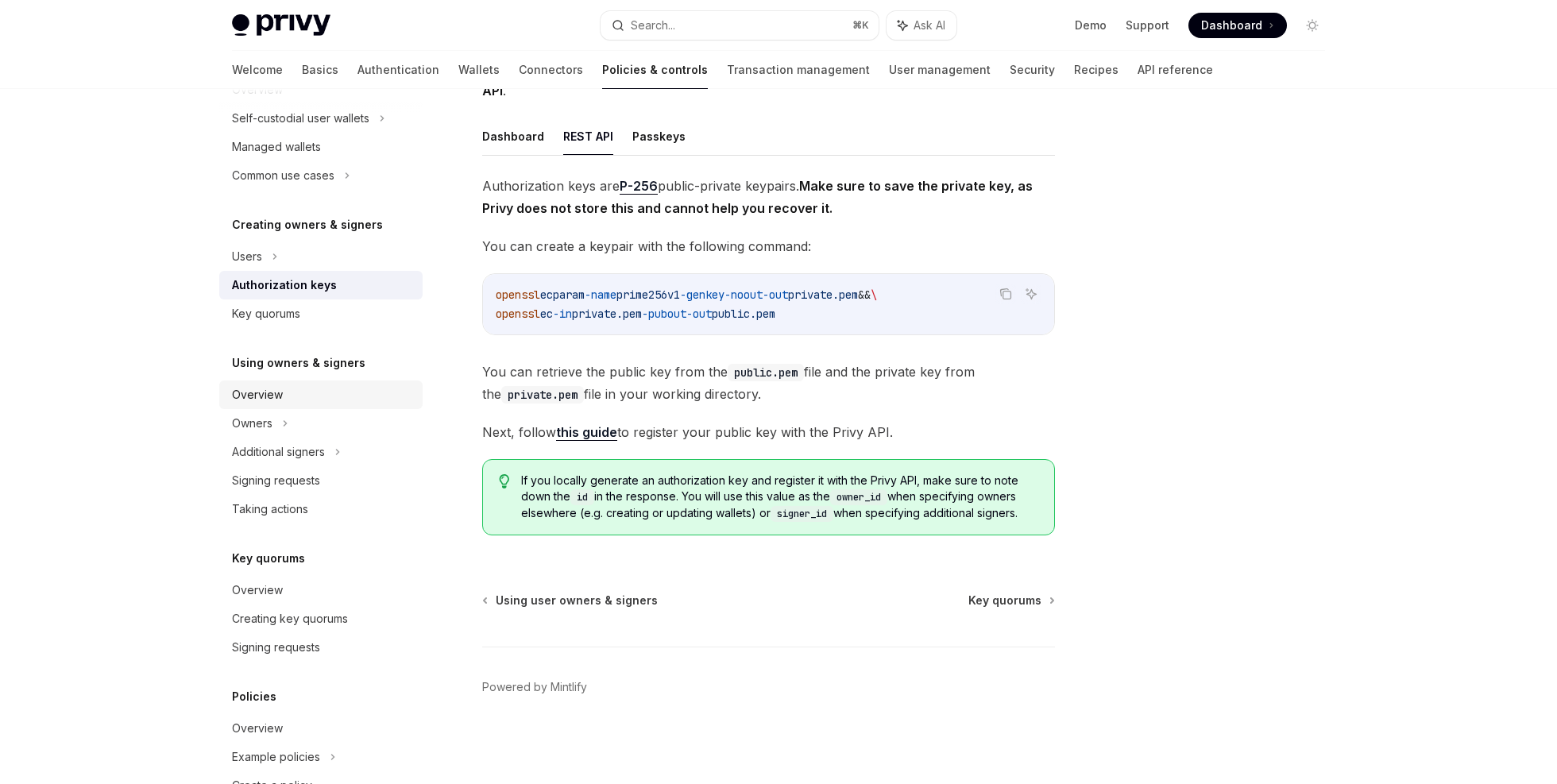
scroll to position [104, 0]
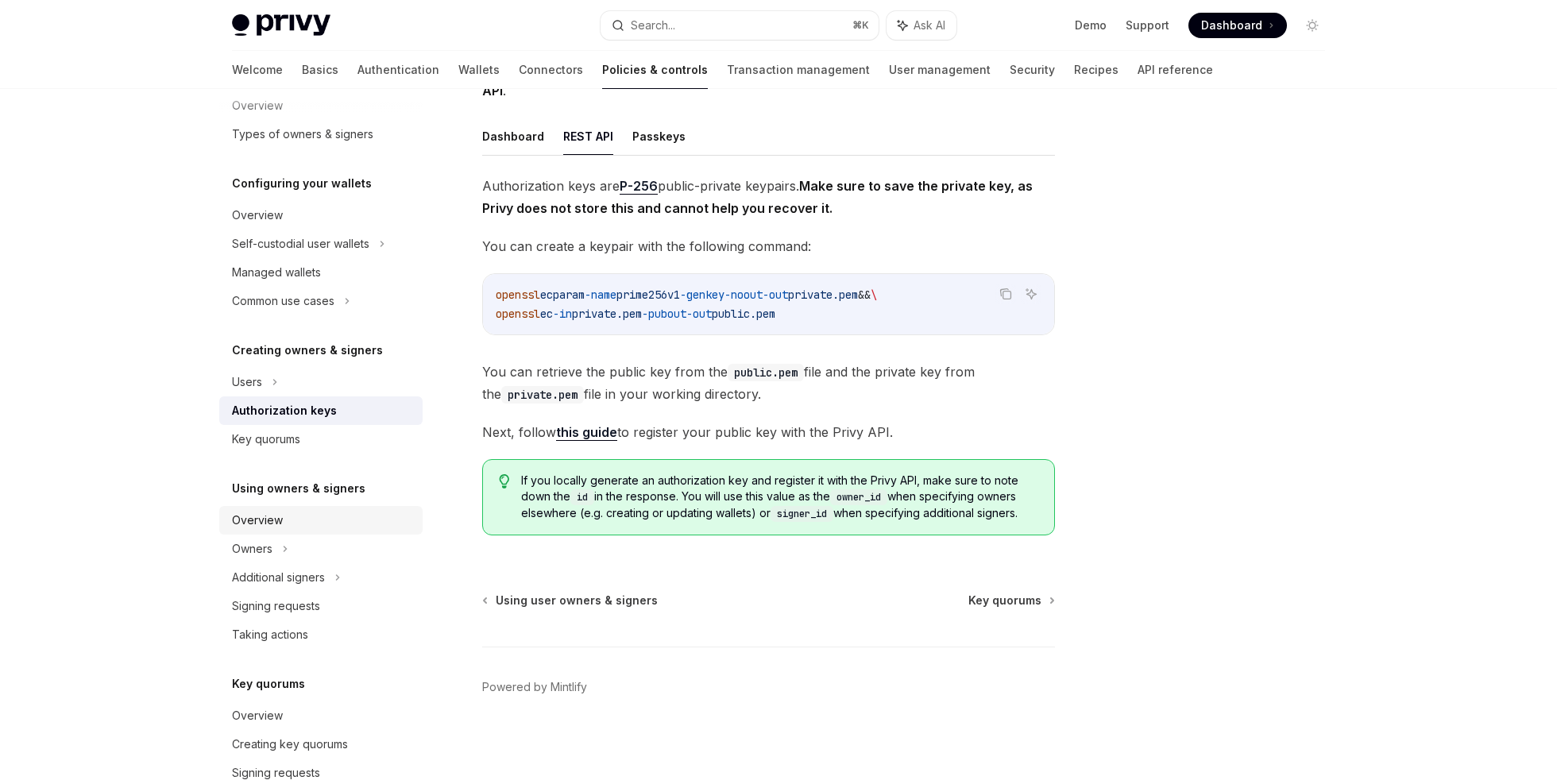
click at [305, 517] on div "Overview" at bounding box center [322, 520] width 181 height 19
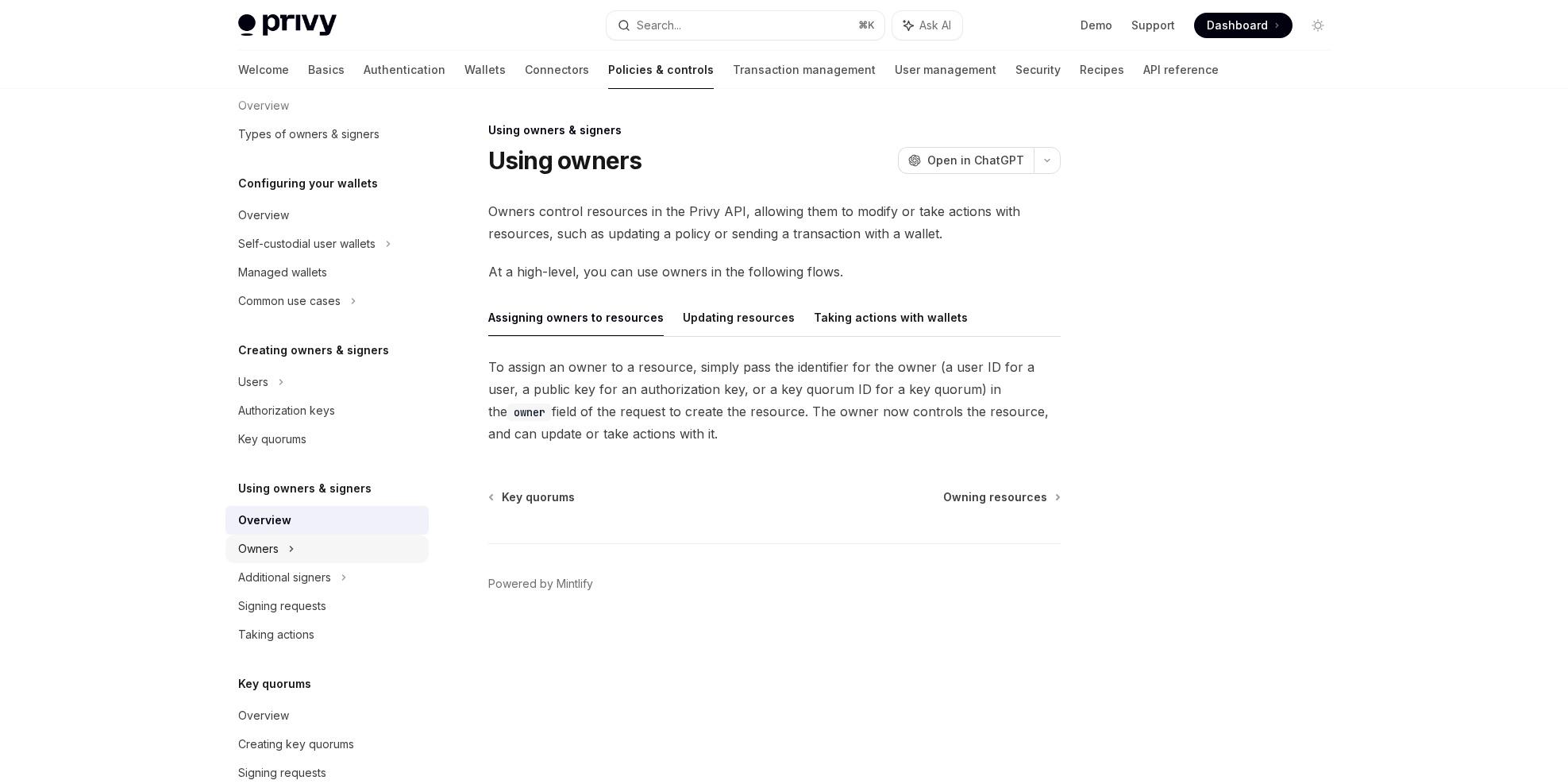
click at [332, 258] on div "Owners" at bounding box center [327, 244] width 203 height 29
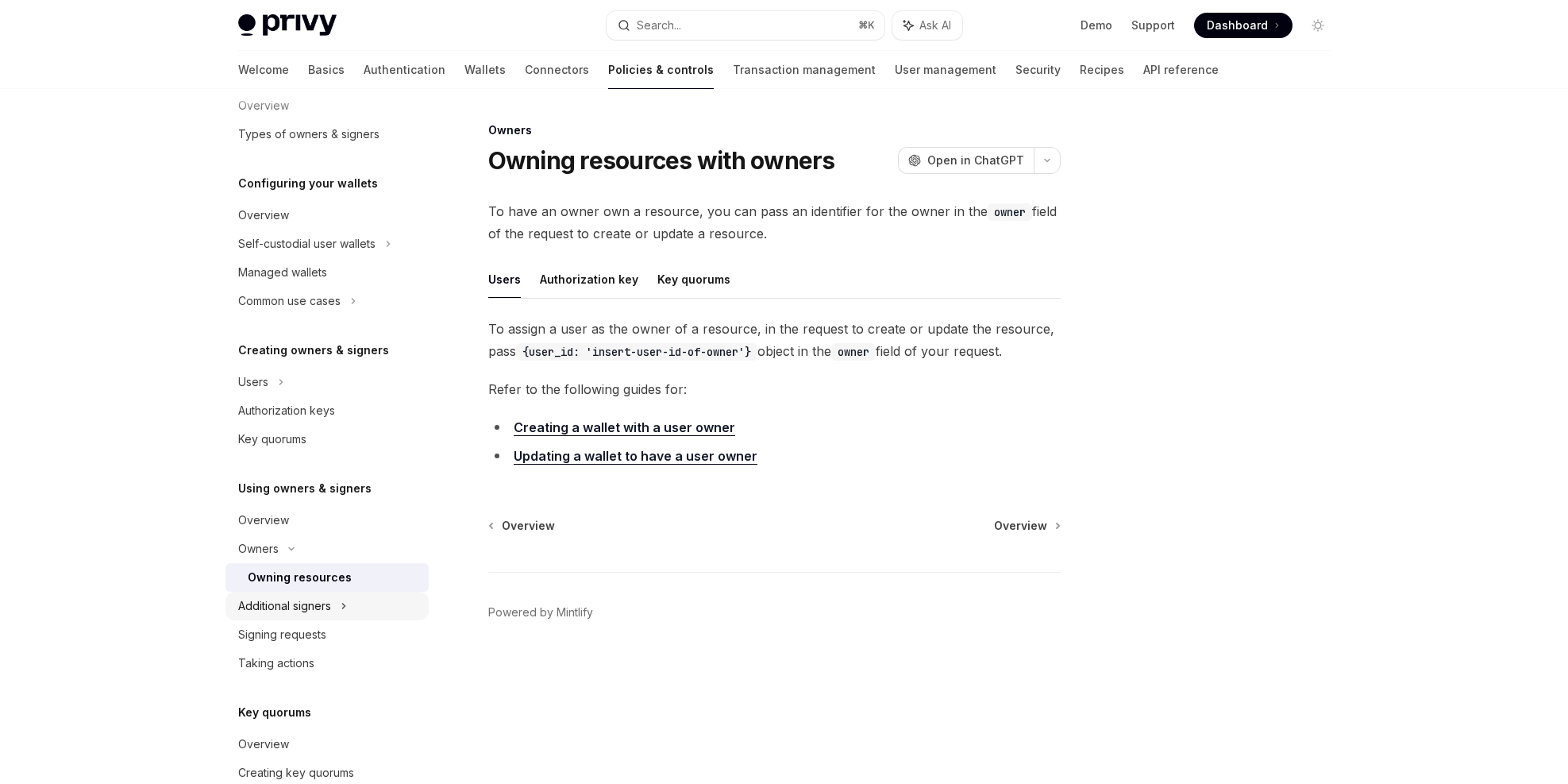
click at [319, 606] on div "Additional signers" at bounding box center [284, 605] width 93 height 19
type textarea "*"
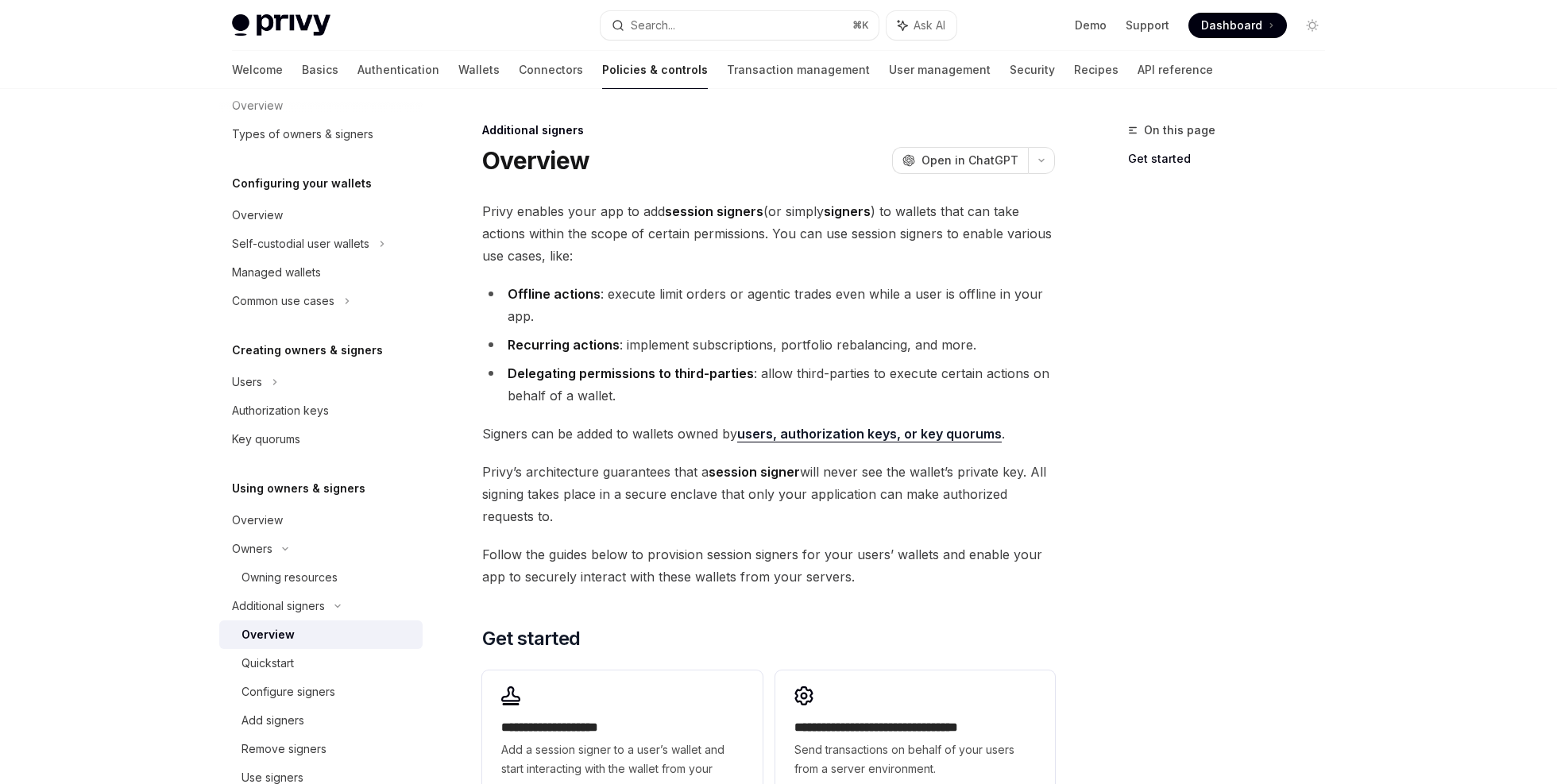
scroll to position [417, 0]
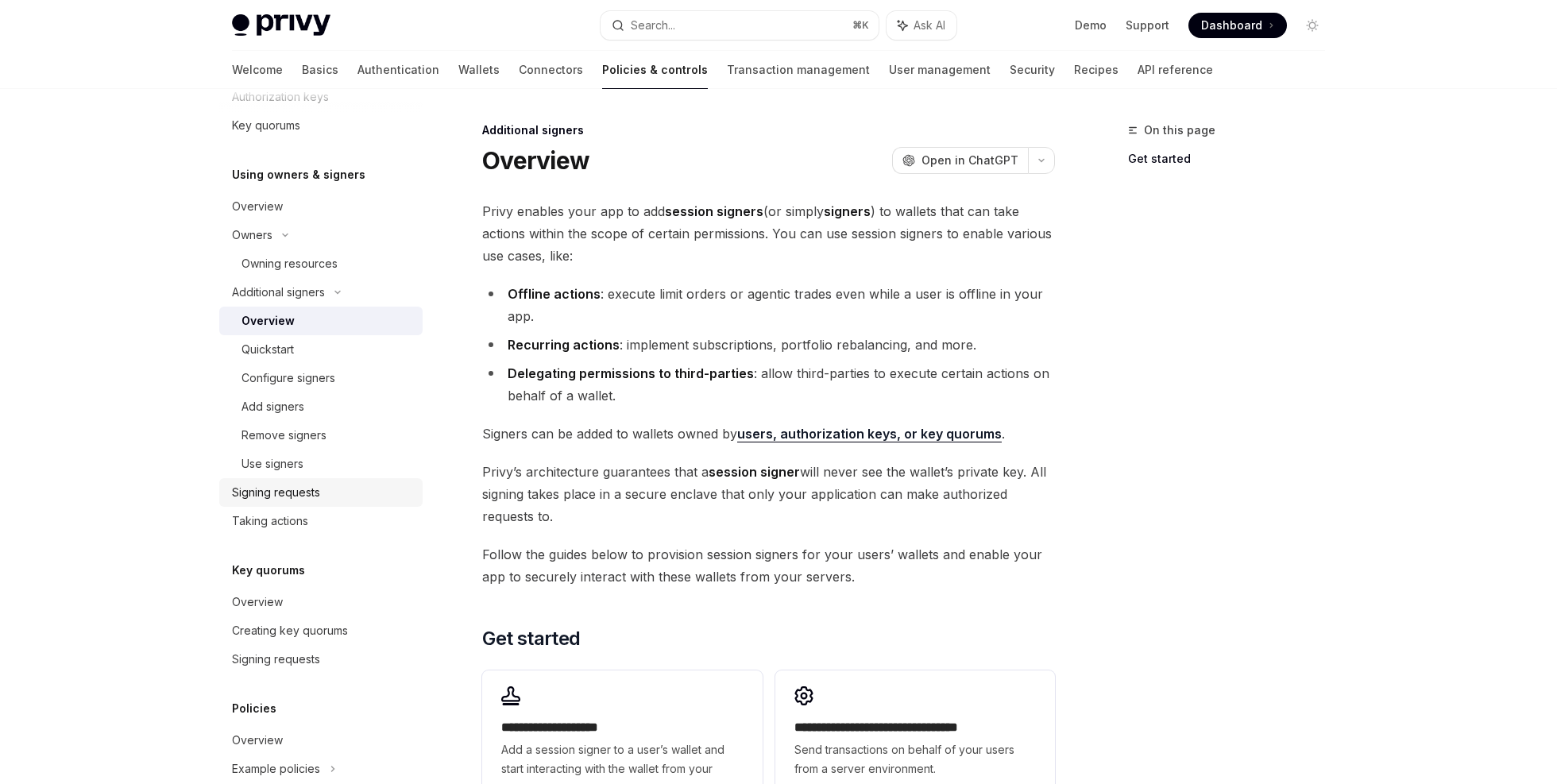
click at [324, 490] on div "Signing requests" at bounding box center [322, 492] width 181 height 19
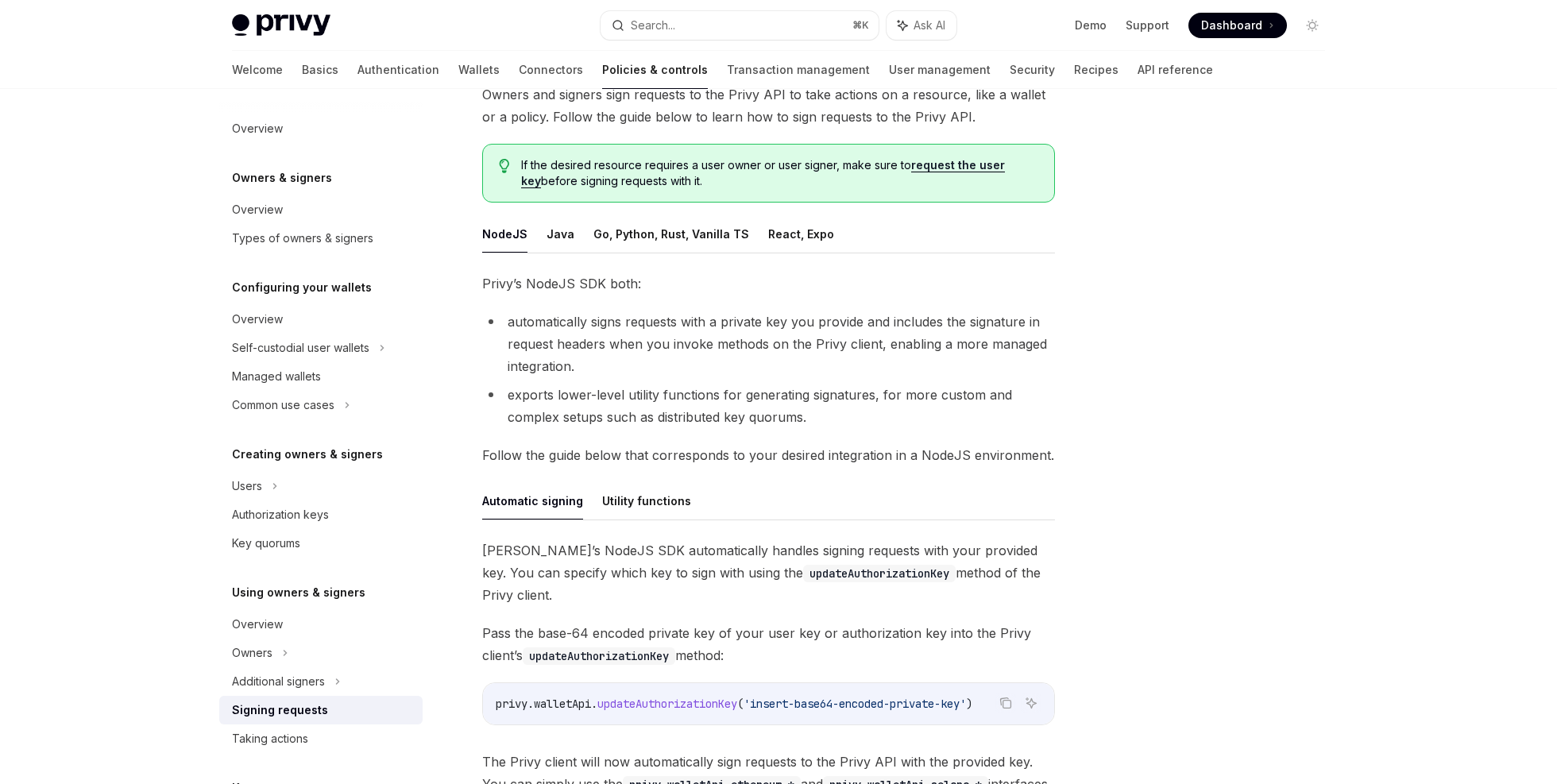
scroll to position [363, 0]
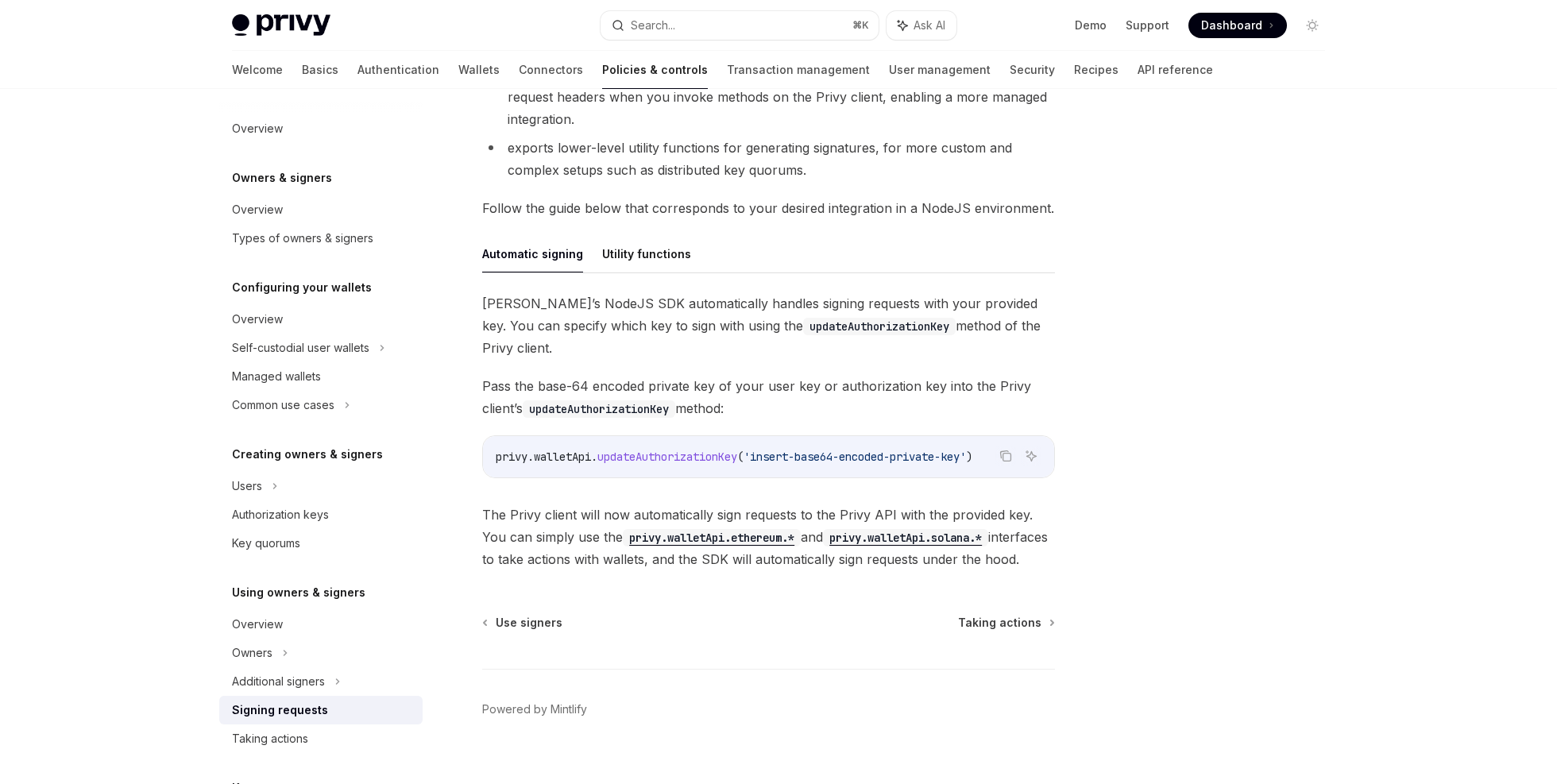
click at [648, 306] on span "[PERSON_NAME]’s NodeJS SDK automatically handles signing requests with your pro…" at bounding box center [769, 325] width 573 height 66
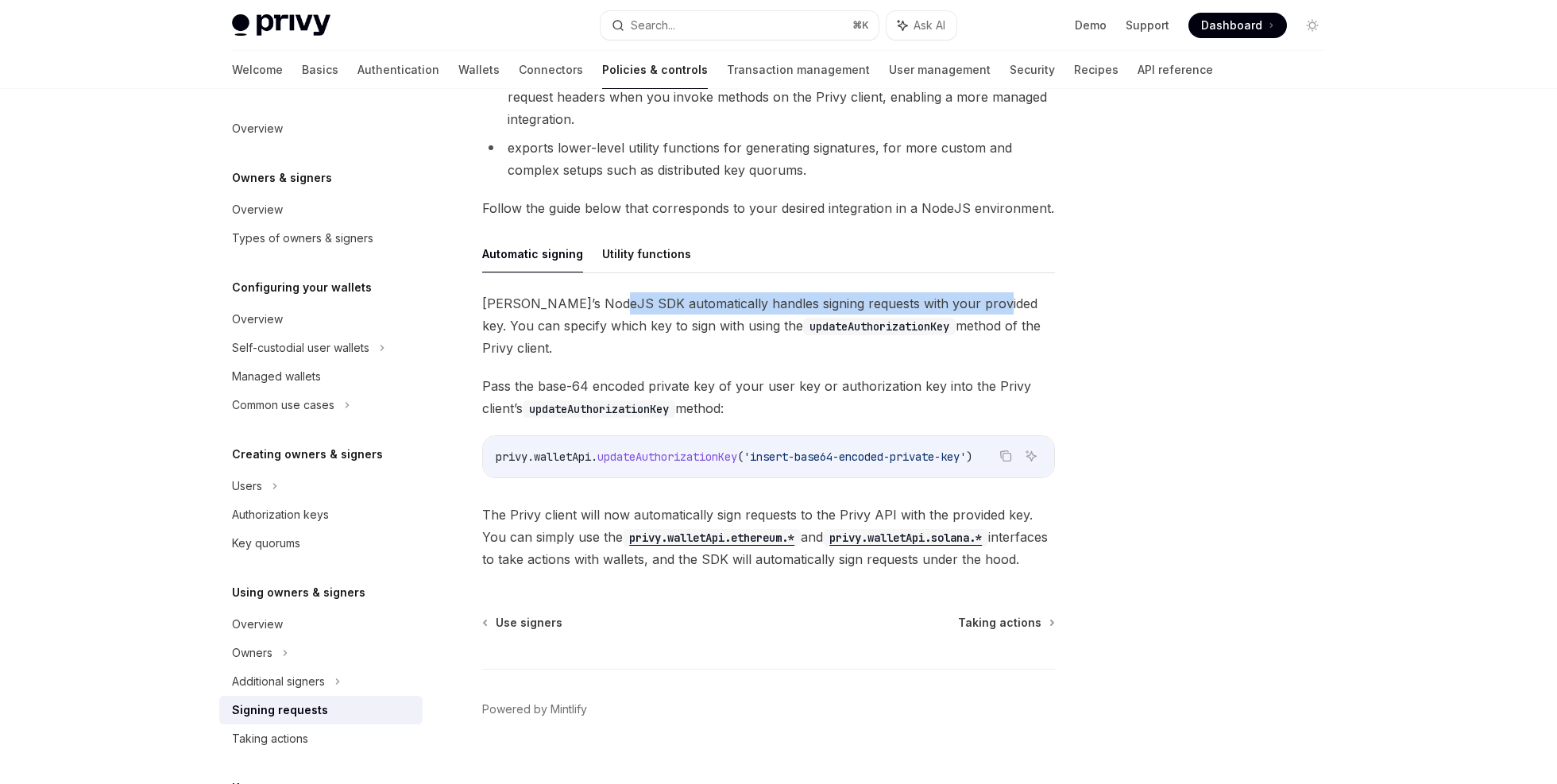
drag, startPoint x: 648, startPoint y: 306, endPoint x: 960, endPoint y: 303, distance: 312.0
click at [960, 303] on span "Privy’s NodeJS SDK automatically handles signing requests with your provided ke…" at bounding box center [769, 325] width 573 height 66
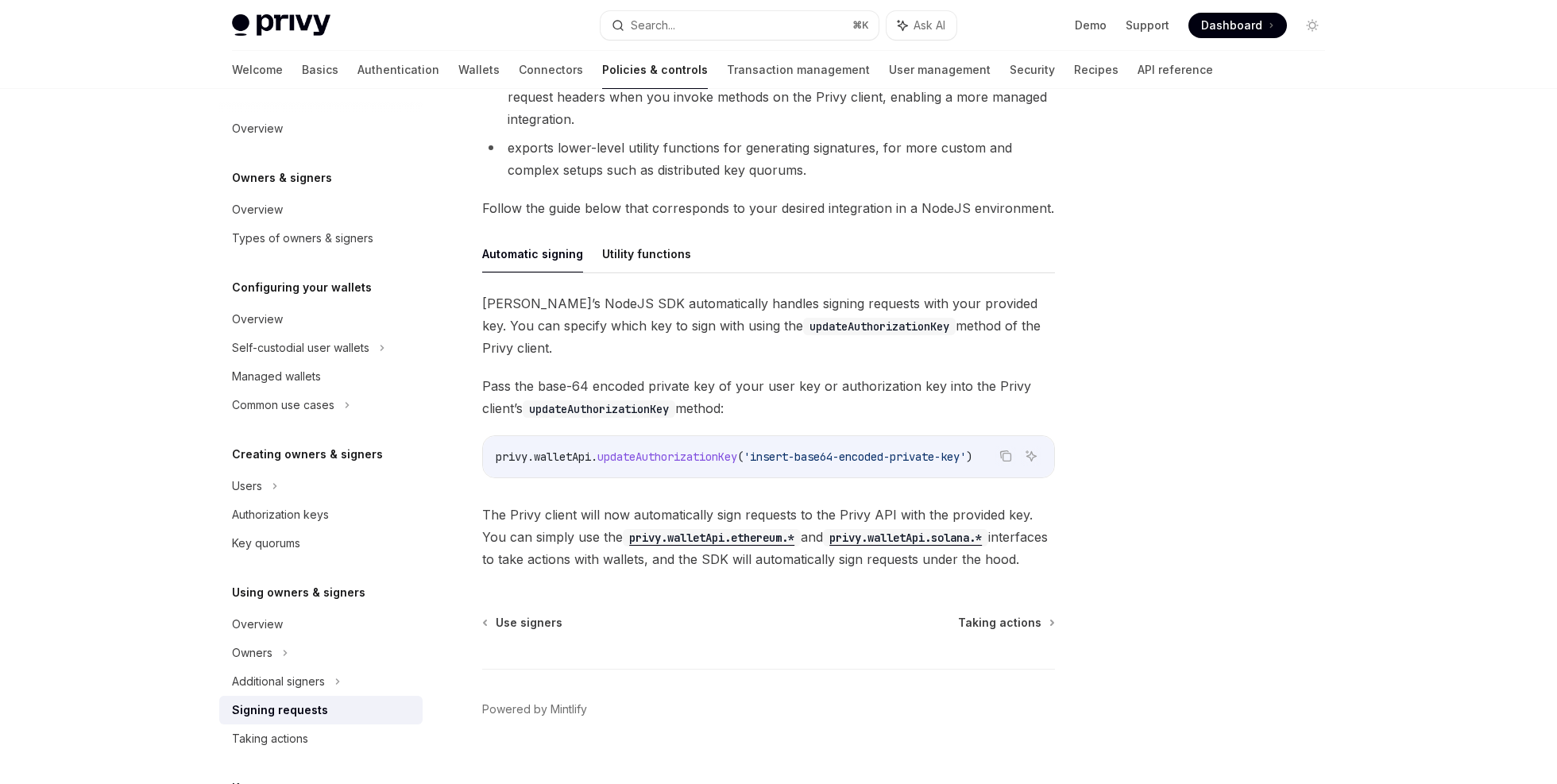
click at [523, 504] on span "The Privy client will now automatically sign requests to the Privy API with the…" at bounding box center [769, 536] width 573 height 66
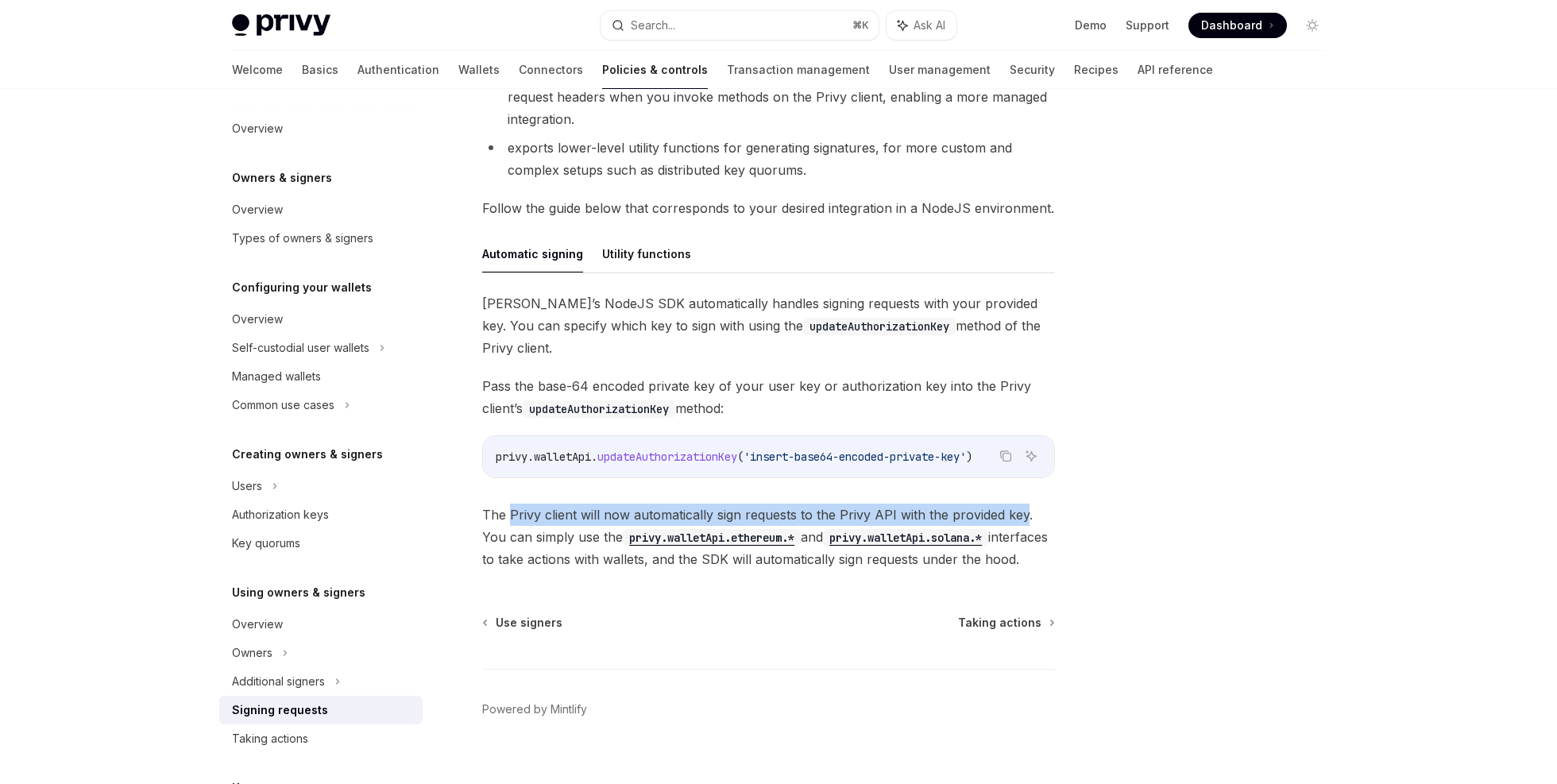
drag, startPoint x: 523, startPoint y: 494, endPoint x: 1011, endPoint y: 497, distance: 488.0
click at [1011, 504] on span "The Privy client will now automatically sign requests to the Privy API with the…" at bounding box center [769, 536] width 573 height 66
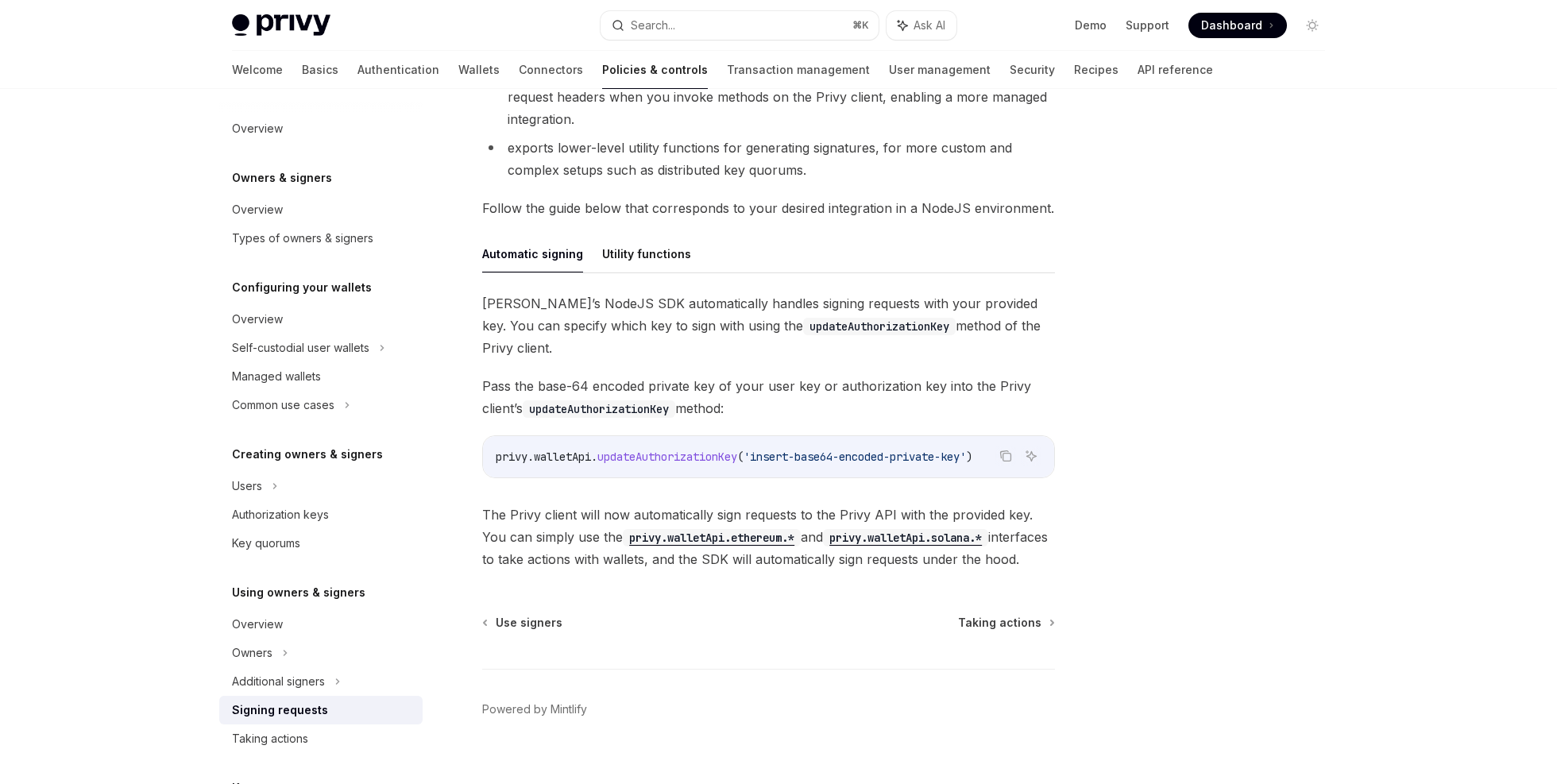
click at [710, 536] on span "The Privy client will now automatically sign requests to the Privy API with the…" at bounding box center [769, 536] width 573 height 66
drag, startPoint x: 710, startPoint y: 536, endPoint x: 905, endPoint y: 536, distance: 195.0
click at [905, 536] on span "The Privy client will now automatically sign requests to the Privy API with the…" at bounding box center [769, 536] width 573 height 66
click at [897, 536] on span "The Privy client will now automatically sign requests to the Privy API with the…" at bounding box center [769, 536] width 573 height 66
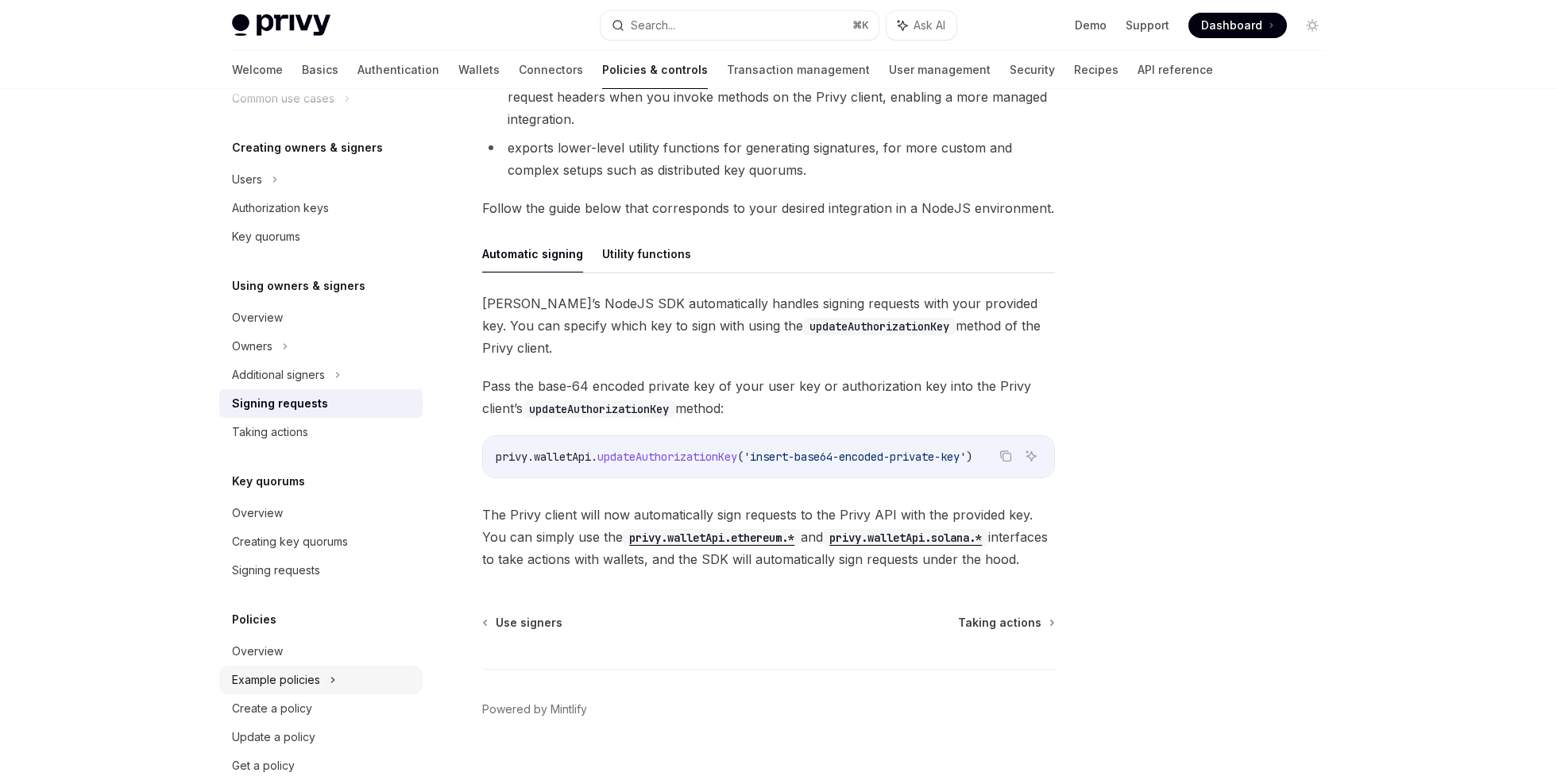
scroll to position [335, 0]
